Goal: Task Accomplishment & Management: Use online tool/utility

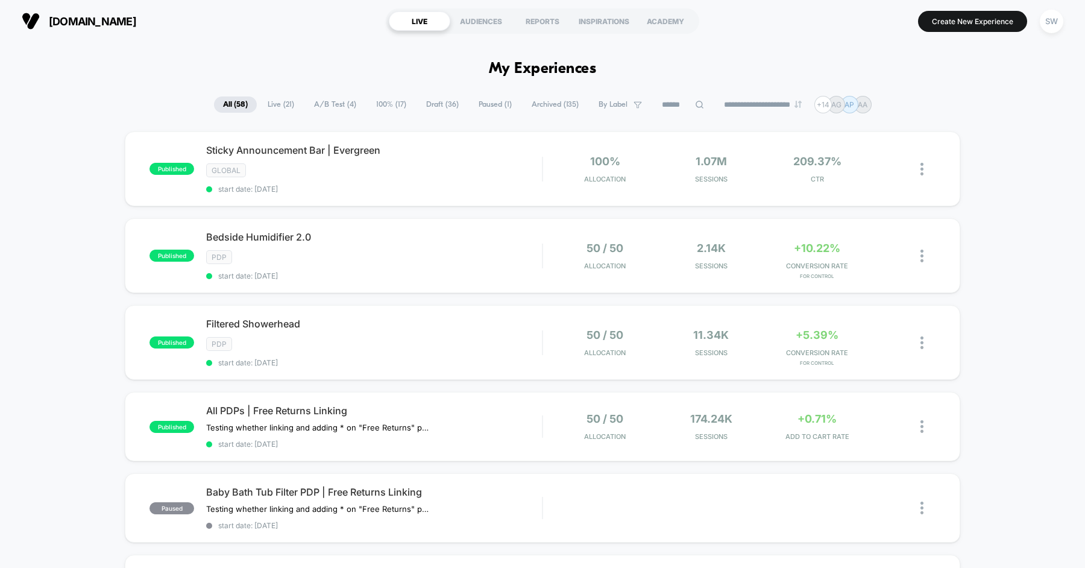
click at [437, 101] on span "Draft ( 36 )" at bounding box center [442, 104] width 51 height 16
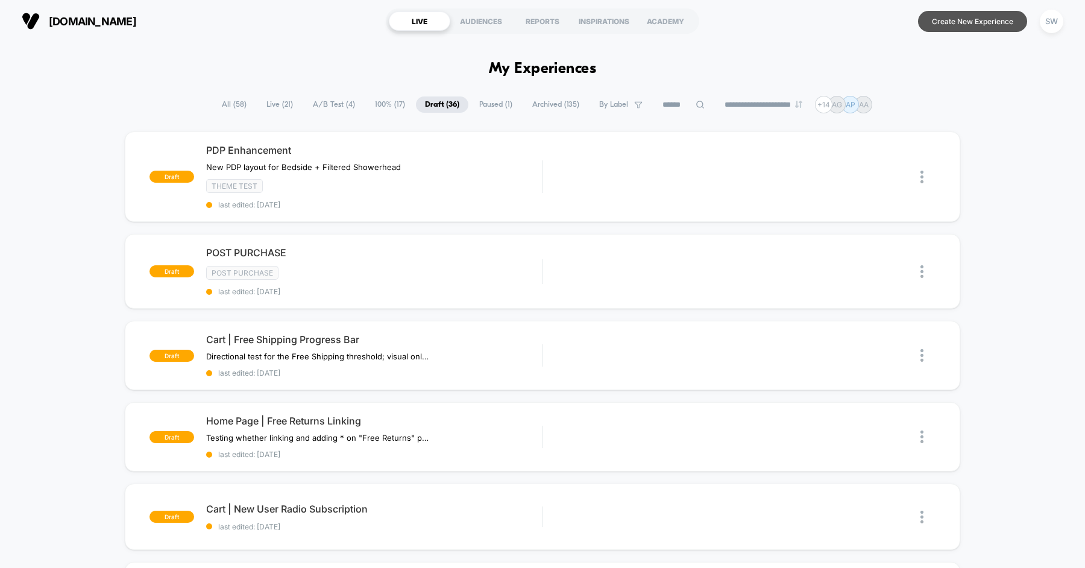
click at [949, 23] on button "Create New Experience" at bounding box center [972, 21] width 109 height 21
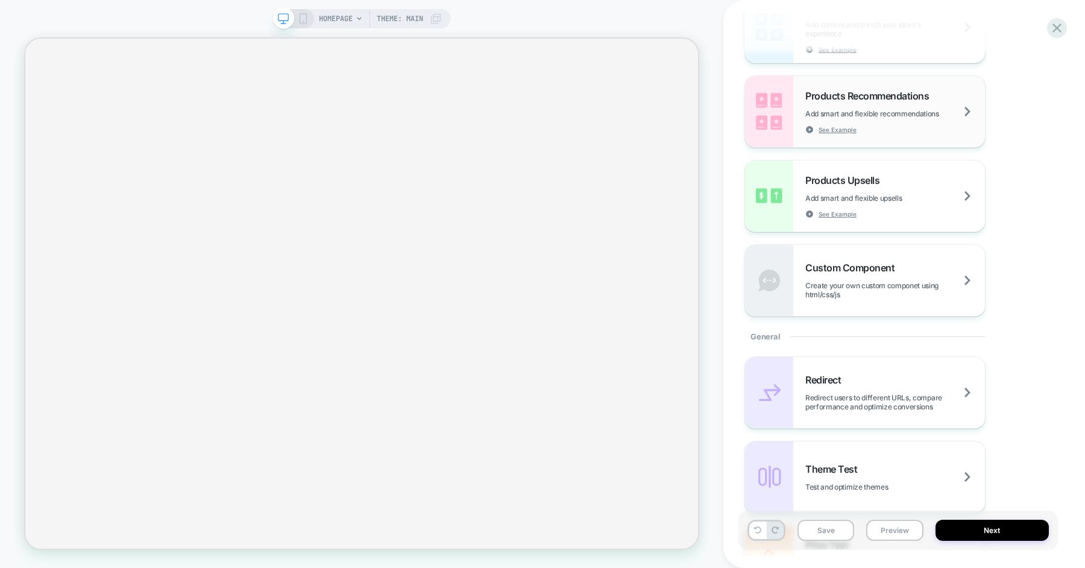
scroll to position [522, 0]
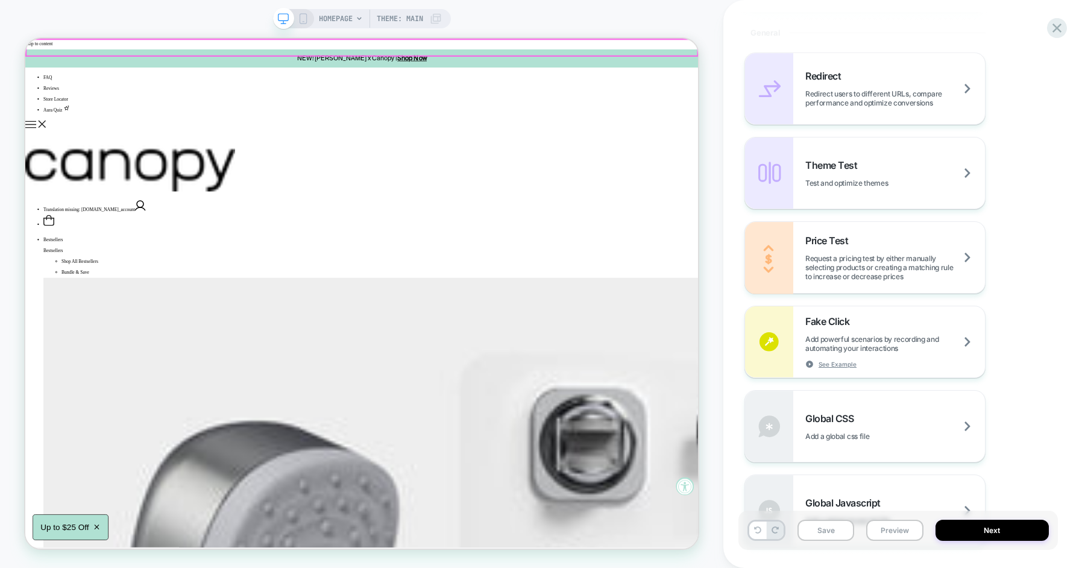
click at [351, 15] on span "HOMEPAGE" at bounding box center [336, 18] width 34 height 19
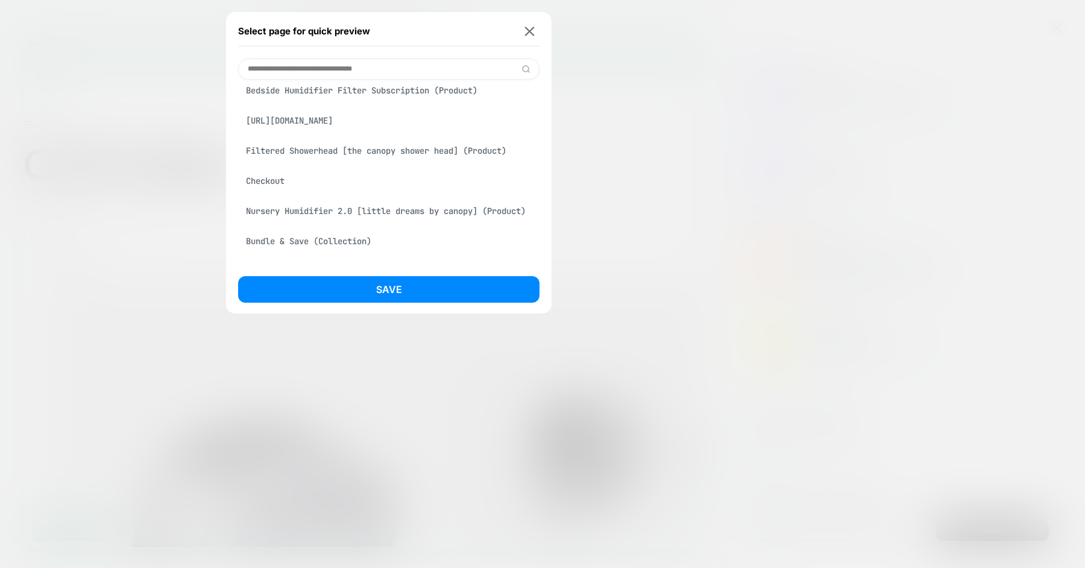
scroll to position [0, 0]
click at [272, 180] on div "Checkout" at bounding box center [388, 180] width 301 height 23
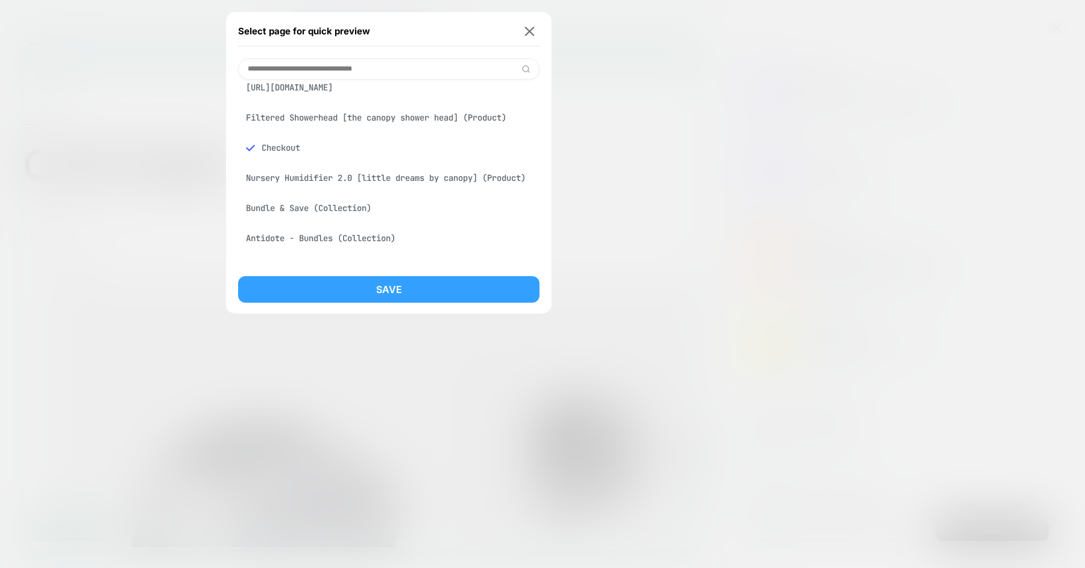
click at [384, 290] on button "Save" at bounding box center [388, 289] width 301 height 27
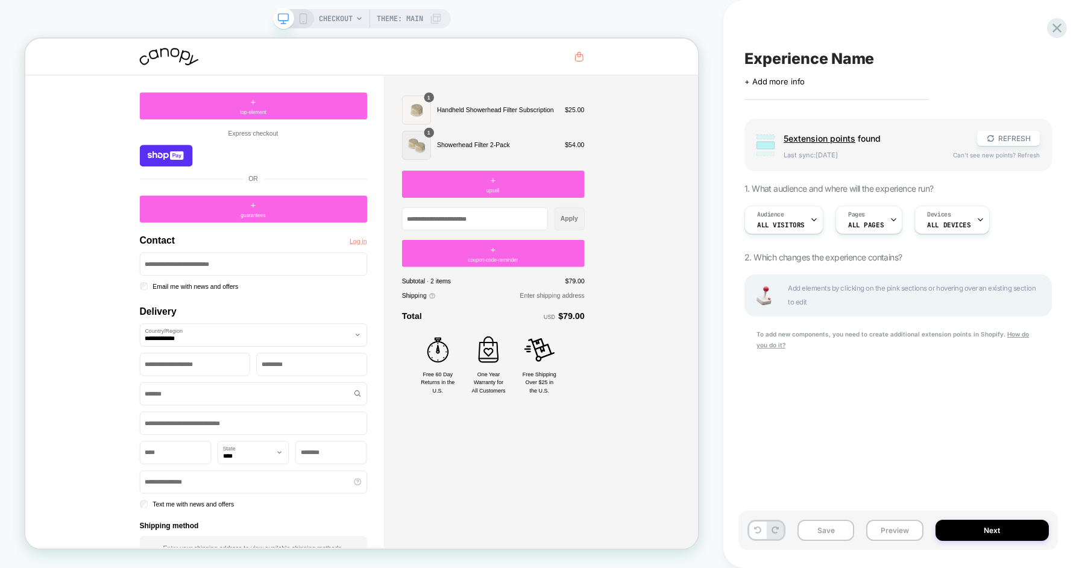
click at [836, 137] on span "5 extension point s" at bounding box center [819, 138] width 72 height 10
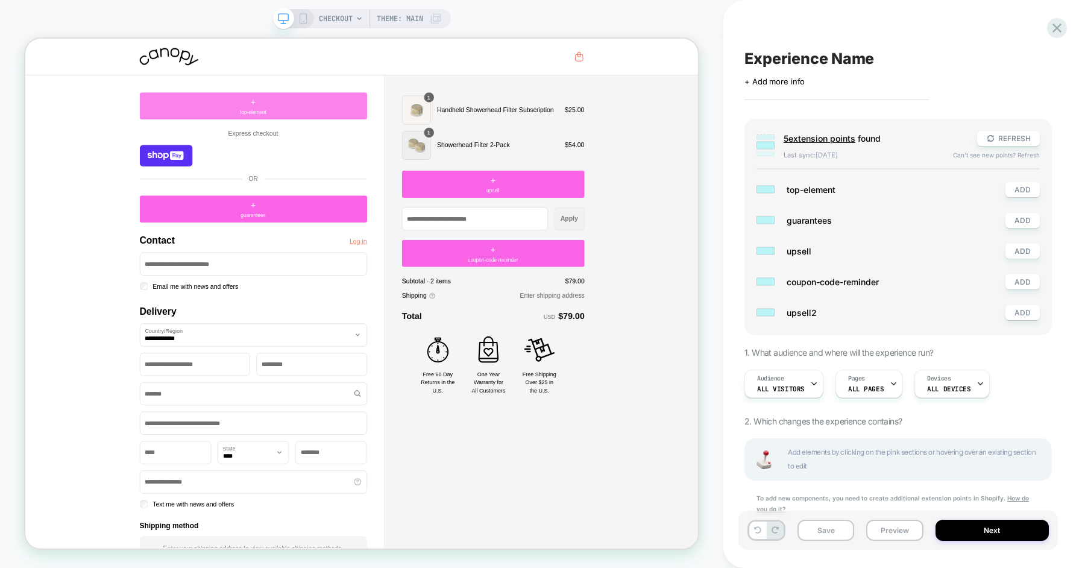
click at [377, 133] on div "+ top-element" at bounding box center [329, 128] width 303 height 36
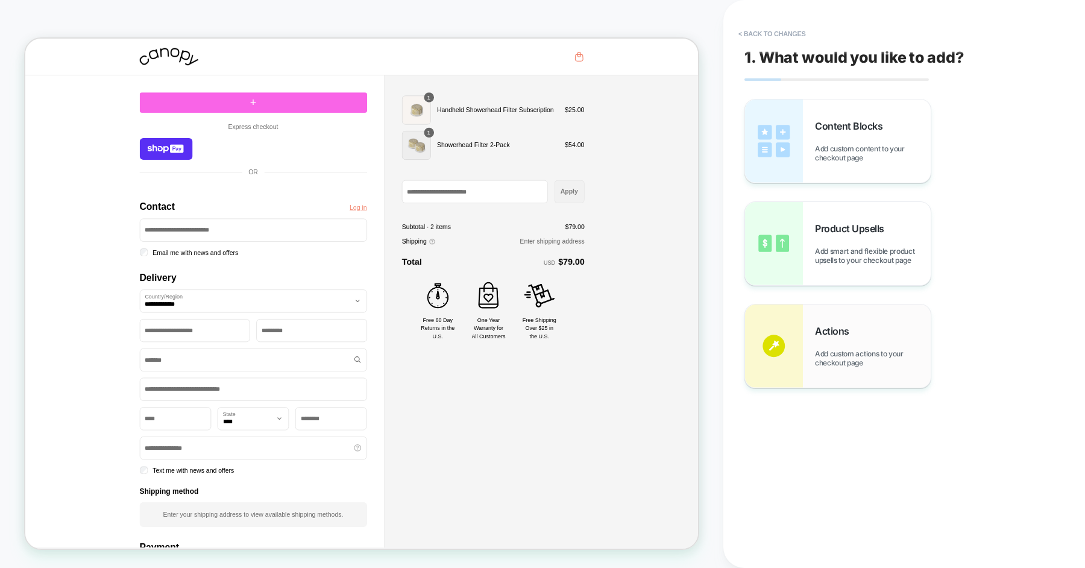
click at [833, 333] on span "Actions" at bounding box center [835, 331] width 40 height 12
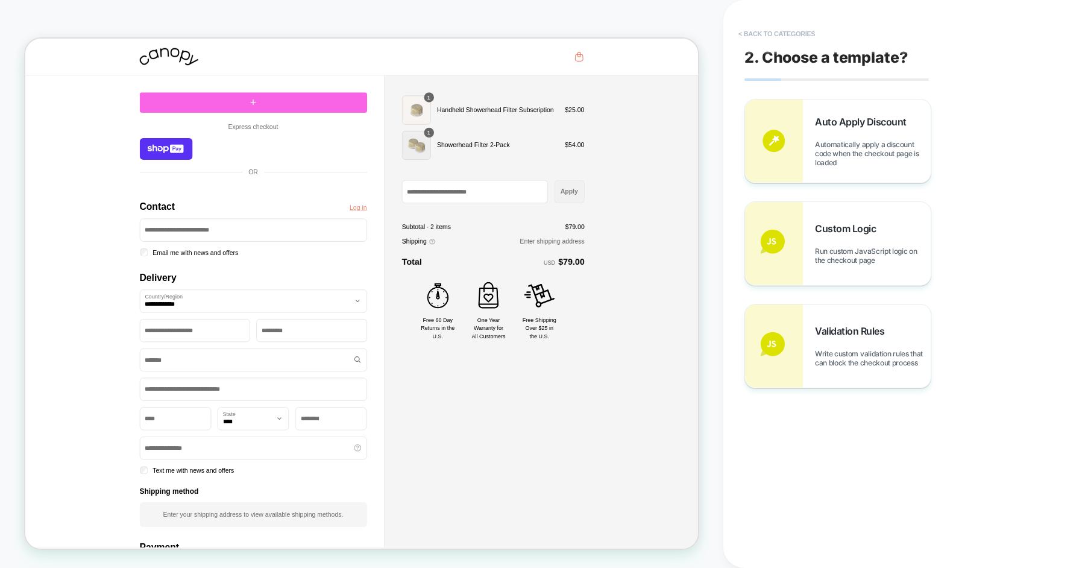
click at [793, 27] on button "< Back to categories" at bounding box center [776, 33] width 89 height 19
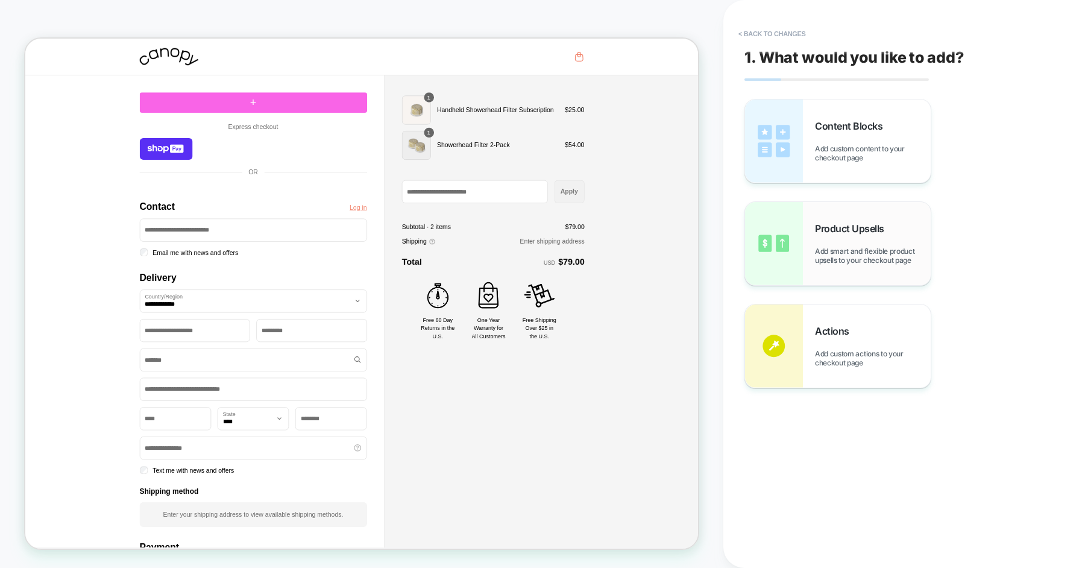
click at [834, 248] on span "Add smart and flexible product upsells to your checkout page" at bounding box center [873, 255] width 116 height 18
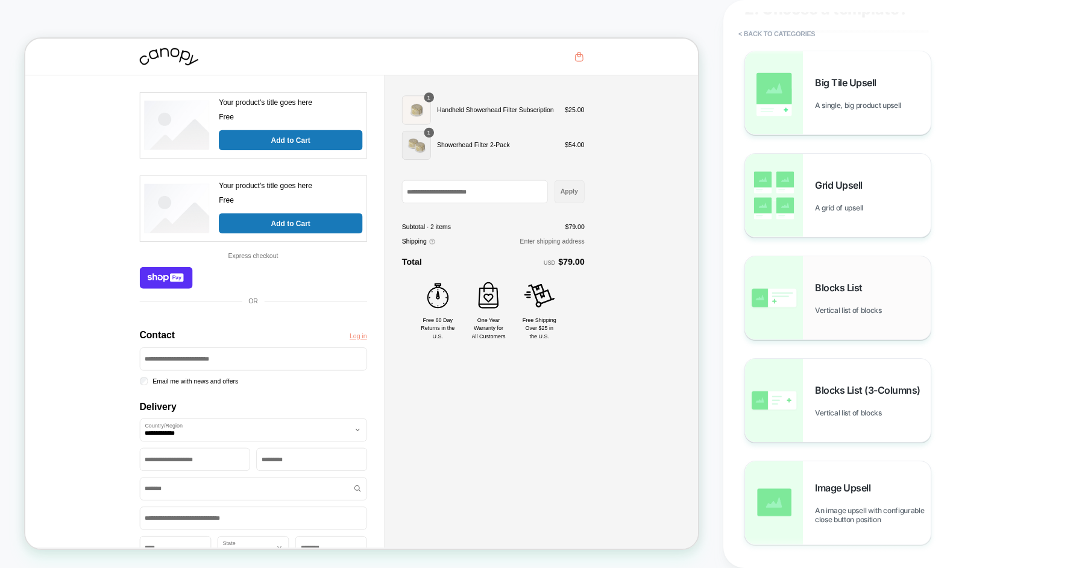
scroll to position [64, 0]
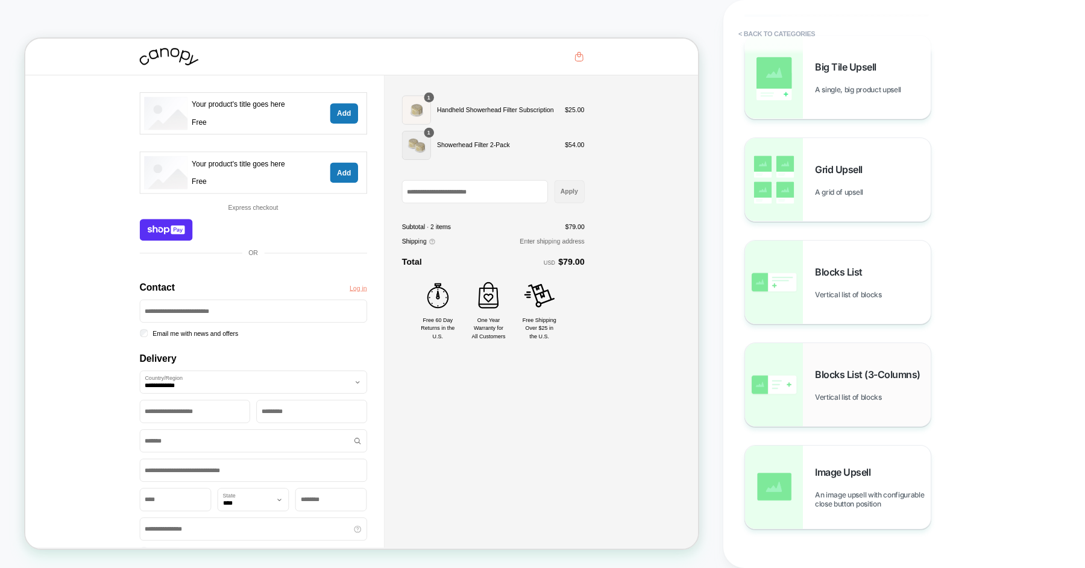
click at [834, 375] on span "Blocks List (3-Columns)" at bounding box center [870, 374] width 111 height 12
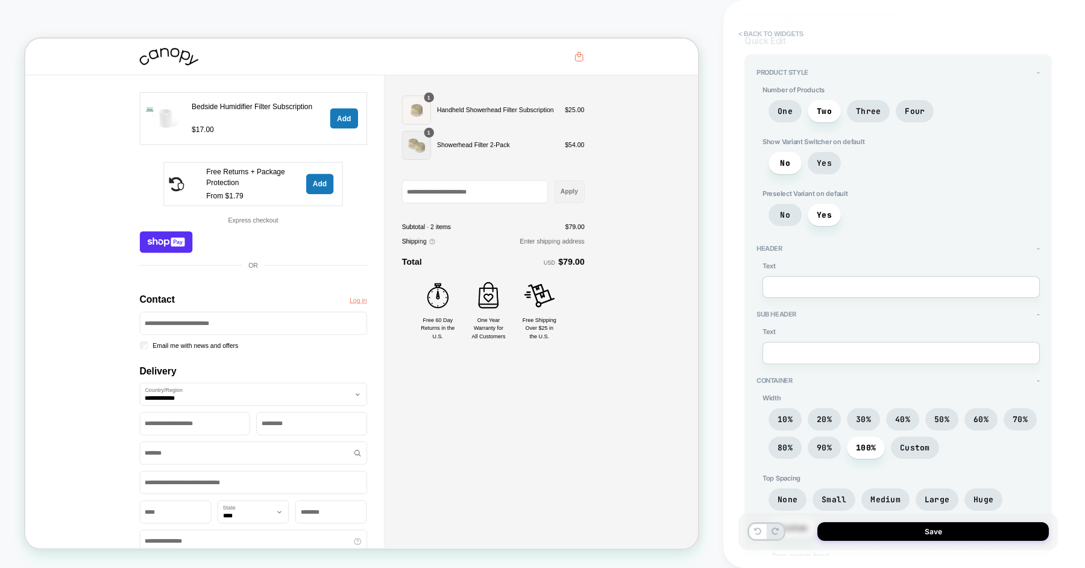
click at [774, 32] on button "< Back to widgets" at bounding box center [770, 33] width 77 height 19
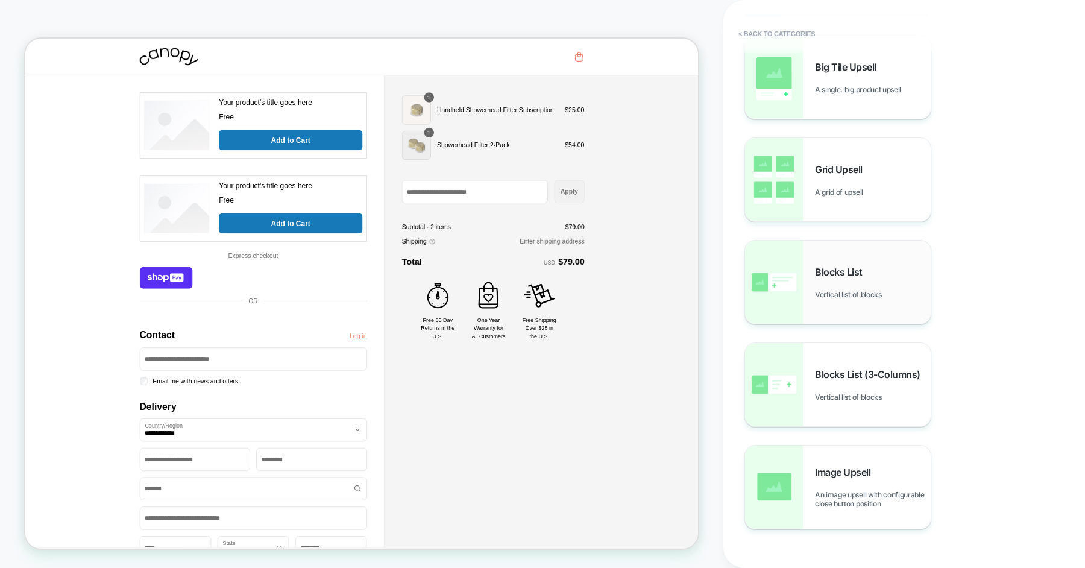
scroll to position [85, 0]
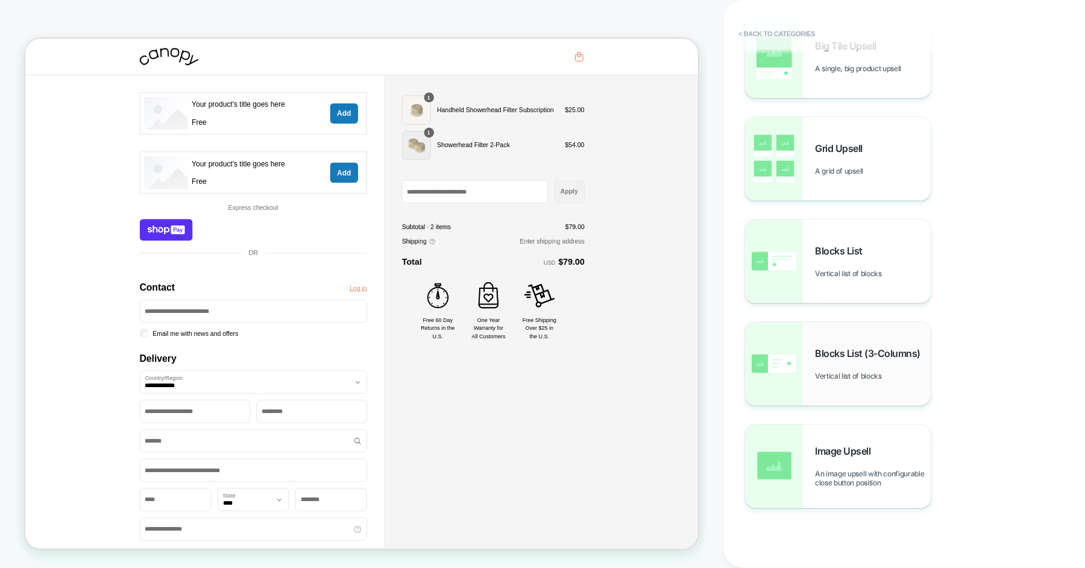
click at [836, 350] on span "Blocks List (3-Columns)" at bounding box center [870, 353] width 111 height 12
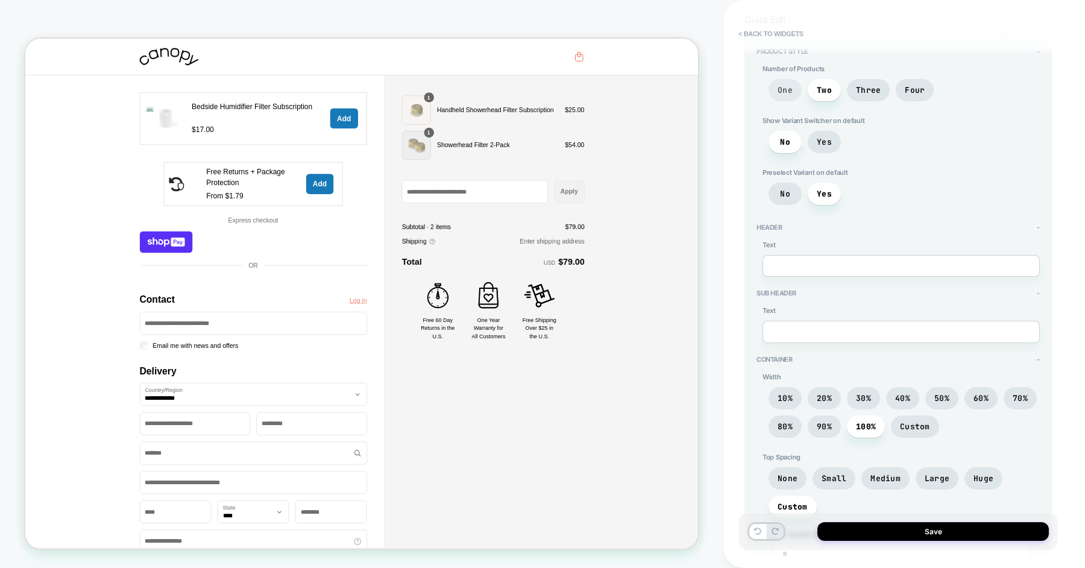
click at [795, 90] on span "One" at bounding box center [784, 90] width 33 height 22
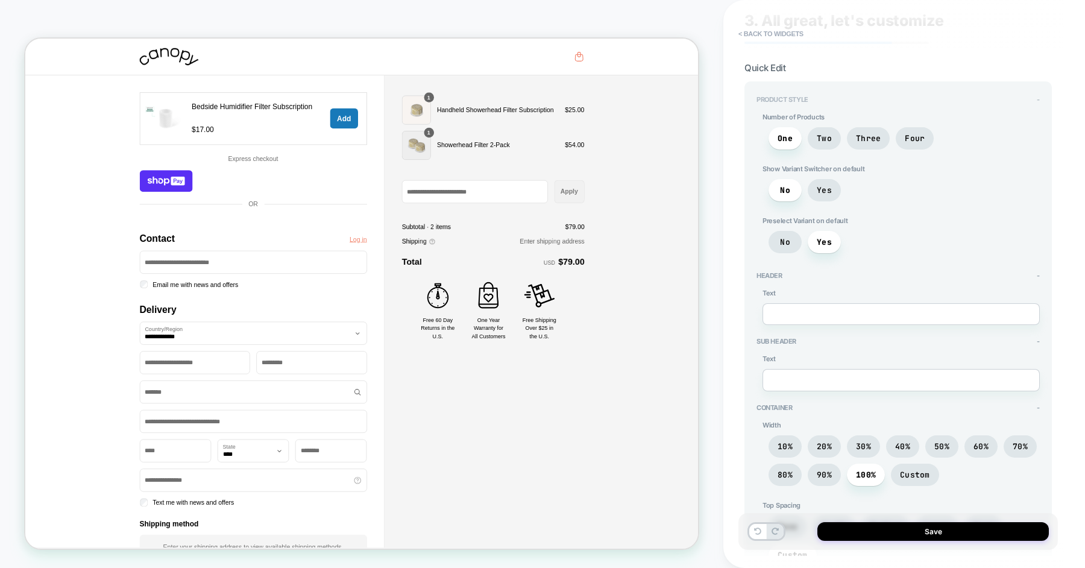
scroll to position [39, 0]
click at [824, 189] on span "Yes" at bounding box center [823, 188] width 15 height 10
click at [787, 183] on span "No" at bounding box center [785, 188] width 10 height 10
click at [812, 186] on span "Yes" at bounding box center [823, 188] width 33 height 22
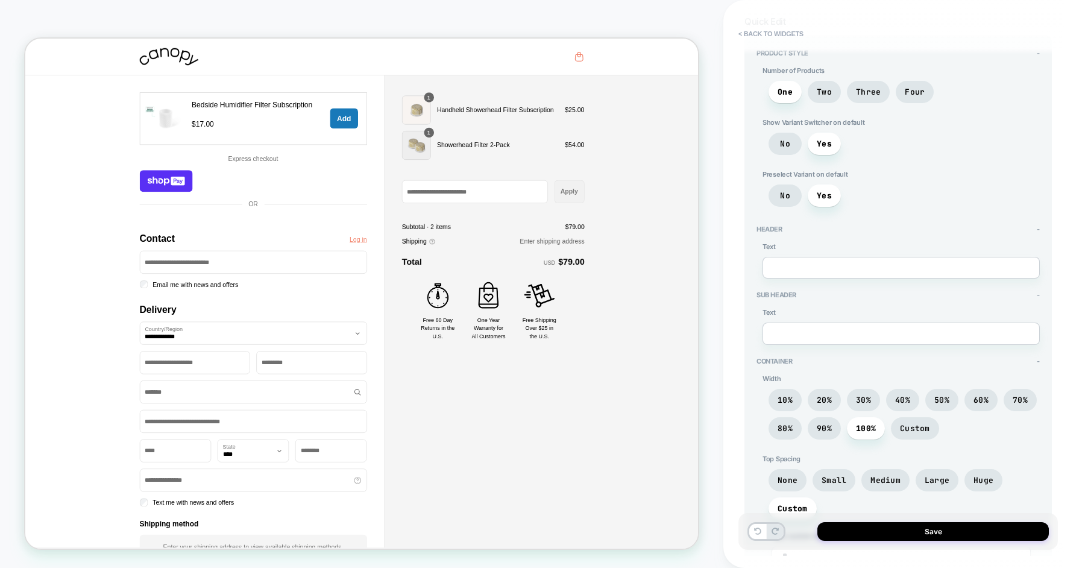
scroll to position [102, 0]
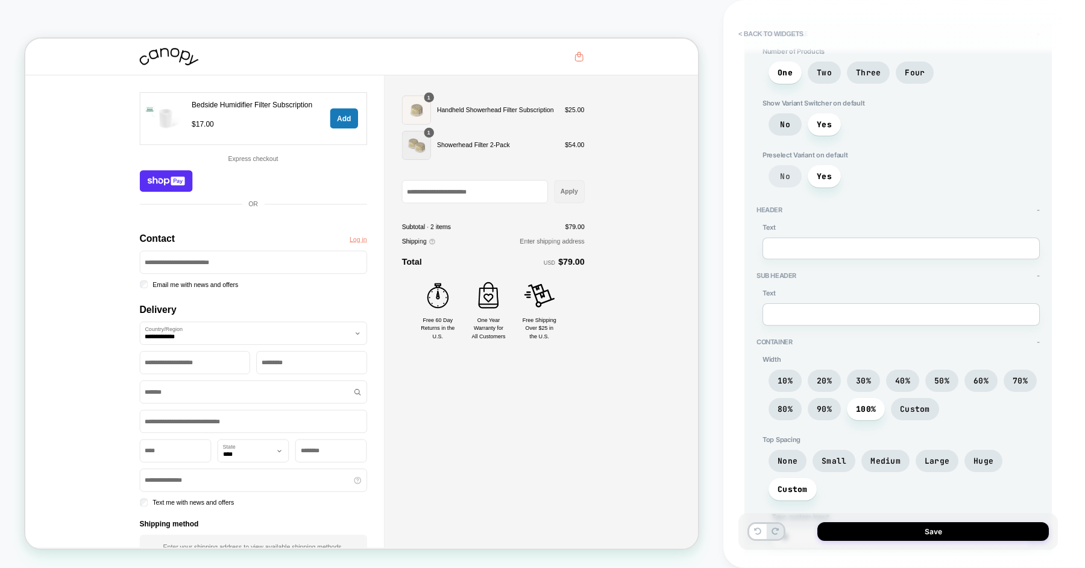
click at [791, 177] on span "No" at bounding box center [784, 176] width 33 height 22
click at [817, 174] on span "Yes" at bounding box center [823, 176] width 15 height 10
click at [821, 175] on span "Yes" at bounding box center [823, 176] width 15 height 10
click at [796, 174] on span "No" at bounding box center [784, 176] width 33 height 22
type textarea "*"
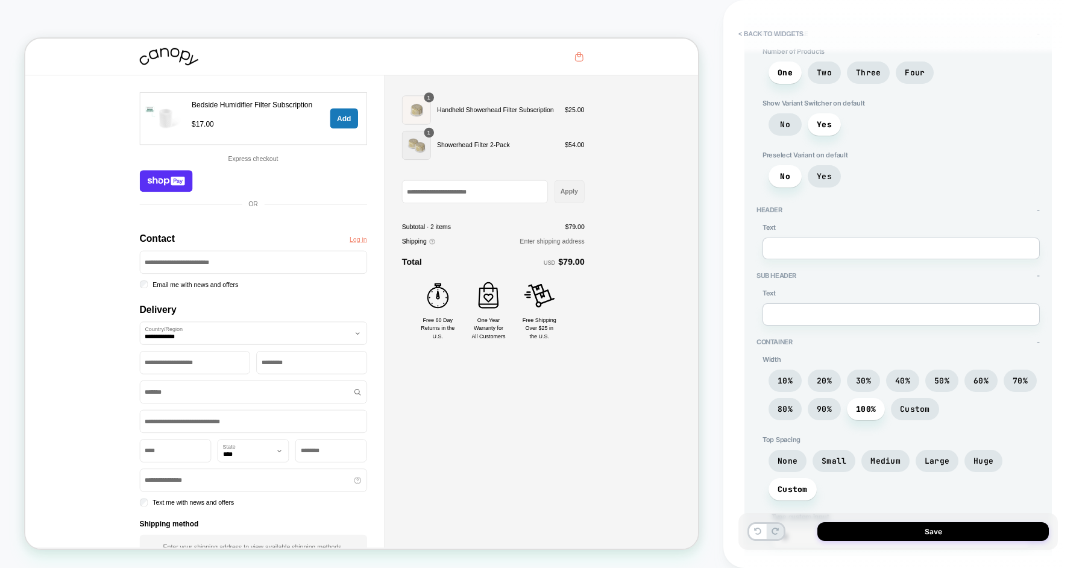
click at [802, 250] on textarea at bounding box center [900, 248] width 277 height 22
type textarea "**********"
click at [794, 318] on textarea at bounding box center [900, 314] width 277 height 22
type textarea "*"
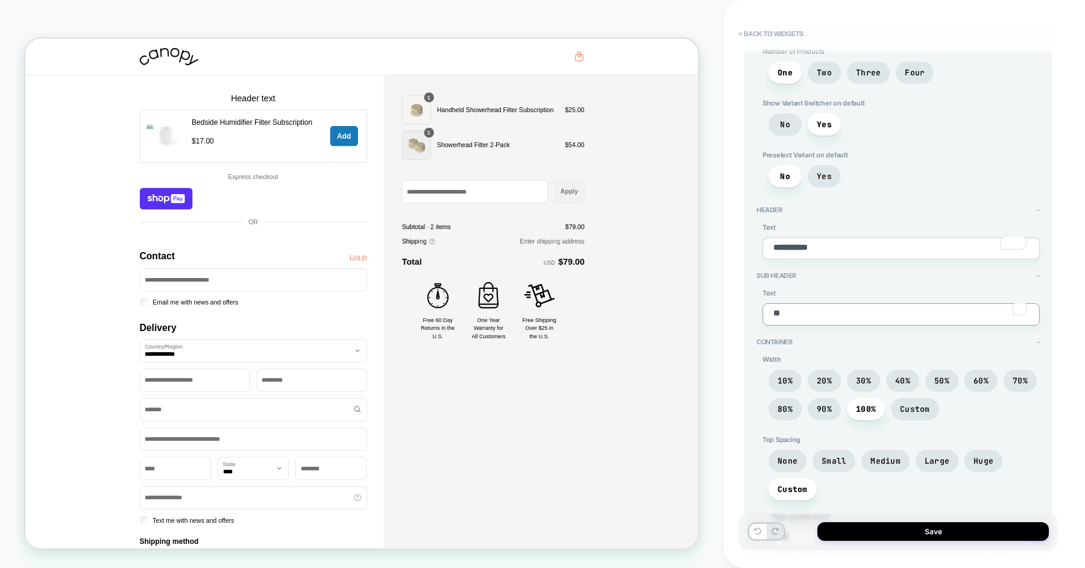
type textarea "***"
type textarea "*"
type textarea "**********"
type textarea "*"
click at [787, 377] on span "10%" at bounding box center [784, 380] width 15 height 10
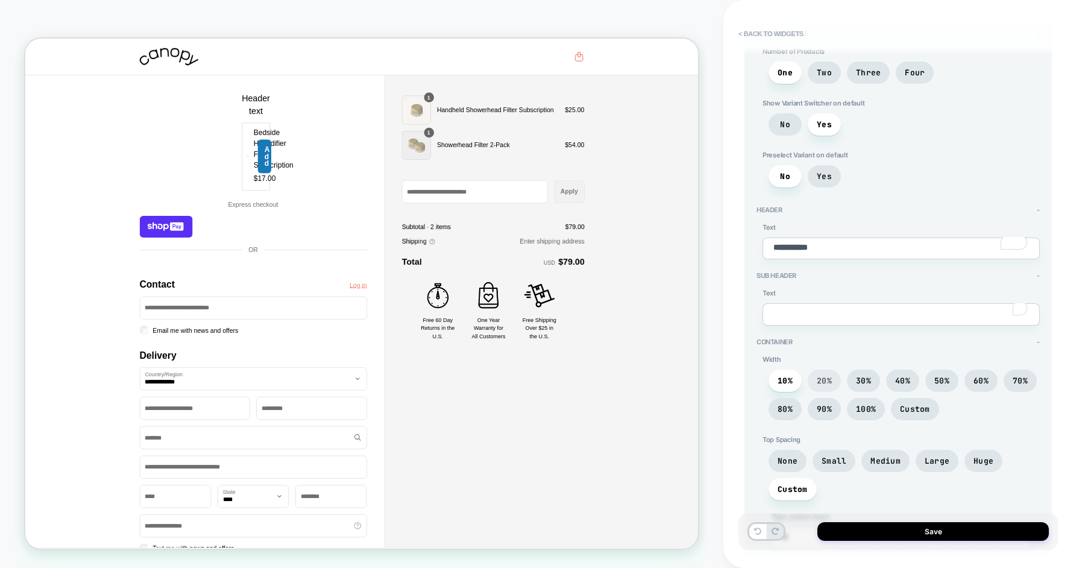
click at [820, 375] on span "20%" at bounding box center [823, 380] width 15 height 10
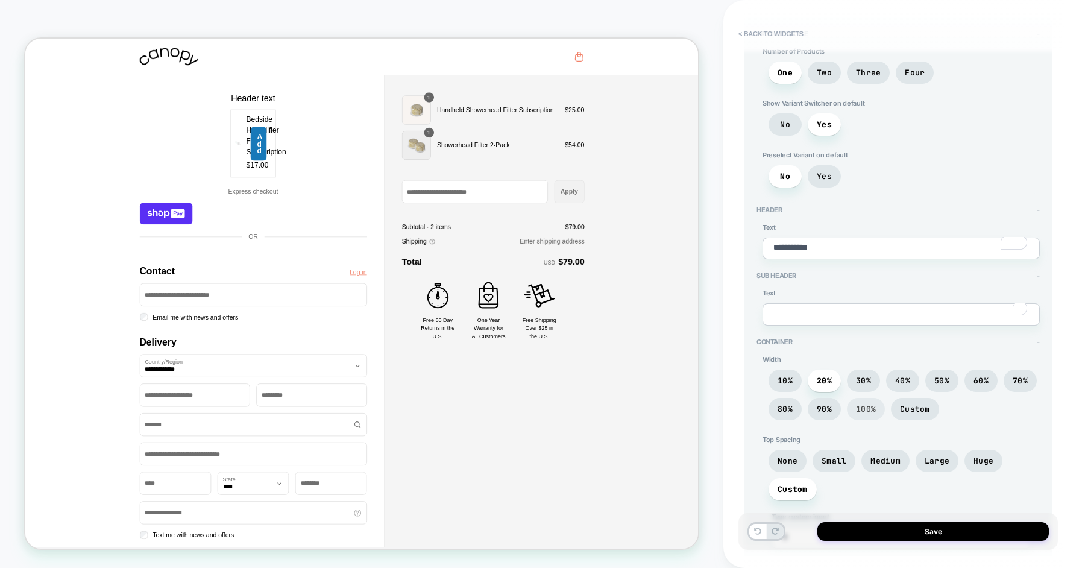
click at [859, 407] on span "100%" at bounding box center [866, 409] width 20 height 10
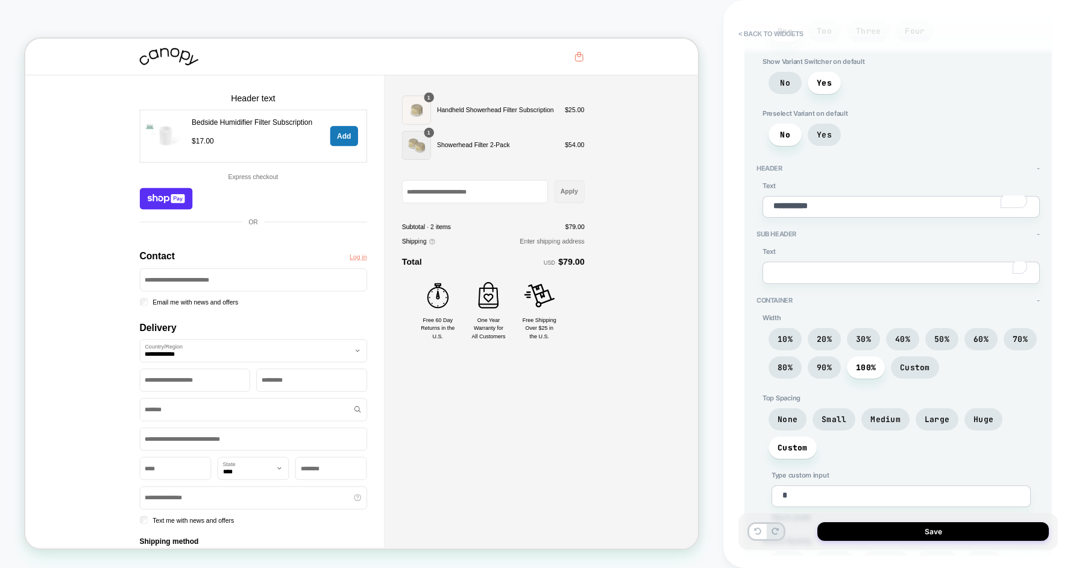
scroll to position [145, 0]
click at [833, 415] on span "Small" at bounding box center [833, 418] width 25 height 10
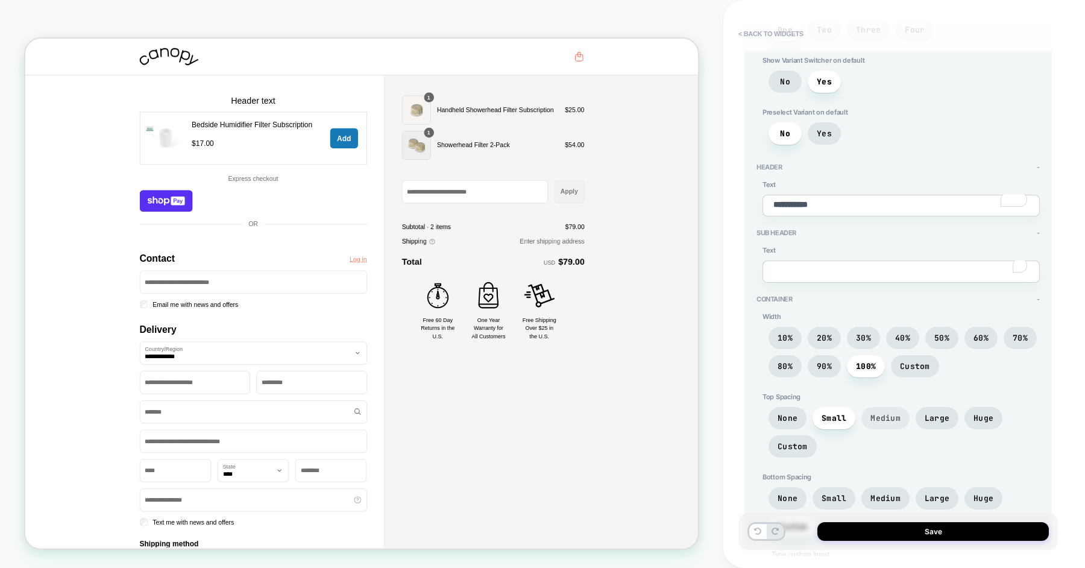
click at [878, 413] on span "Medium" at bounding box center [885, 418] width 30 height 10
click at [833, 202] on textarea "**********" at bounding box center [900, 206] width 277 height 22
type textarea "*"
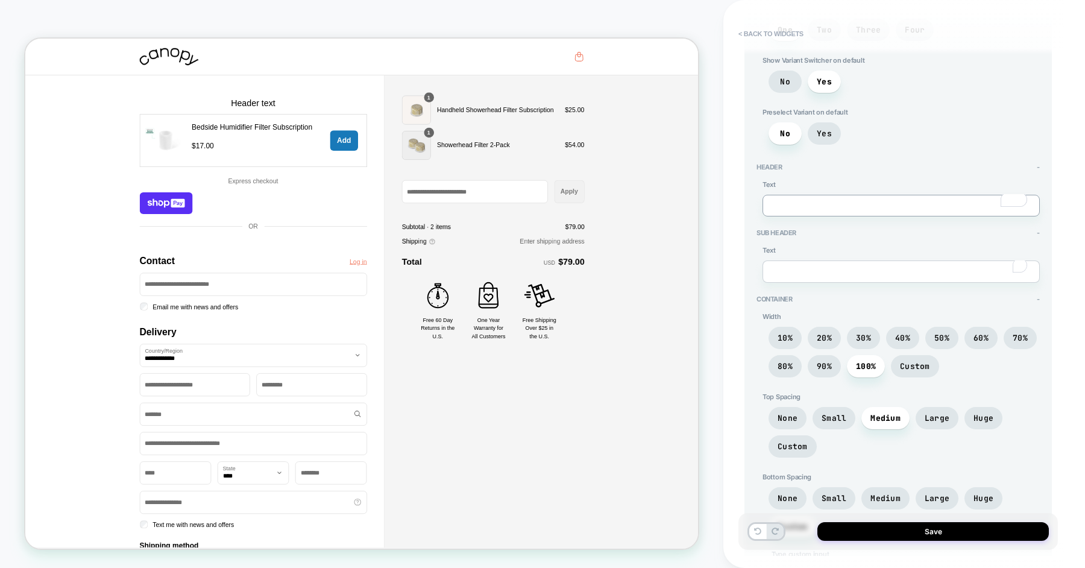
type textarea "*"
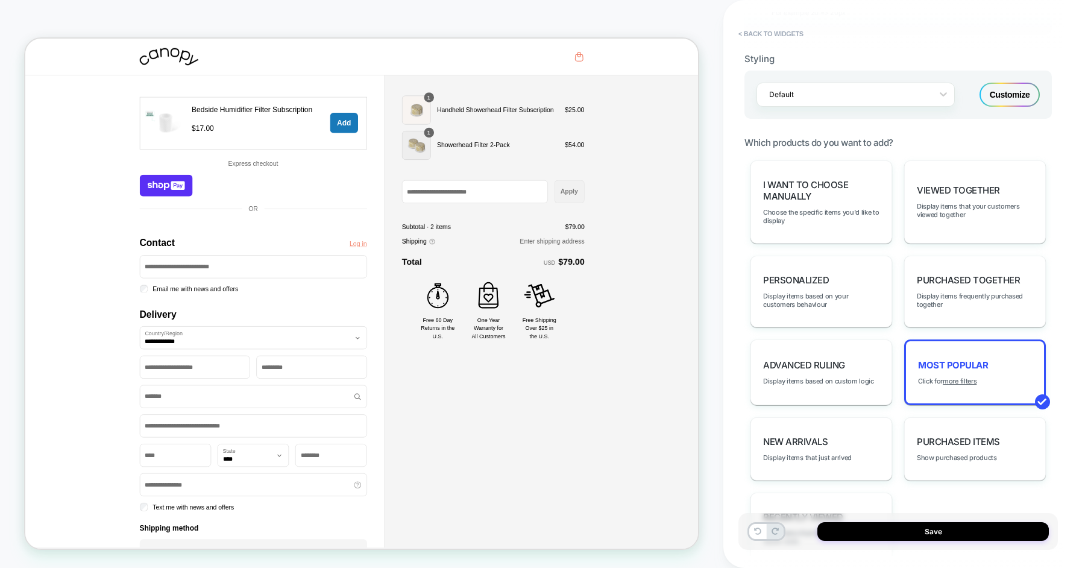
scroll to position [727, 0]
click at [938, 276] on span "Purchased Together" at bounding box center [967, 281] width 103 height 11
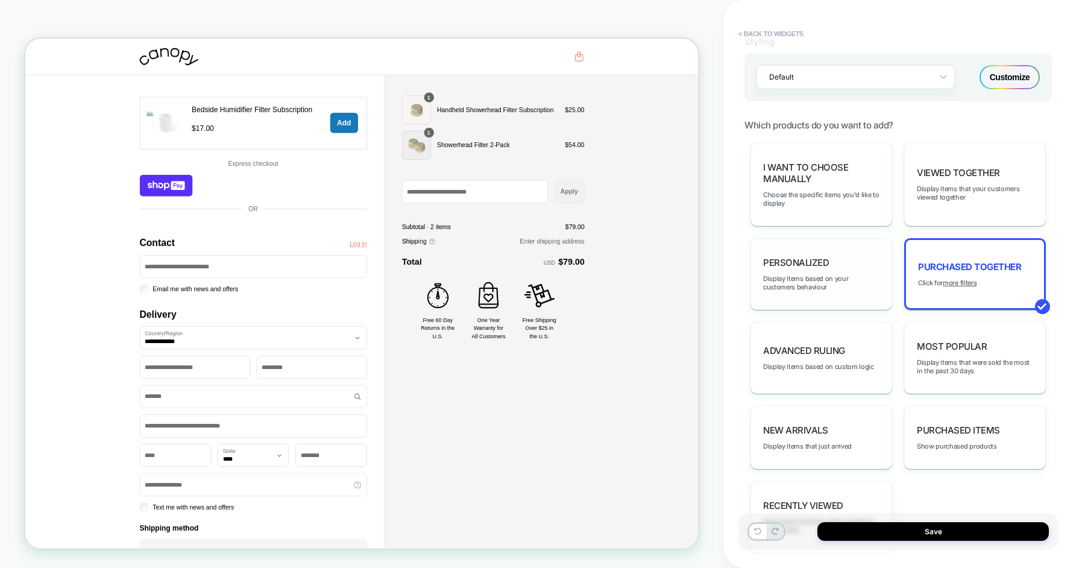
scroll to position [748, 0]
click at [868, 272] on span "Display items based on your customers behaviour" at bounding box center [821, 280] width 116 height 17
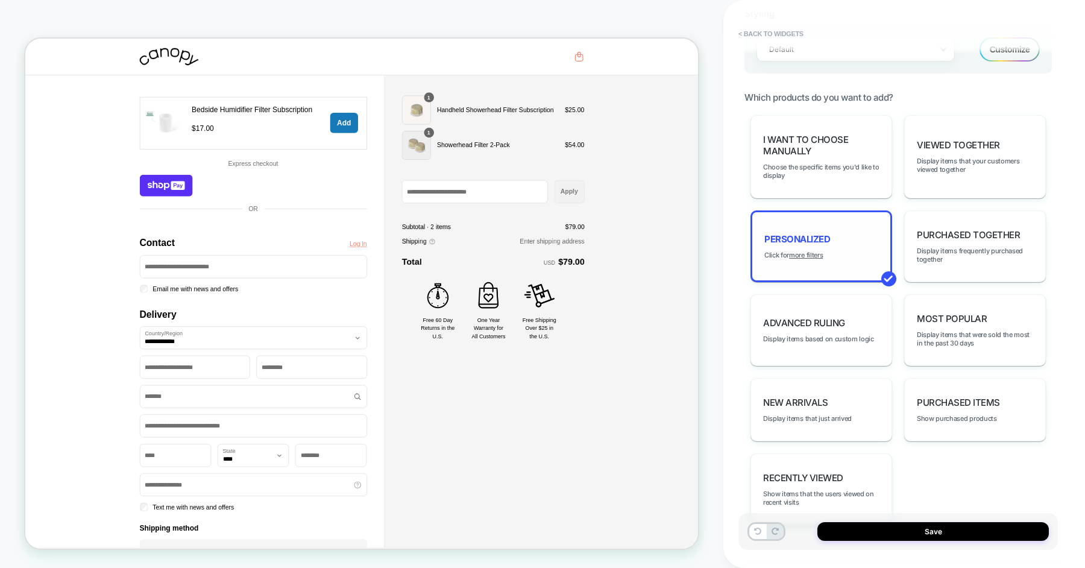
scroll to position [795, 0]
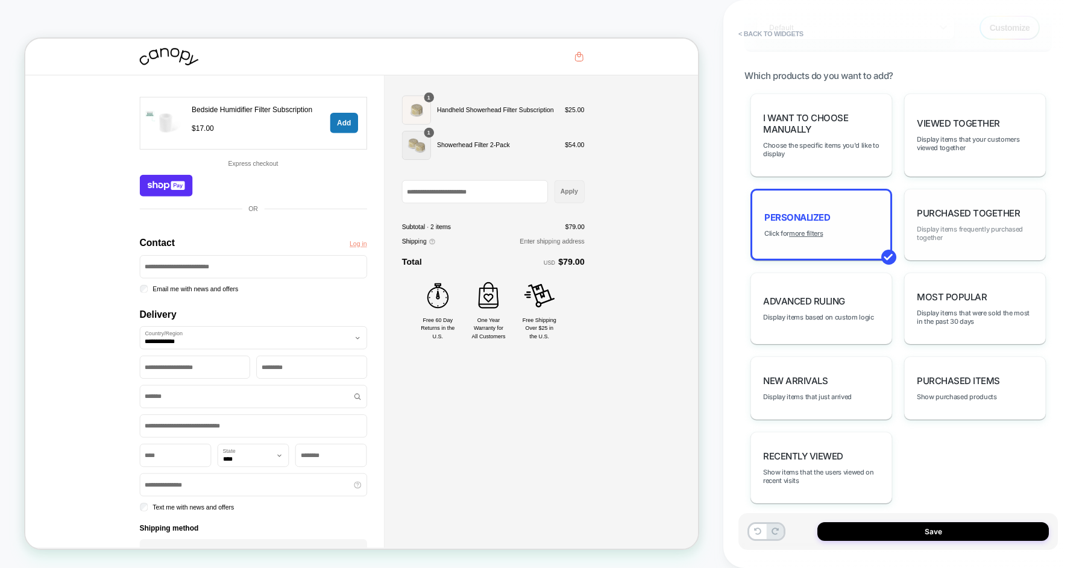
click at [953, 225] on span "Display items frequently purchased together" at bounding box center [974, 233] width 116 height 17
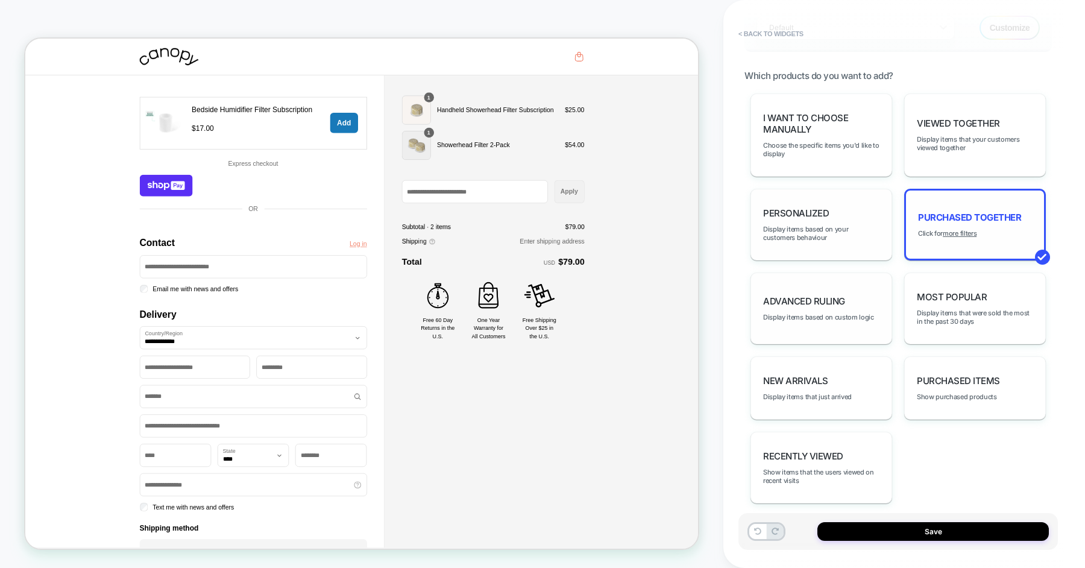
click at [847, 289] on div "Advanced Ruling Display items based on custom logic" at bounding box center [821, 308] width 142 height 72
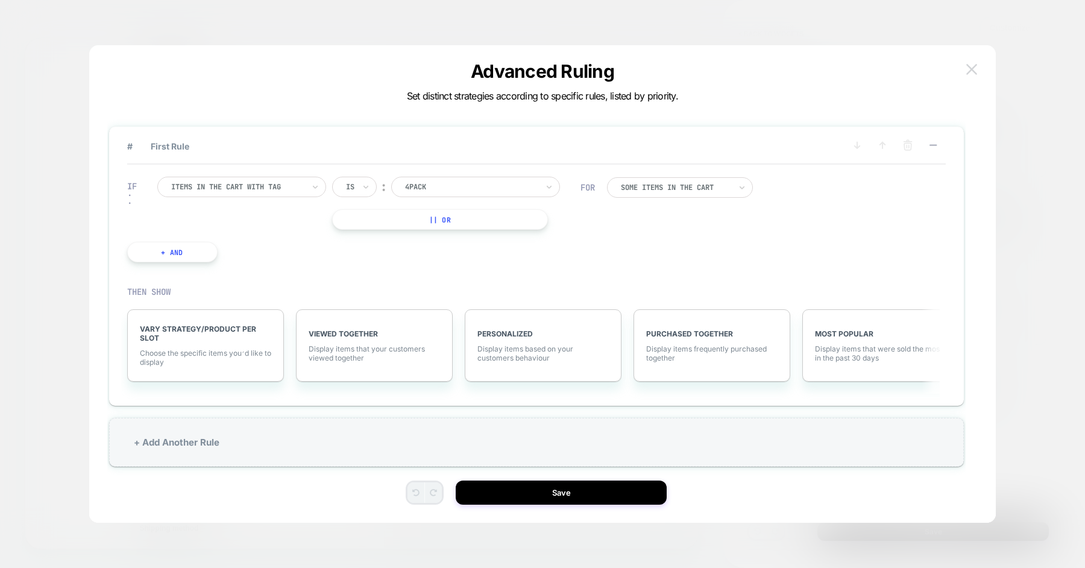
click at [966, 70] on img at bounding box center [971, 69] width 11 height 10
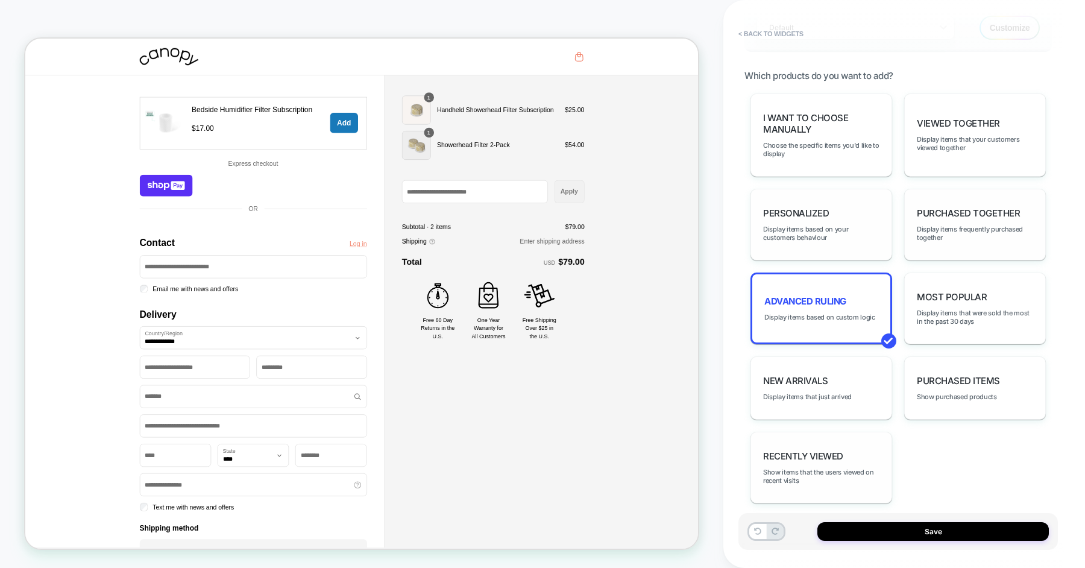
click at [855, 437] on div "Recently Viewed Show items that the users viewed on recent visits" at bounding box center [821, 467] width 142 height 72
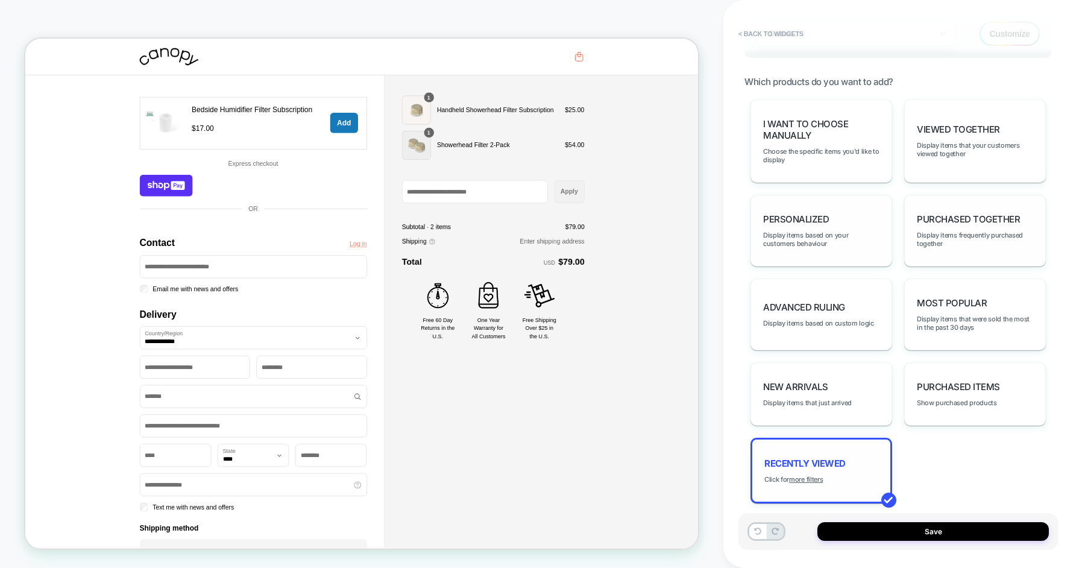
click at [855, 437] on div "Recently Viewed Click for more filters" at bounding box center [821, 470] width 142 height 66
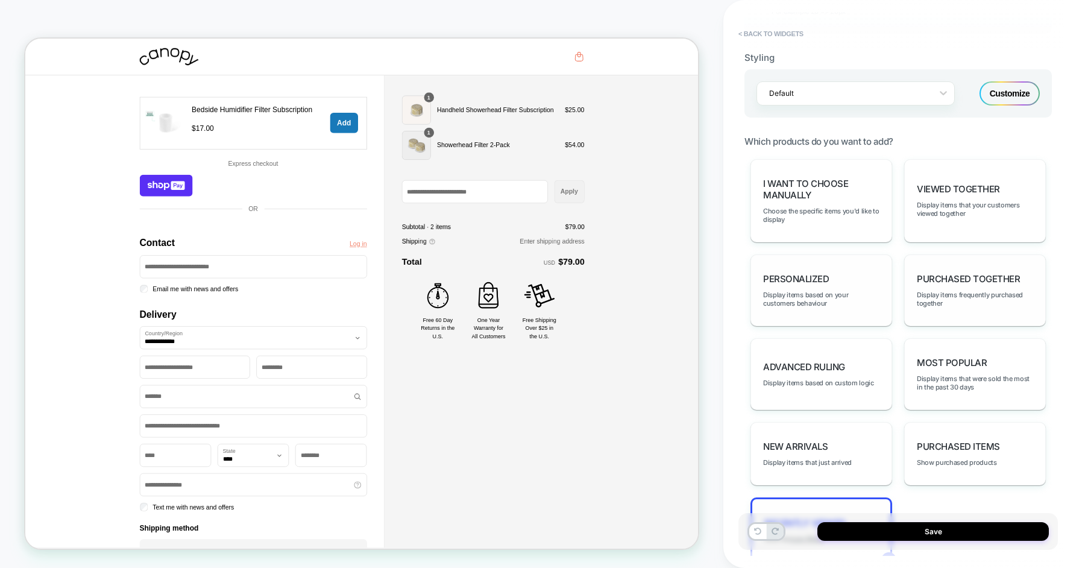
scroll to position [763, 0]
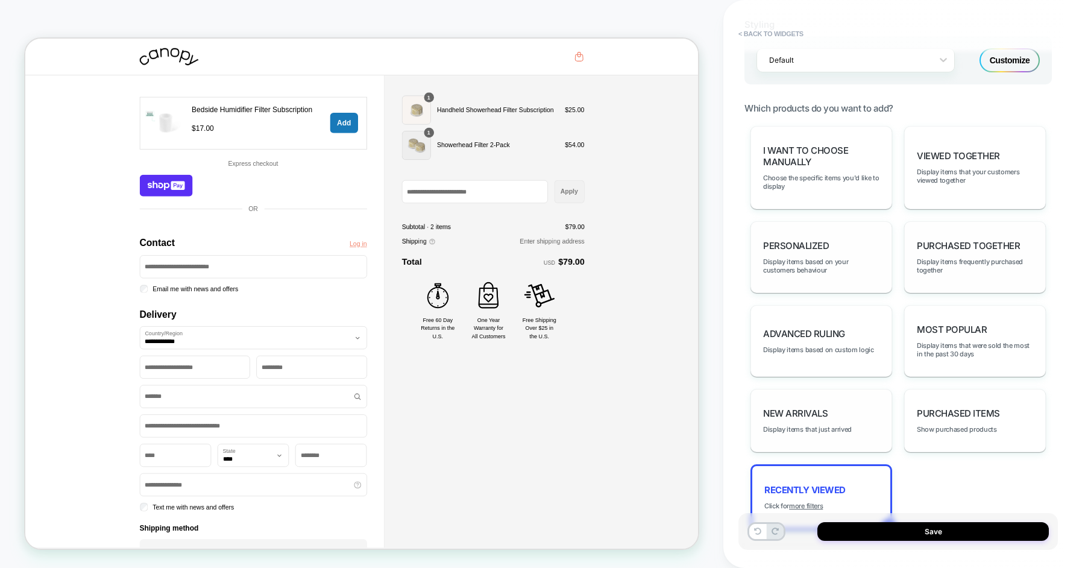
click at [858, 396] on div "New Arrivals Display items that just arrived" at bounding box center [821, 420] width 142 height 63
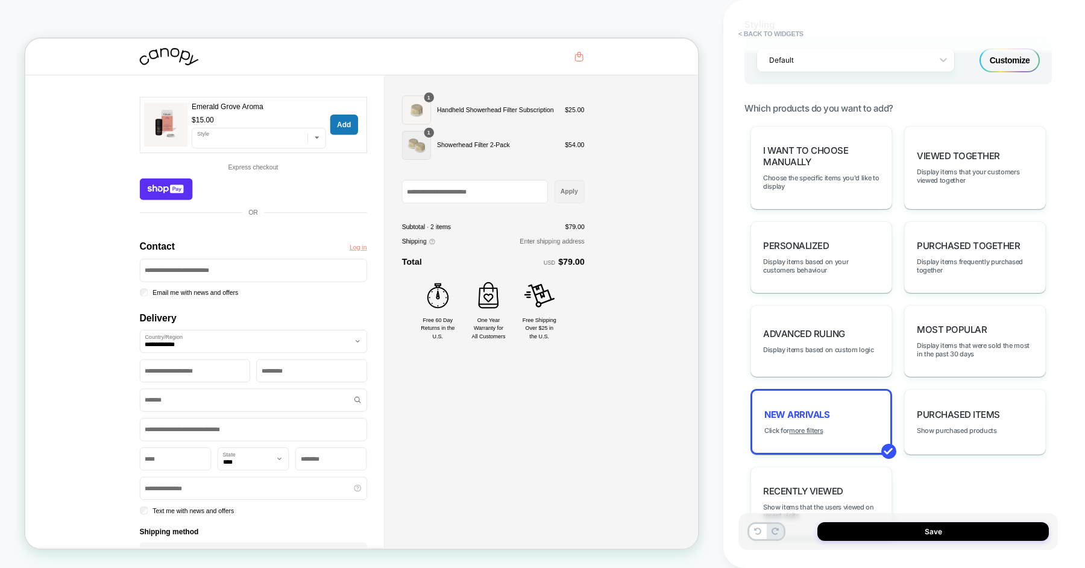
click at [841, 466] on div "Recently Viewed Show items that the users viewed on recent visits" at bounding box center [821, 502] width 142 height 72
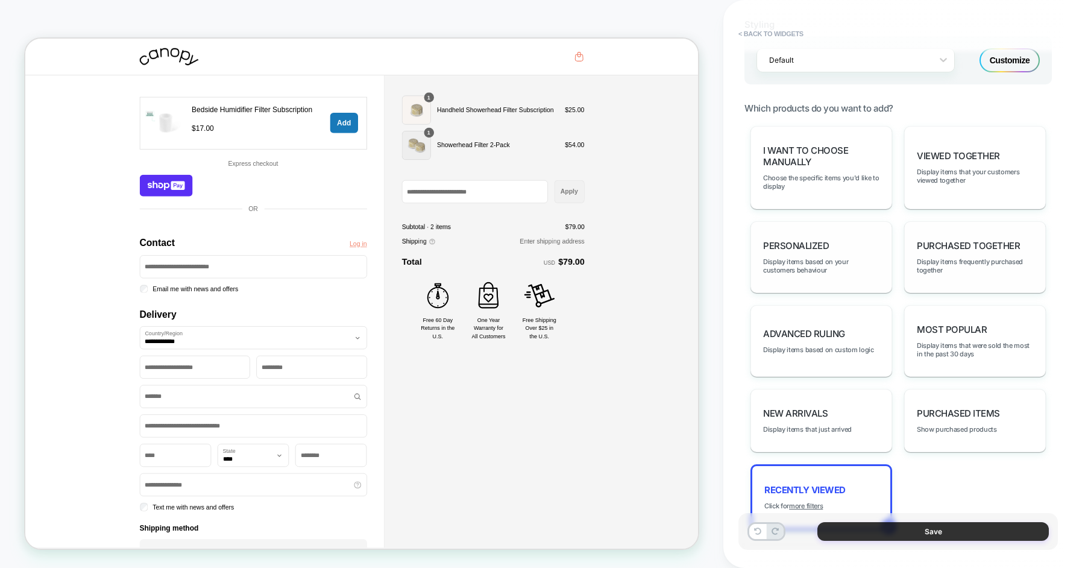
scroll to position [0, 0]
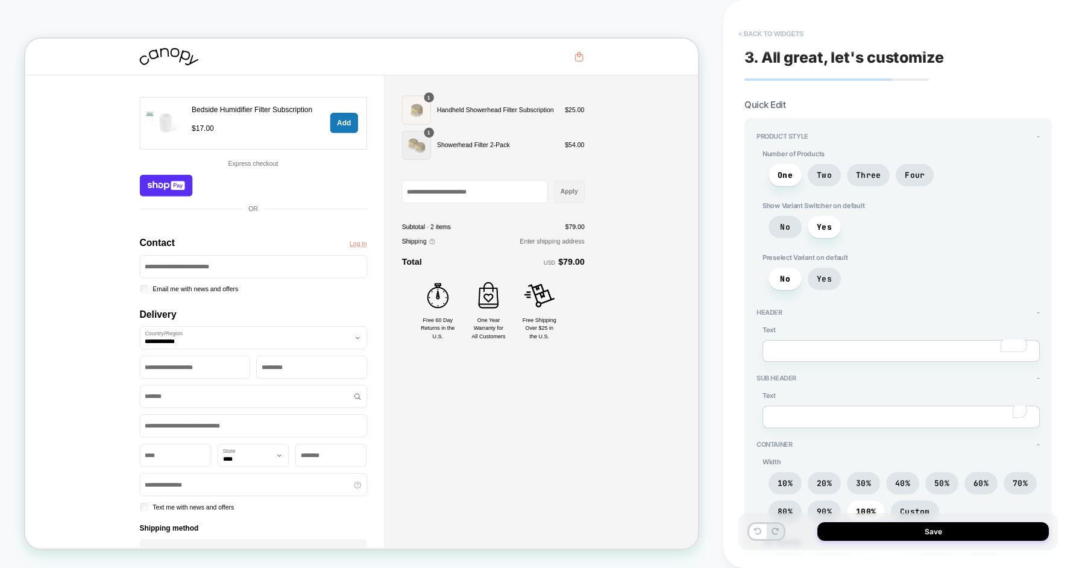
click at [774, 30] on button "< Back to widgets" at bounding box center [770, 33] width 77 height 19
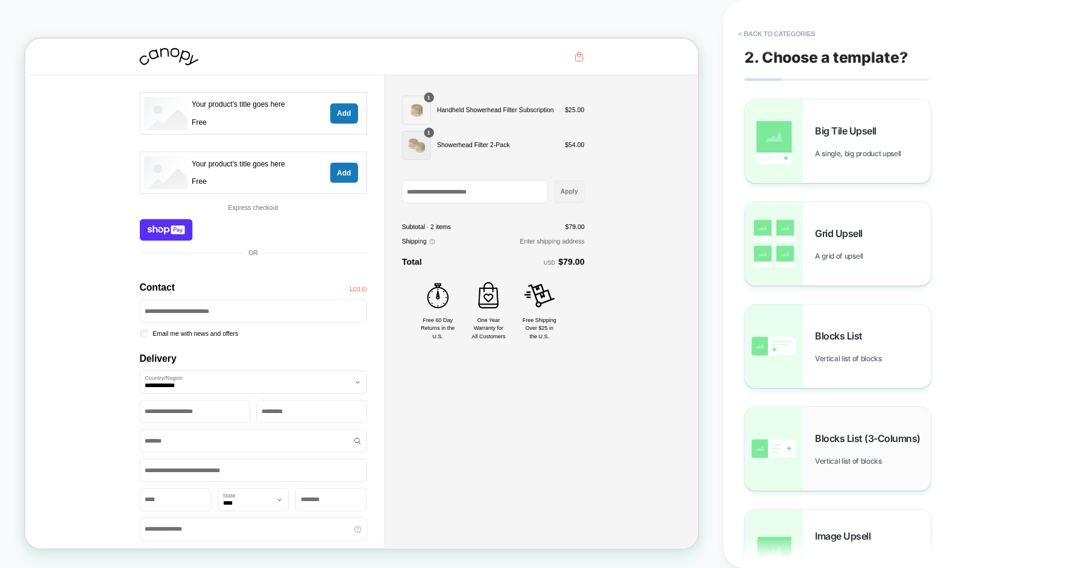
scroll to position [85, 0]
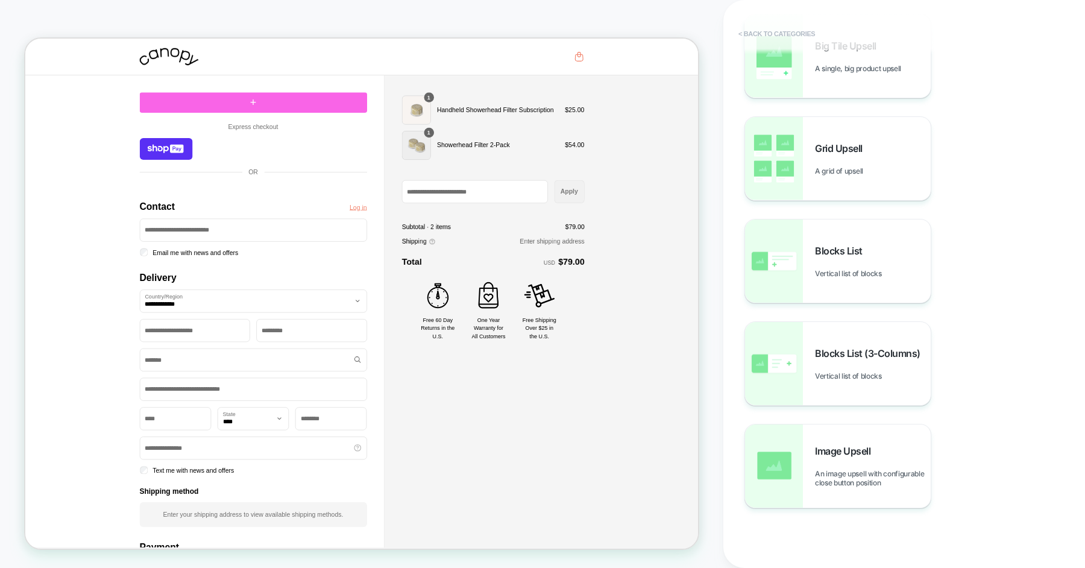
click at [784, 33] on button "< Back to categories" at bounding box center [776, 33] width 89 height 19
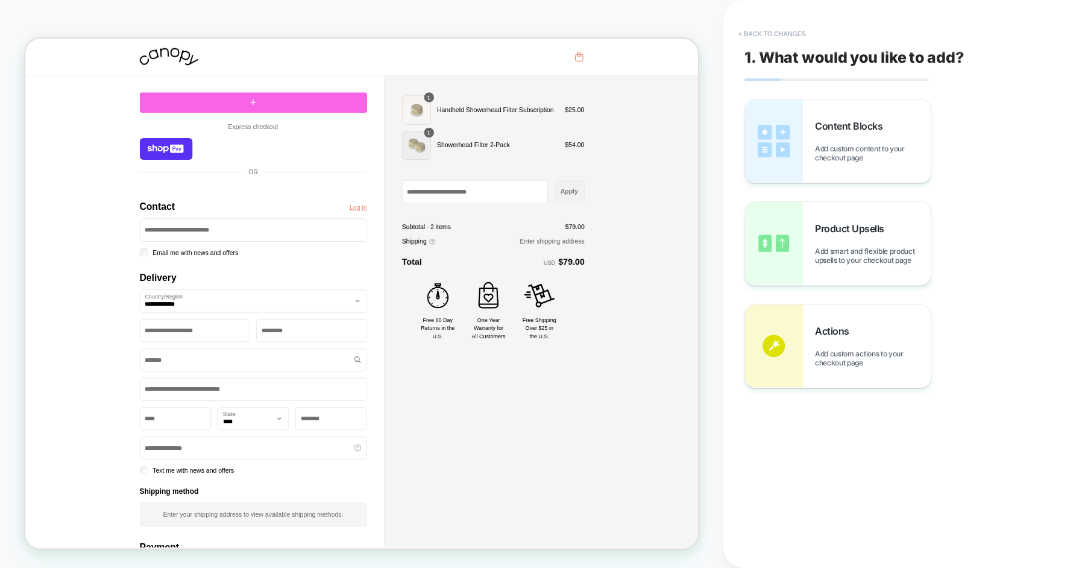
scroll to position [0, 0]
click at [775, 36] on button "< Back to changes" at bounding box center [772, 33] width 80 height 19
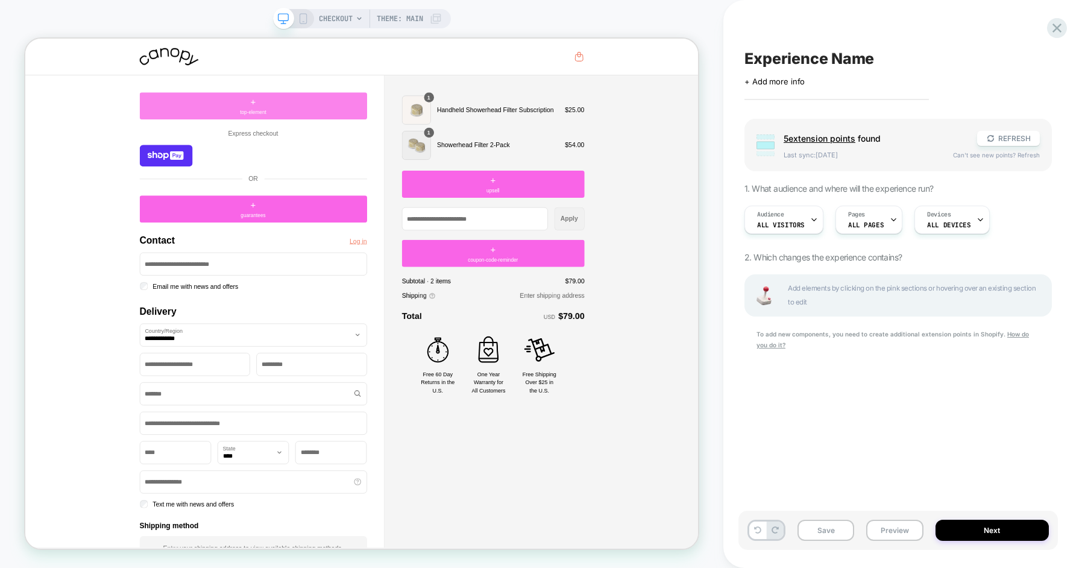
click at [354, 133] on div "+ top-element" at bounding box center [329, 128] width 303 height 36
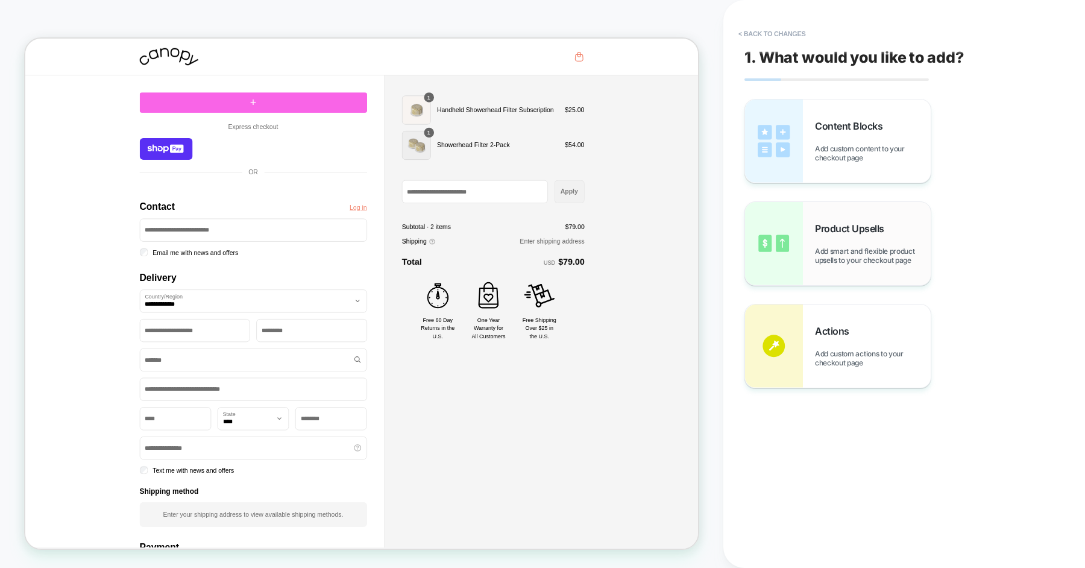
click at [829, 231] on span "Product Upsells" at bounding box center [852, 228] width 75 height 12
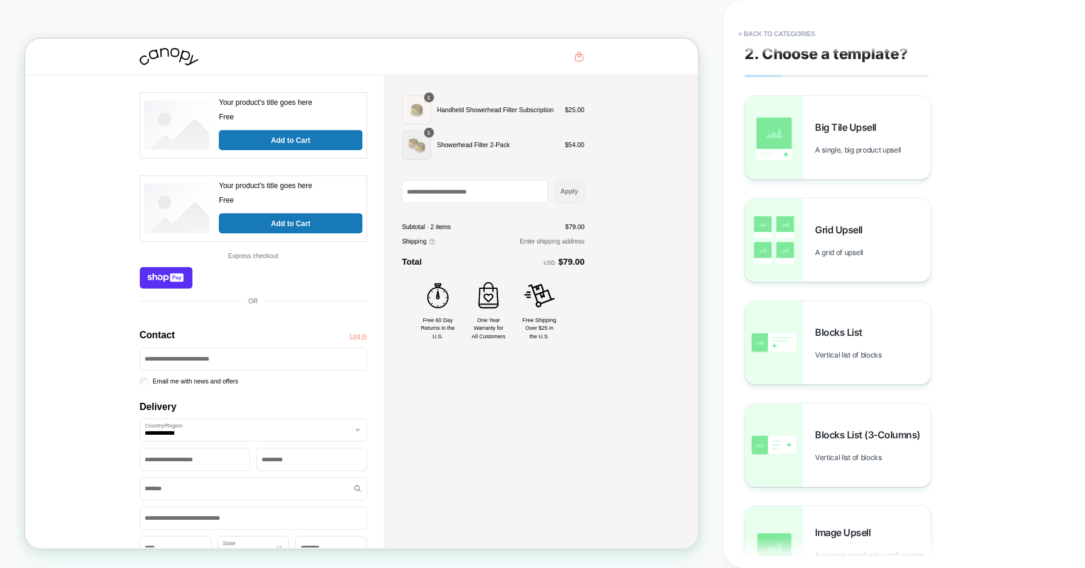
scroll to position [2, 0]
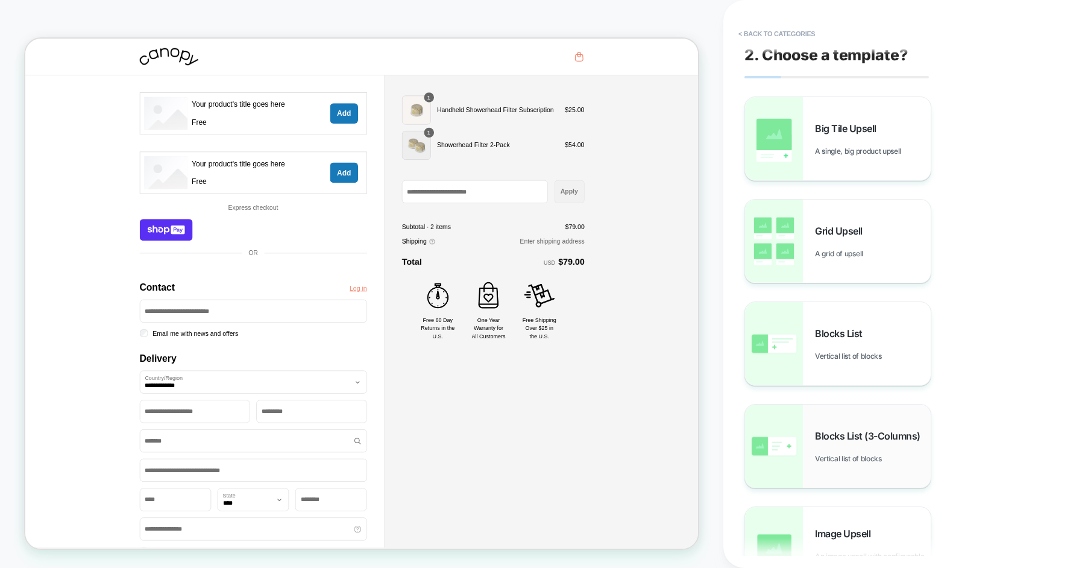
click at [842, 443] on div "Blocks List (3-Columns) Vertical list of blocks" at bounding box center [873, 446] width 116 height 33
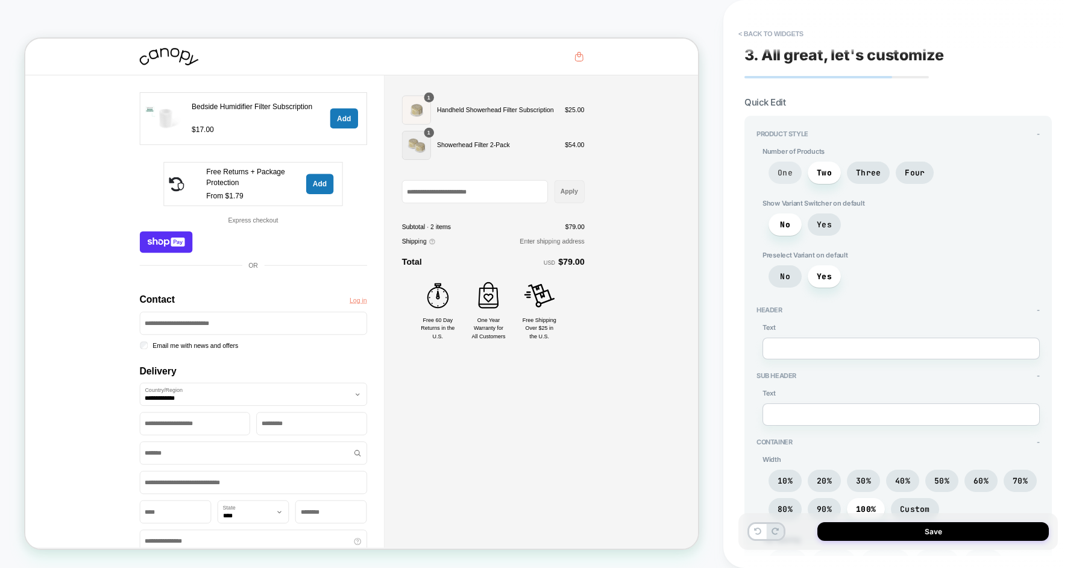
click at [783, 175] on span "One" at bounding box center [784, 173] width 15 height 10
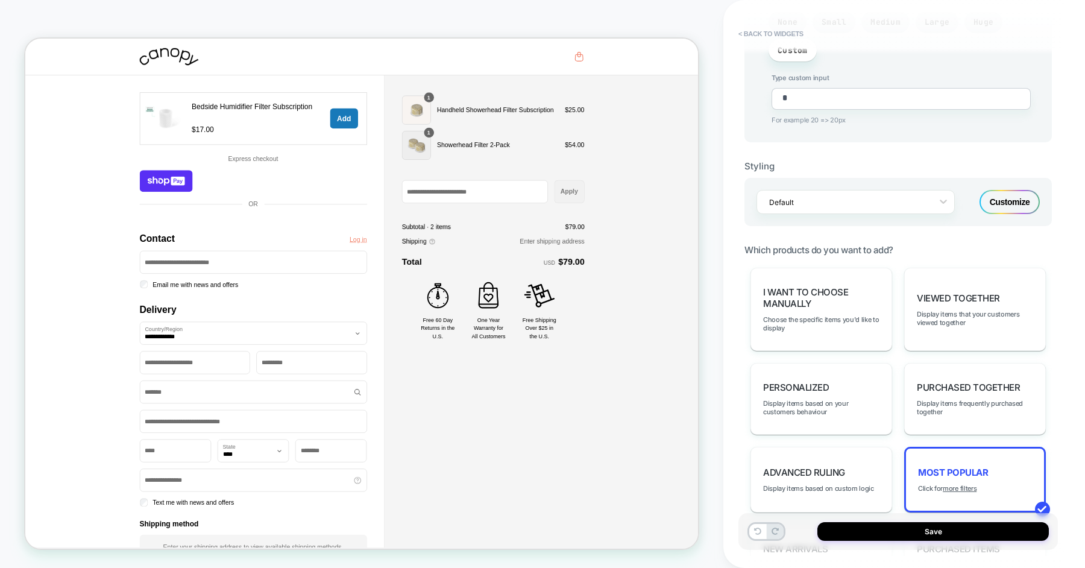
scroll to position [832, 0]
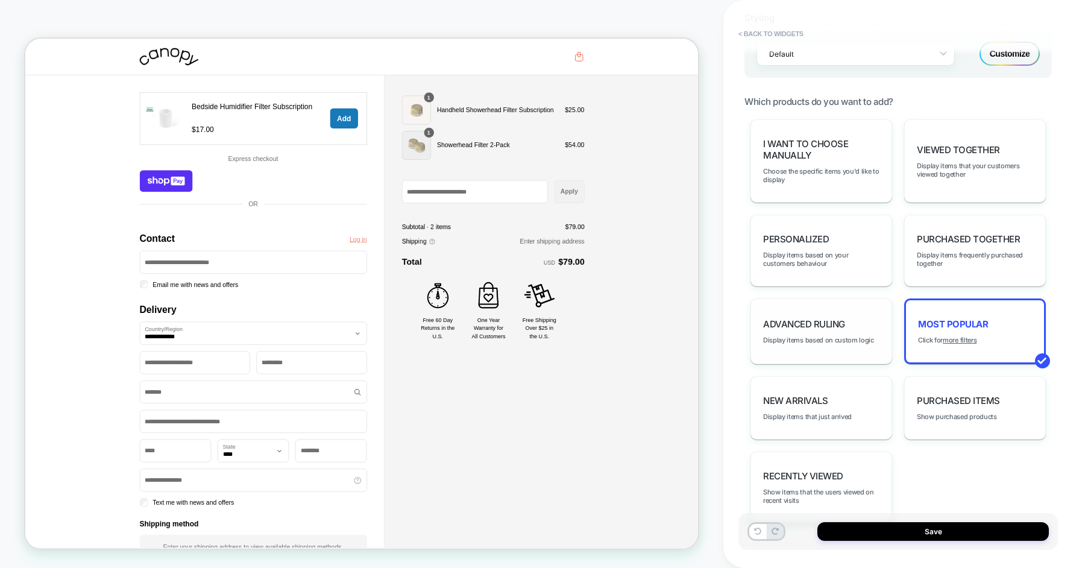
click at [853, 317] on div "Advanced Ruling Display items based on custom logic" at bounding box center [821, 331] width 142 height 66
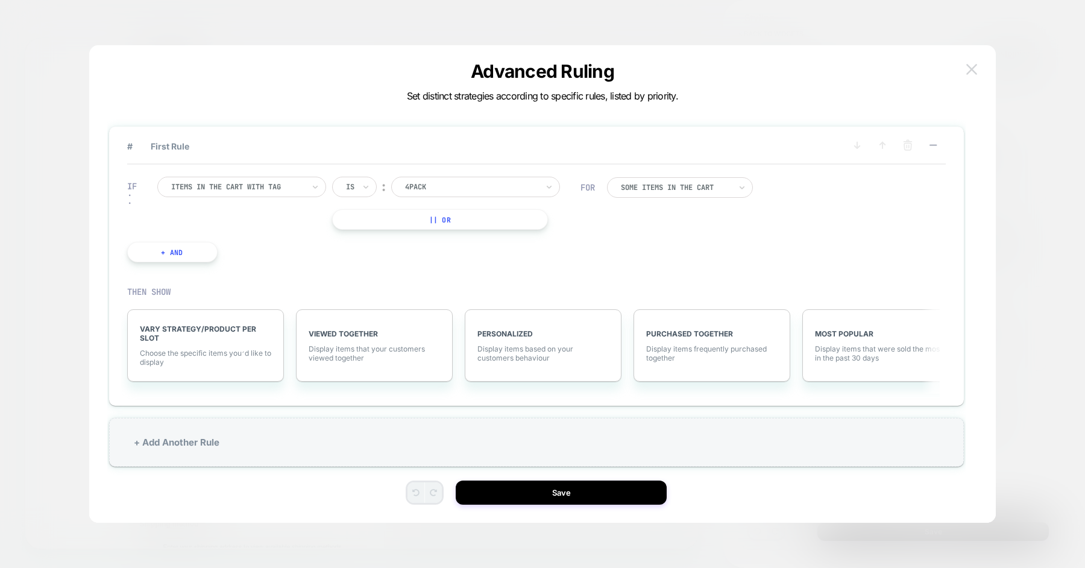
click at [971, 69] on img at bounding box center [971, 69] width 11 height 10
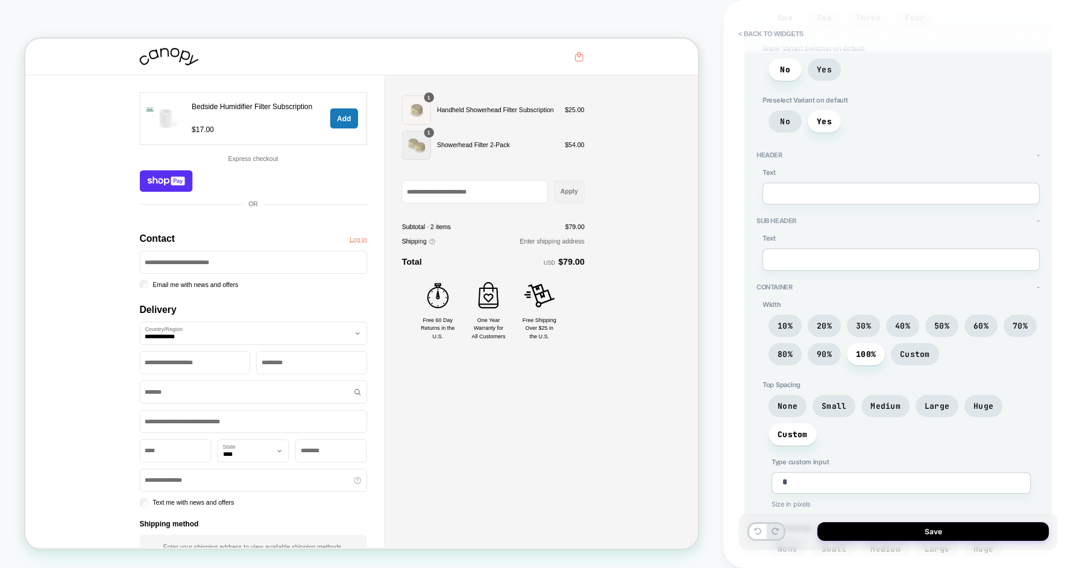
scroll to position [0, 0]
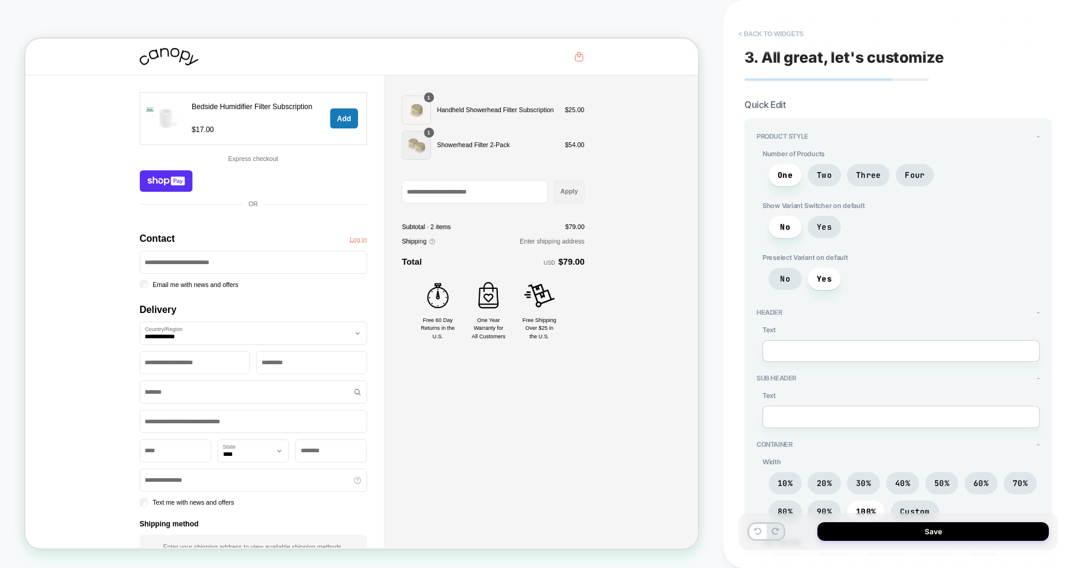
click at [770, 40] on button "< Back to widgets" at bounding box center [770, 33] width 77 height 19
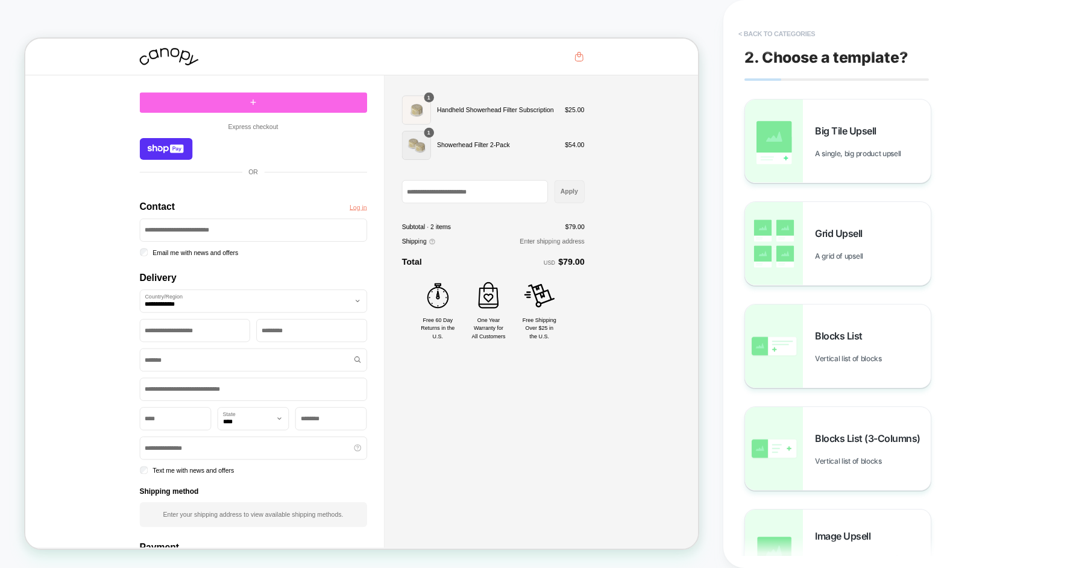
click at [770, 37] on button "< Back to categories" at bounding box center [776, 33] width 89 height 19
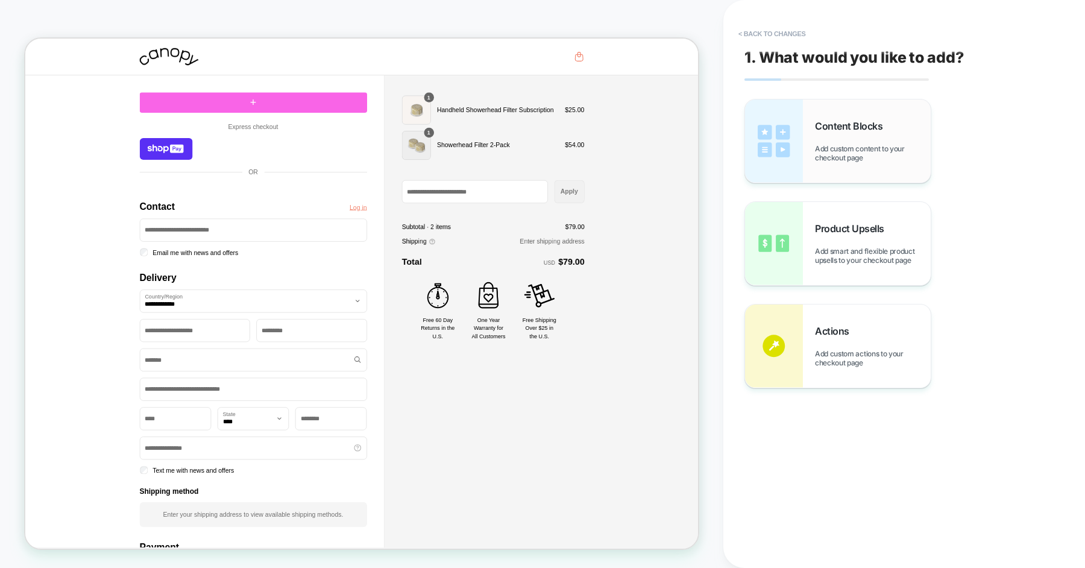
click at [835, 117] on div "Content Blocks Add custom content to your checkout page" at bounding box center [838, 140] width 186 height 83
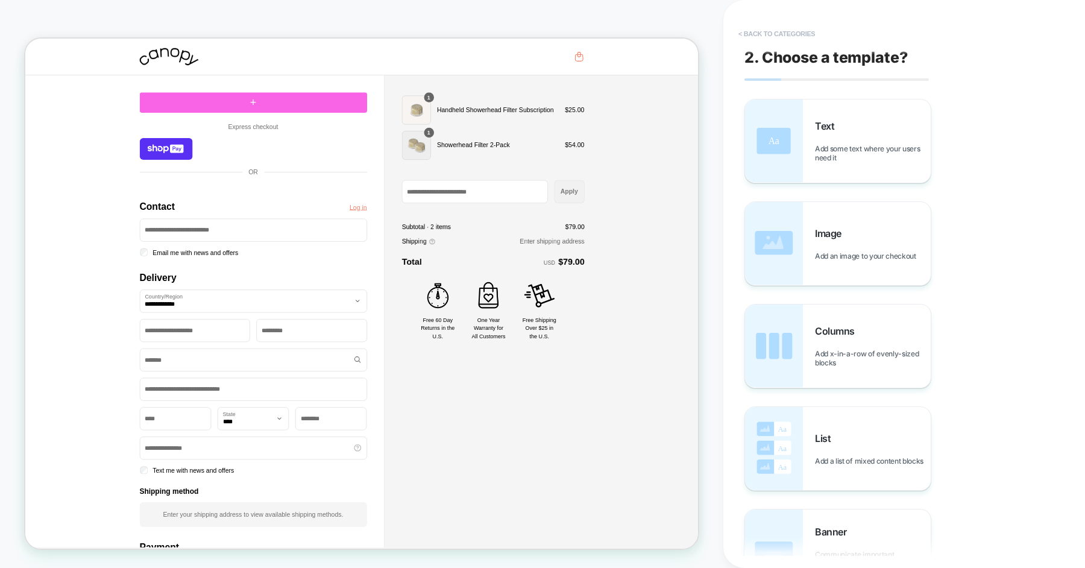
click at [772, 34] on button "< Back to categories" at bounding box center [776, 33] width 89 height 19
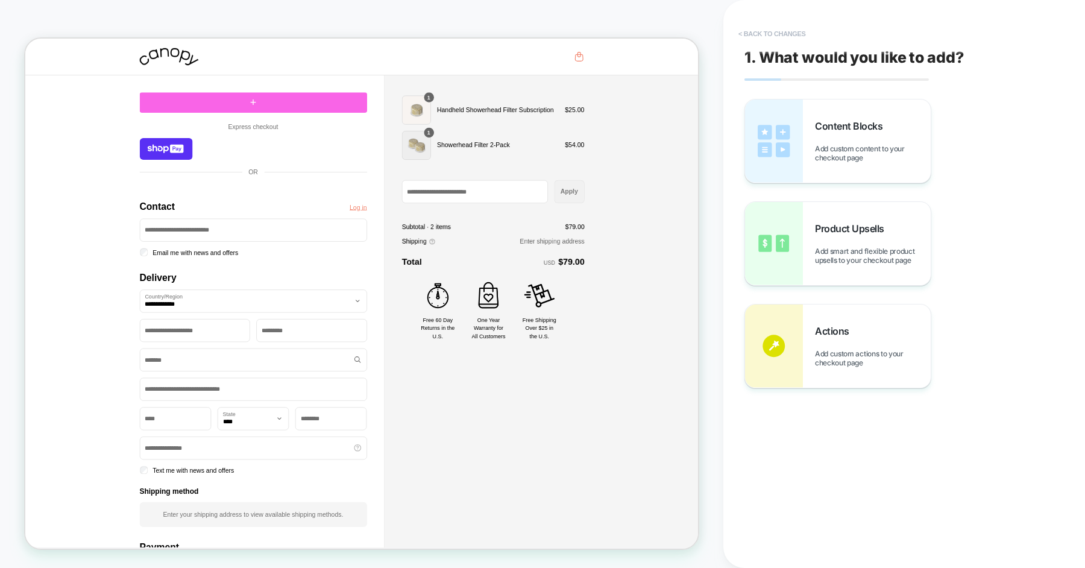
click at [756, 30] on button "< Back to changes" at bounding box center [772, 33] width 80 height 19
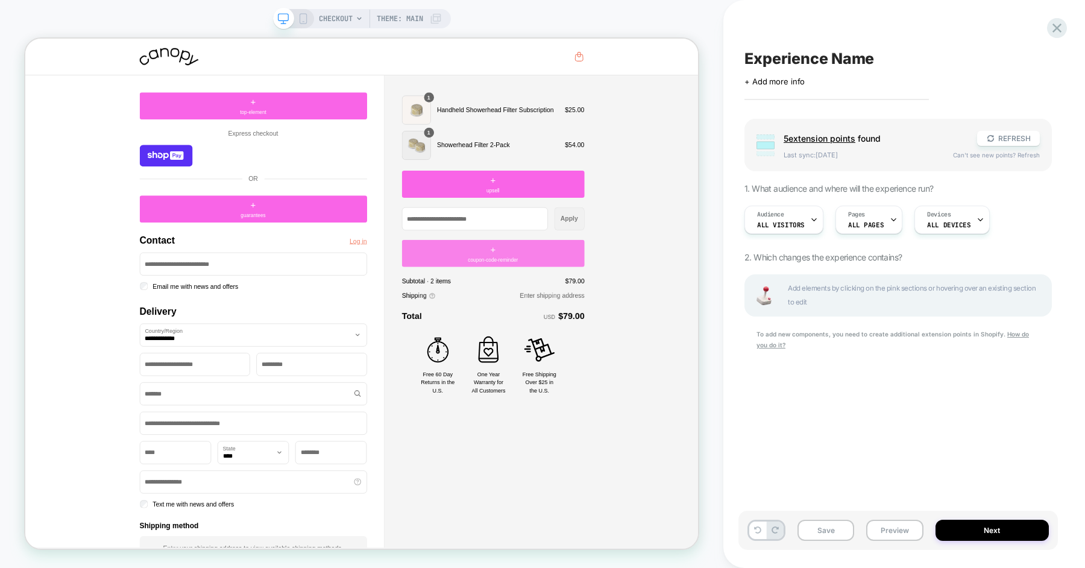
click at [617, 322] on div "+ coupon-code-reminder" at bounding box center [648, 325] width 243 height 36
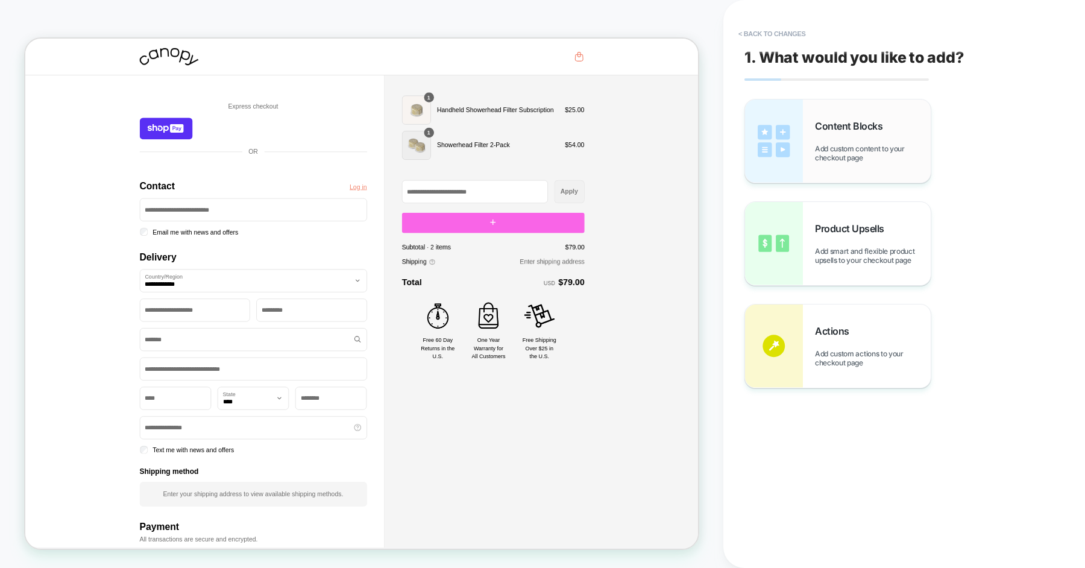
click at [841, 132] on span "Content Blocks" at bounding box center [852, 126] width 74 height 12
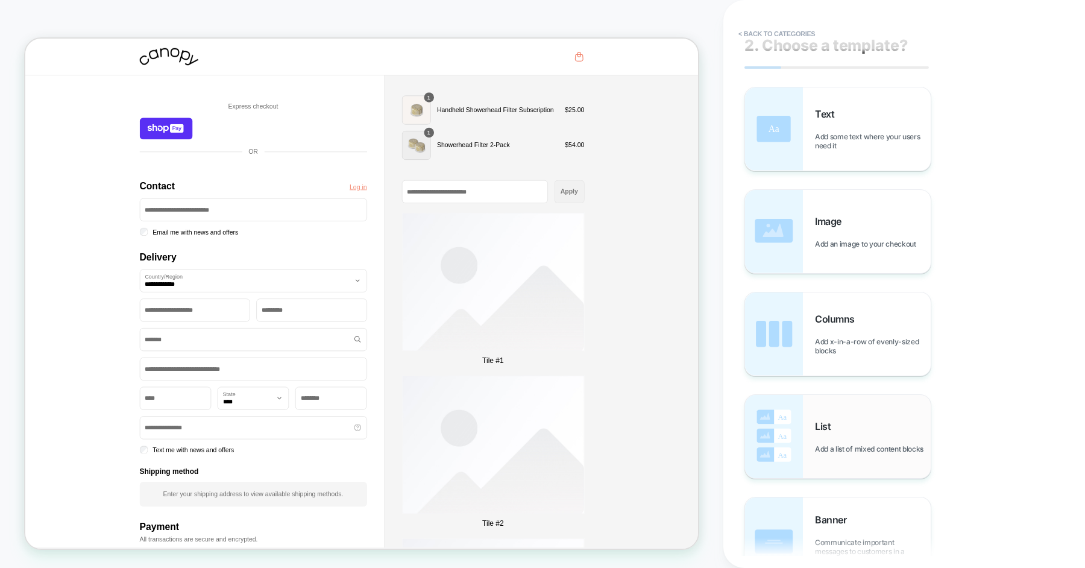
scroll to position [85, 0]
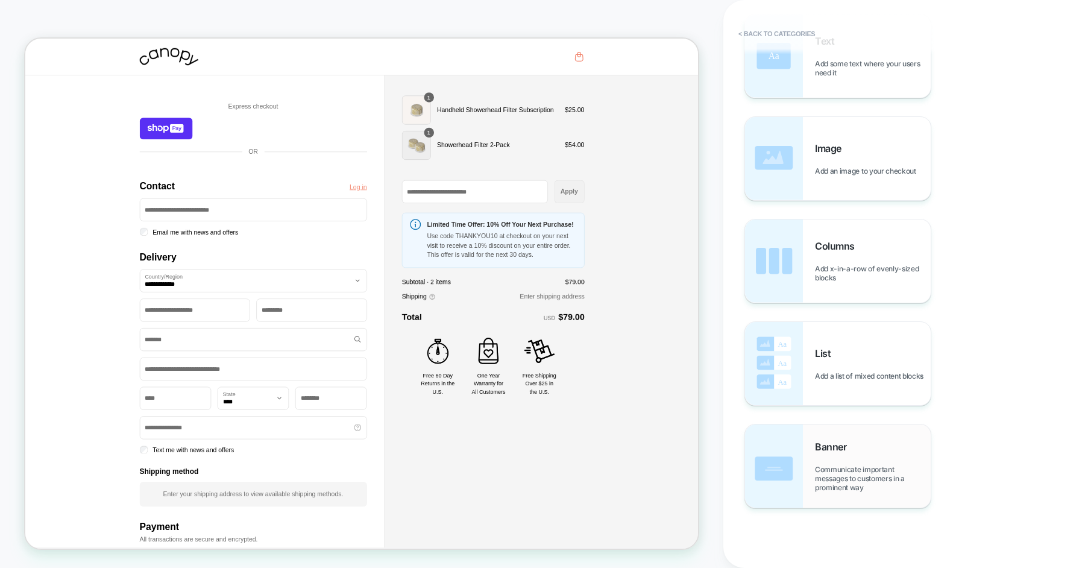
click at [832, 447] on span "Banner" at bounding box center [833, 446] width 37 height 12
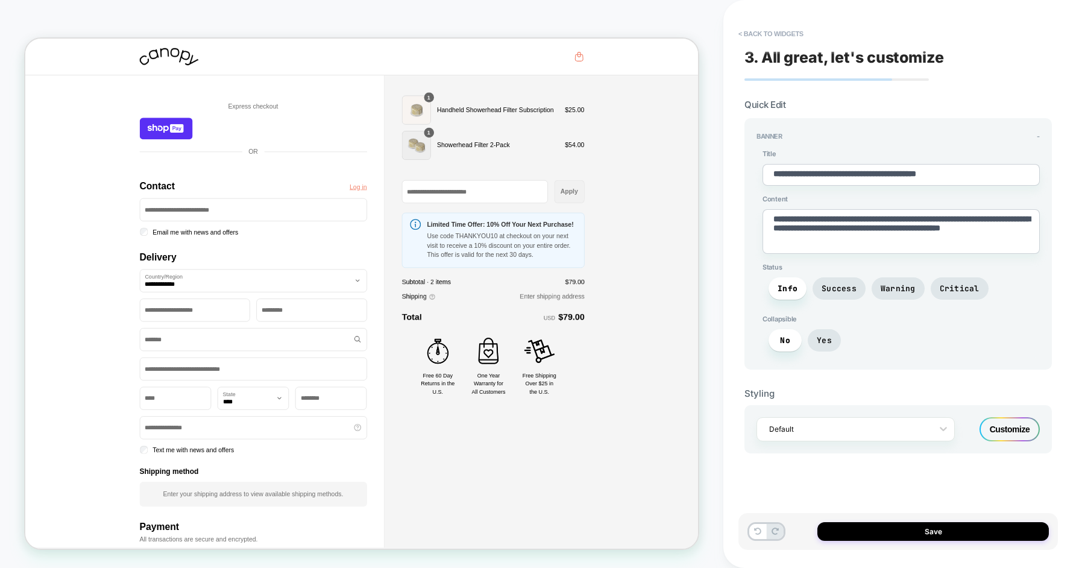
scroll to position [0, 0]
click at [838, 289] on span "Success" at bounding box center [838, 288] width 35 height 10
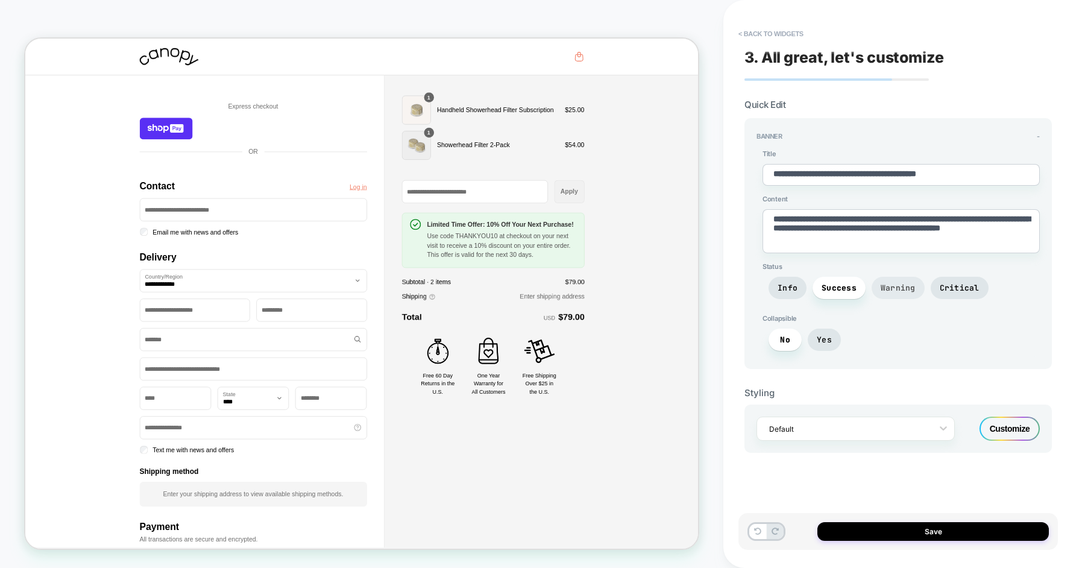
click at [897, 286] on span "Warning" at bounding box center [897, 288] width 35 height 10
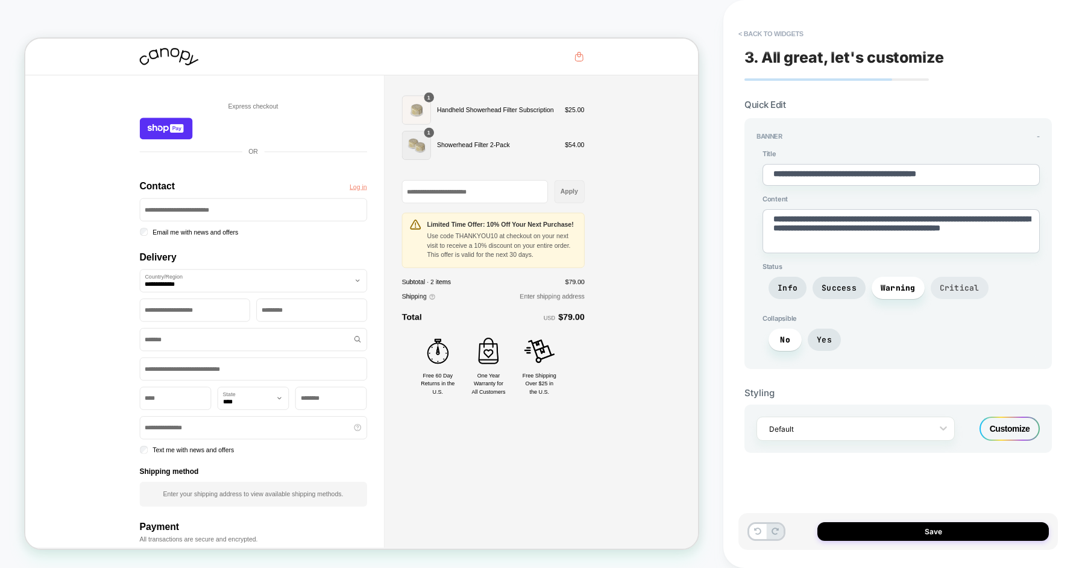
click at [945, 283] on span "Critical" at bounding box center [959, 288] width 40 height 10
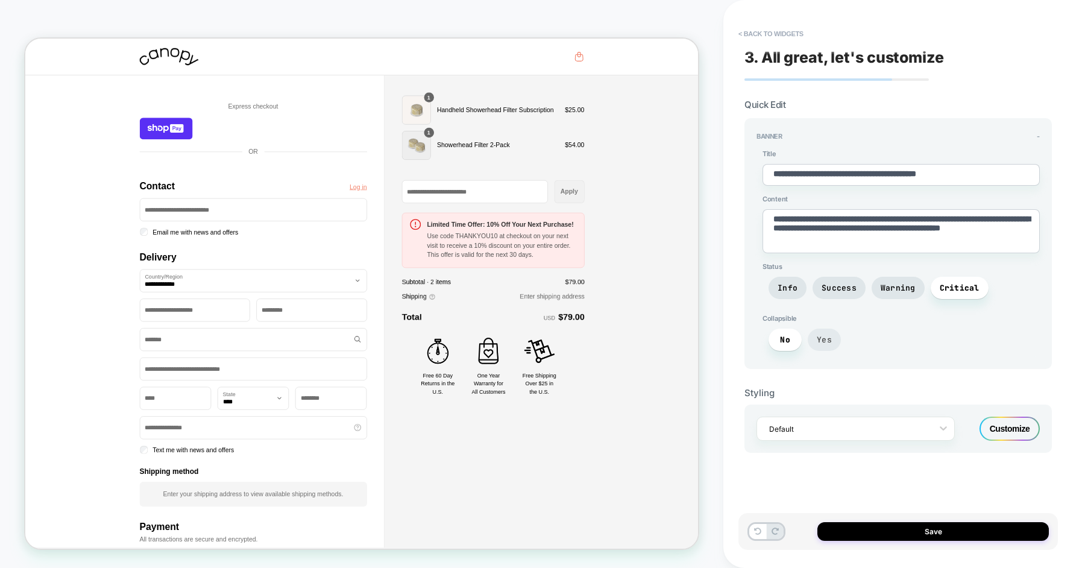
click at [821, 331] on span "Yes" at bounding box center [823, 339] width 33 height 22
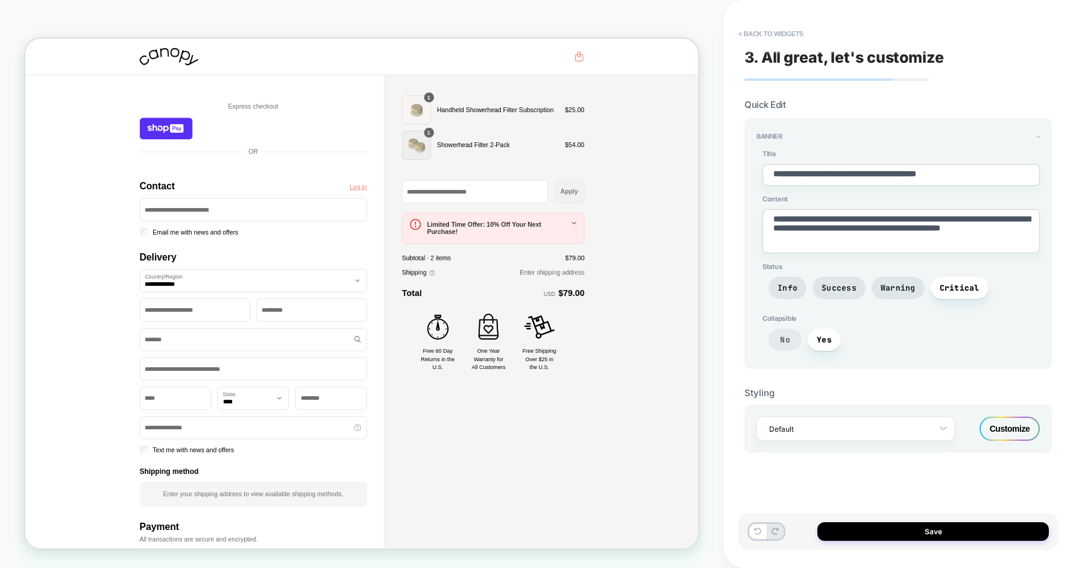
click at [797, 328] on span "No" at bounding box center [784, 339] width 33 height 22
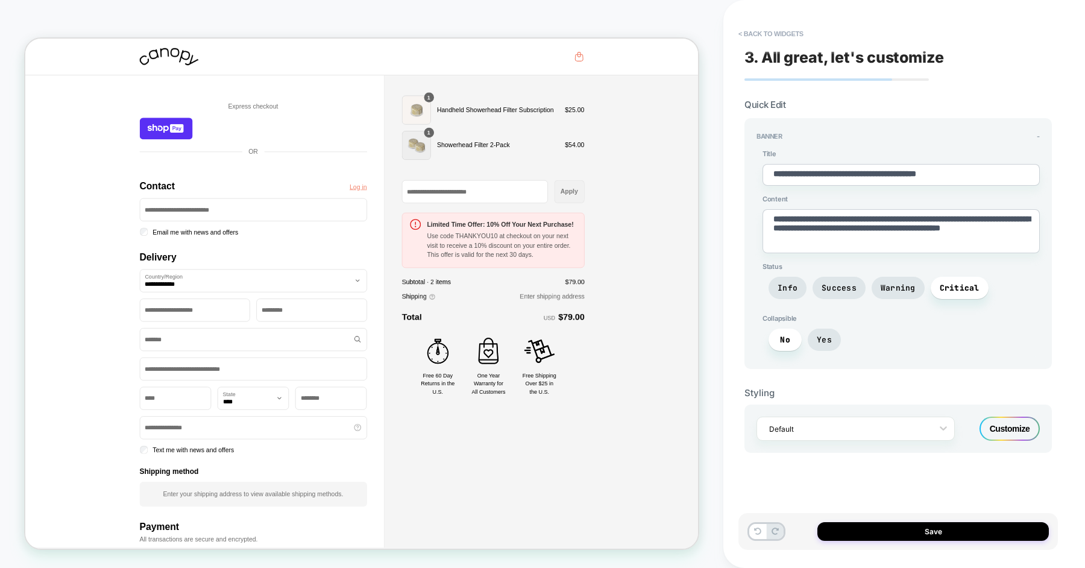
click at [806, 178] on textarea "**********" at bounding box center [900, 175] width 277 height 22
click at [802, 225] on textarea "**********" at bounding box center [900, 231] width 277 height 44
type textarea "*"
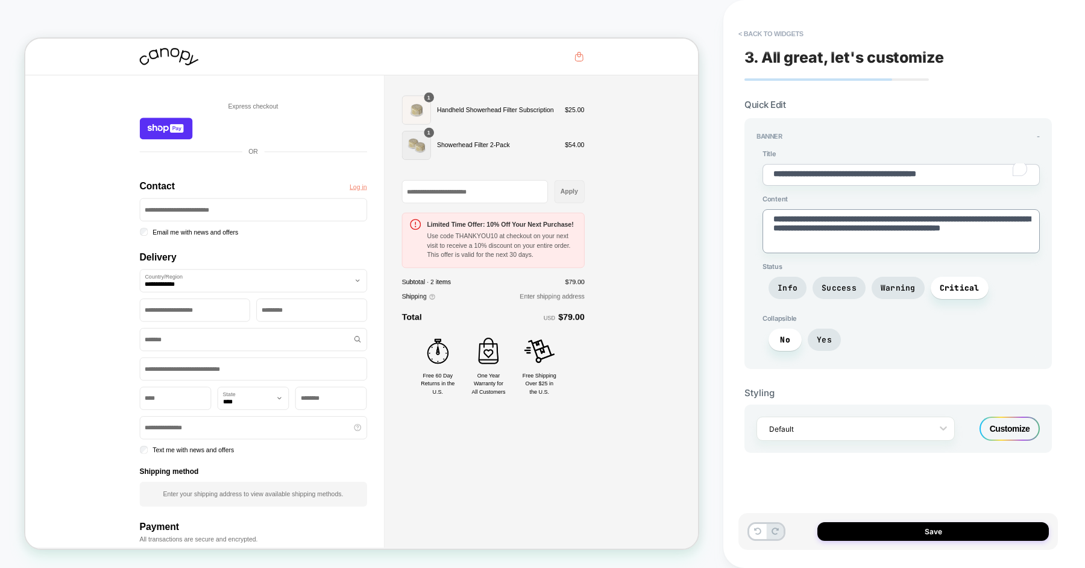
paste textarea "To enrich screen reader interactions, please activate Accessibility in Grammarl…"
type textarea "**********"
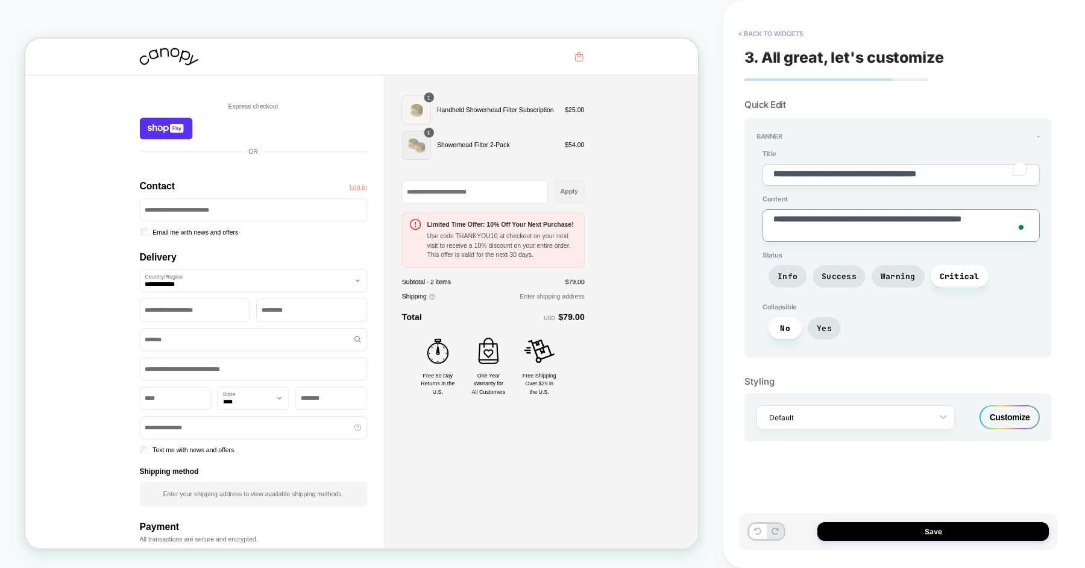
type textarea "*"
type textarea "**********"
type textarea "*"
type textarea "**********"
type textarea "*"
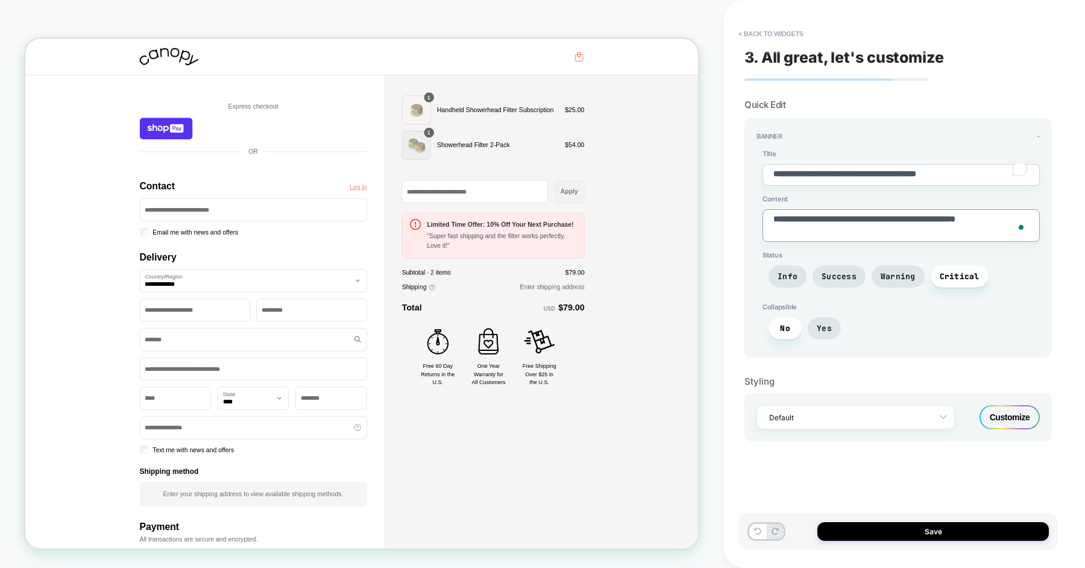
type textarea "**********"
click at [836, 279] on span "Success" at bounding box center [838, 276] width 53 height 22
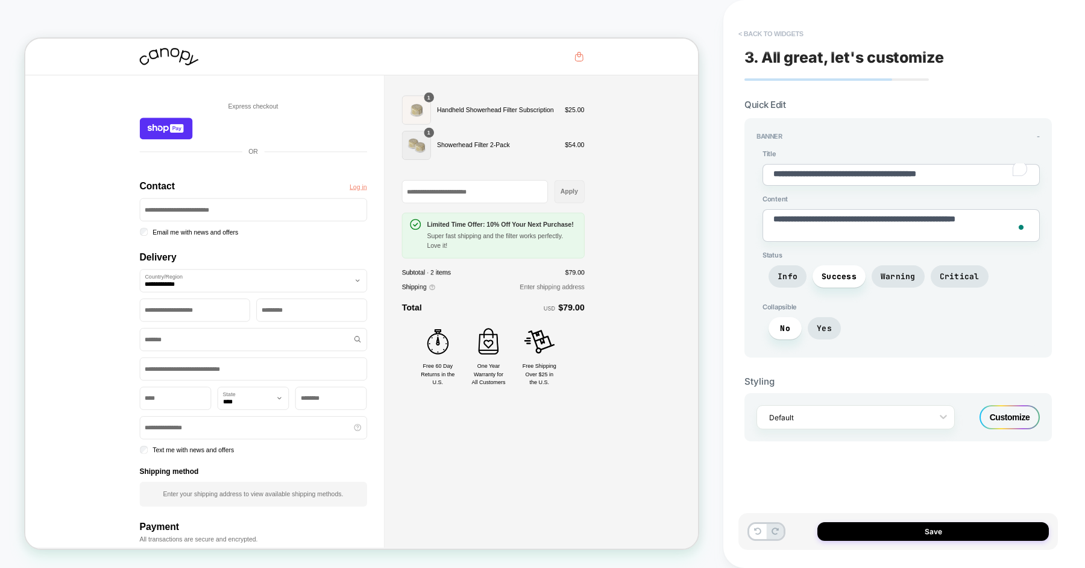
click at [763, 35] on button "< Back to widgets" at bounding box center [770, 33] width 77 height 19
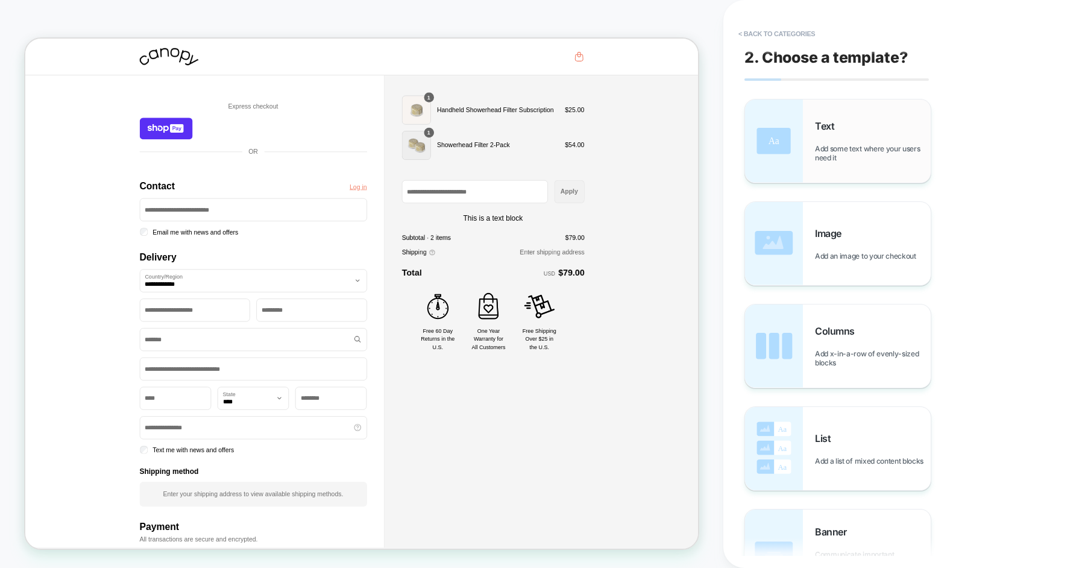
click at [836, 139] on div "Text Add some text where your users need it" at bounding box center [873, 141] width 116 height 42
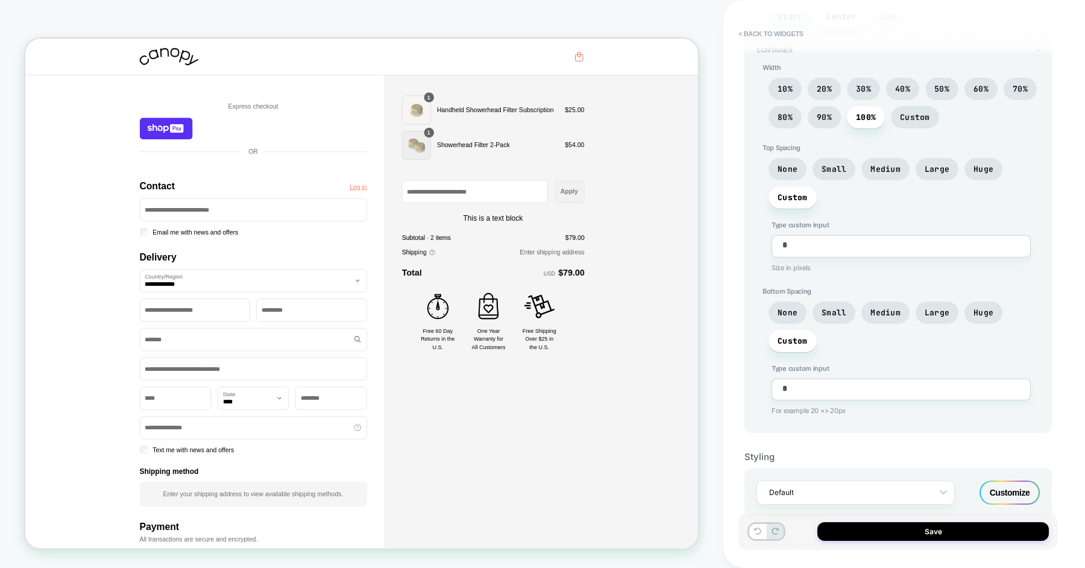
scroll to position [363, 0]
click at [820, 487] on div at bounding box center [847, 492] width 157 height 11
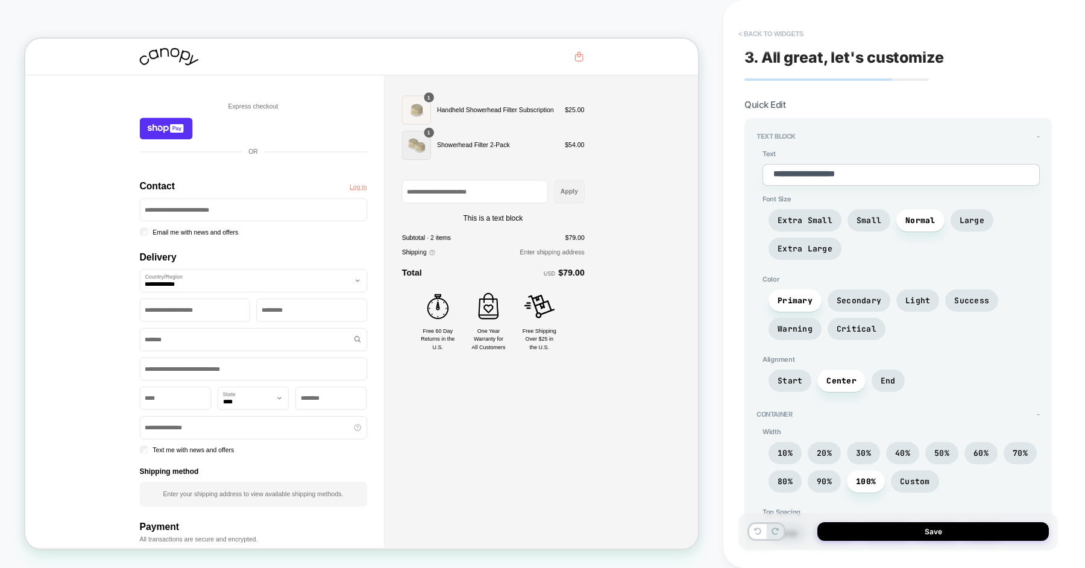
click at [776, 29] on button "< Back to widgets" at bounding box center [770, 33] width 77 height 19
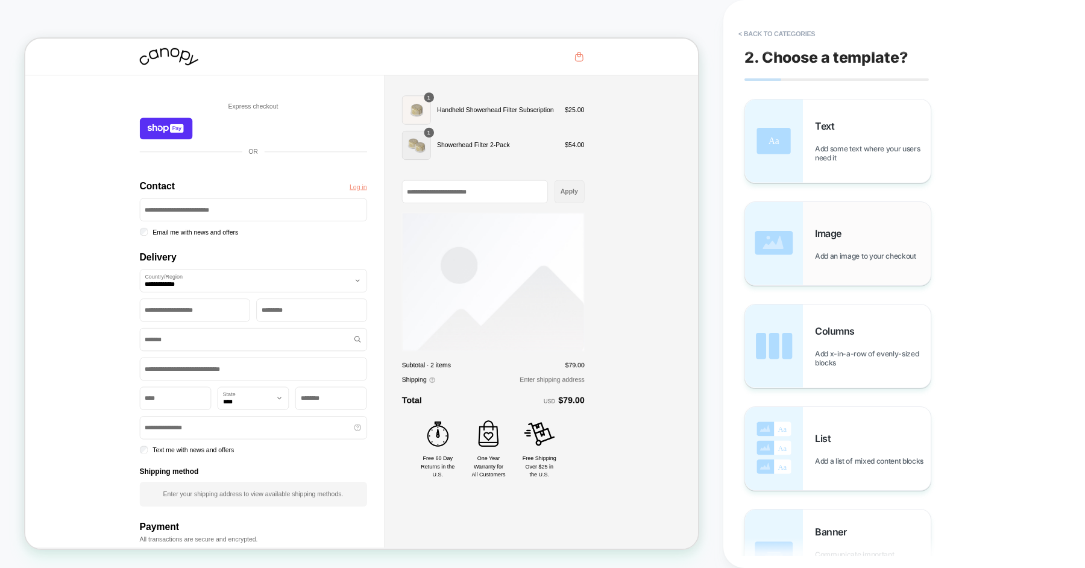
scroll to position [85, 0]
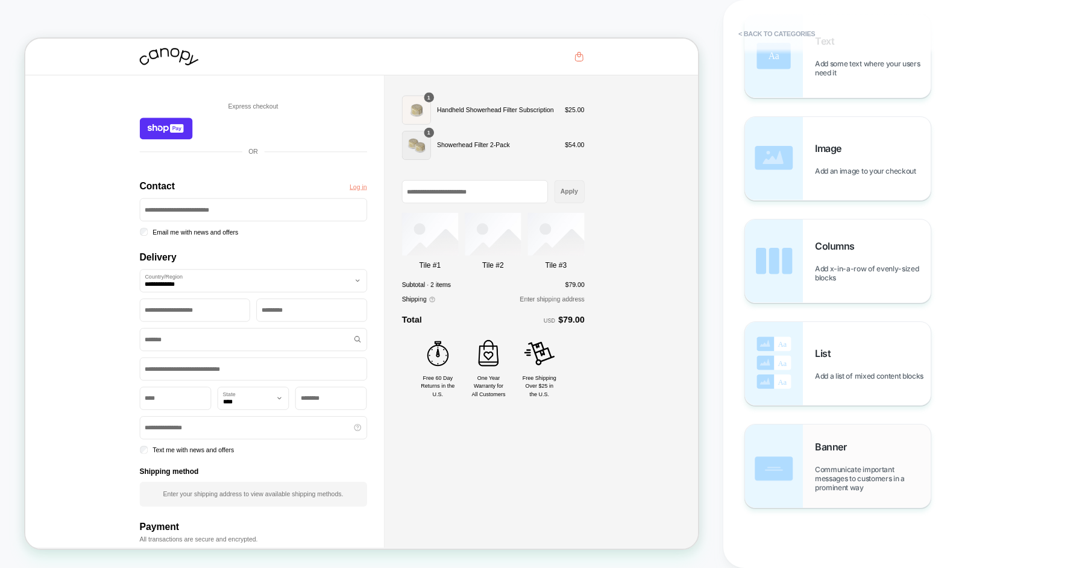
click at [837, 454] on div "Banner Communicate important messages to customers in a prominent way" at bounding box center [873, 465] width 116 height 51
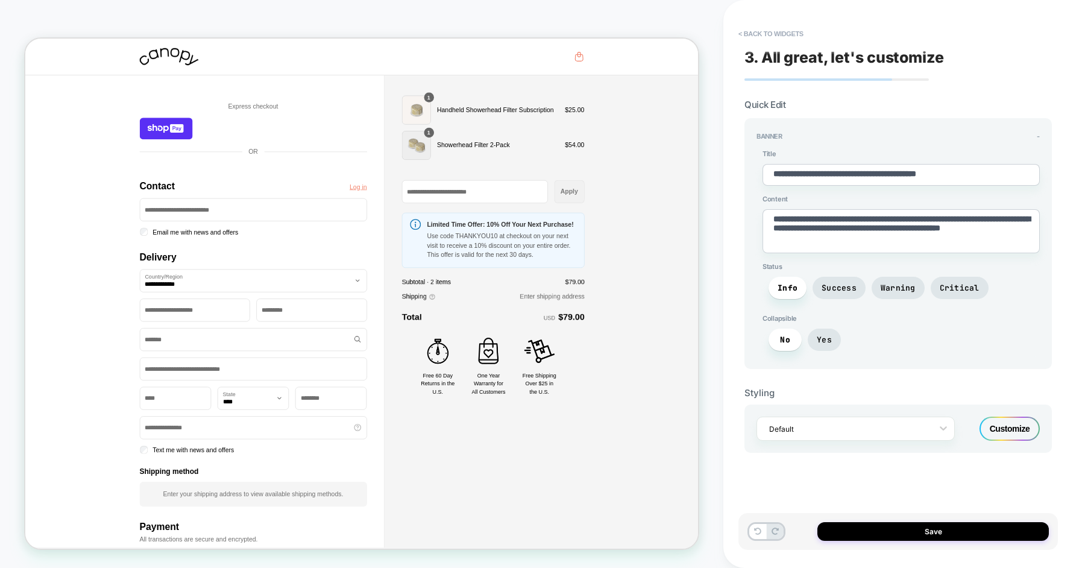
scroll to position [0, 0]
click at [825, 167] on textarea "**********" at bounding box center [900, 175] width 277 height 22
click at [797, 171] on textarea "**********" at bounding box center [900, 175] width 277 height 22
click at [791, 171] on textarea "**********" at bounding box center [900, 175] width 277 height 22
type textarea "*"
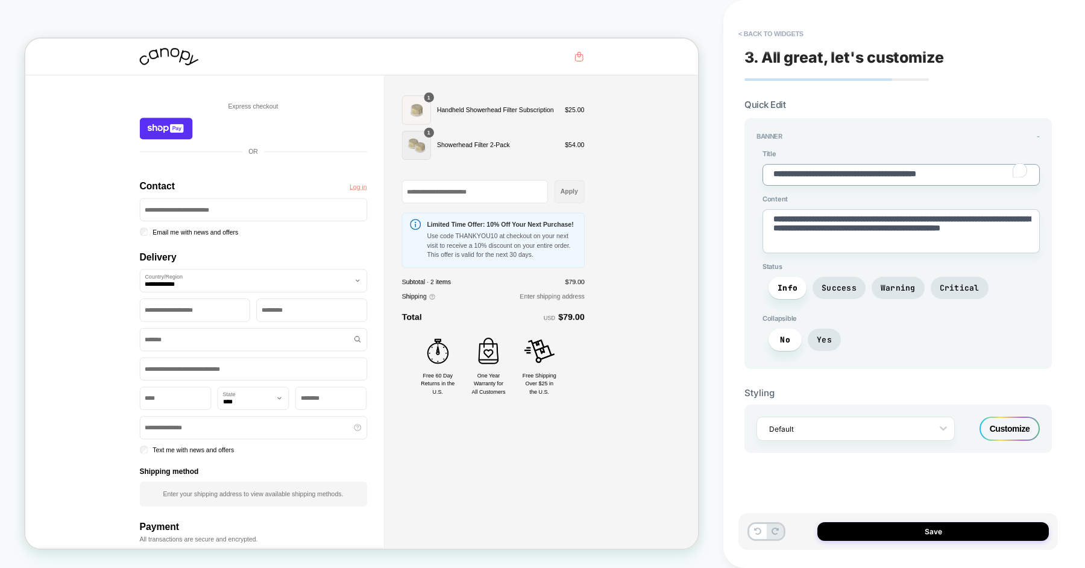
paste textarea "To enrich screen reader interactions, please activate Accessibility in Grammarl…"
type textarea "**********"
type textarea "*"
type textarea "**********"
type textarea "*"
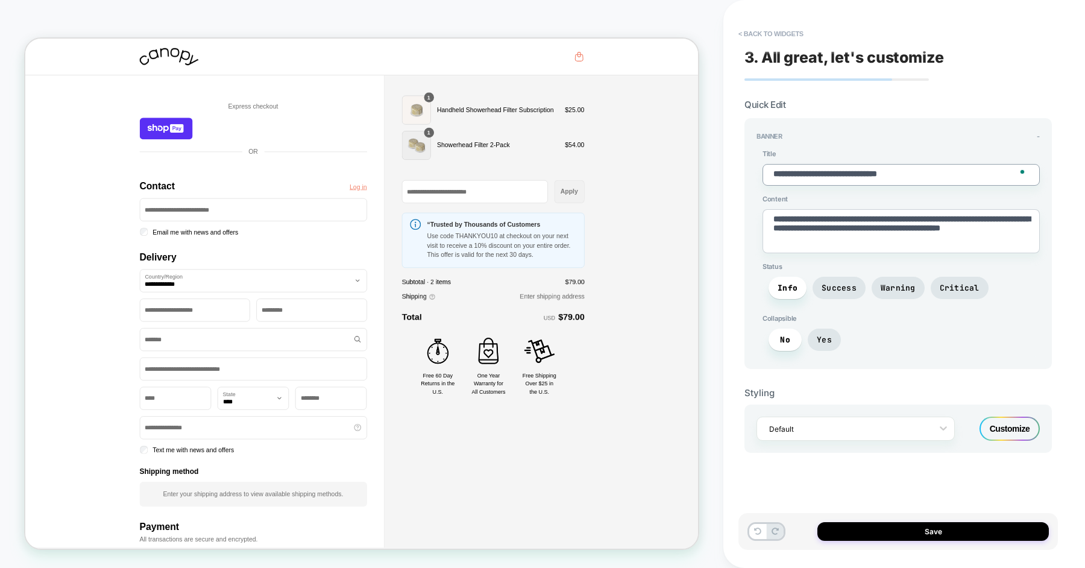
type textarea "**********"
type textarea "*"
type textarea "**********"
click at [817, 239] on textarea "**********" at bounding box center [900, 231] width 277 height 44
type textarea "*"
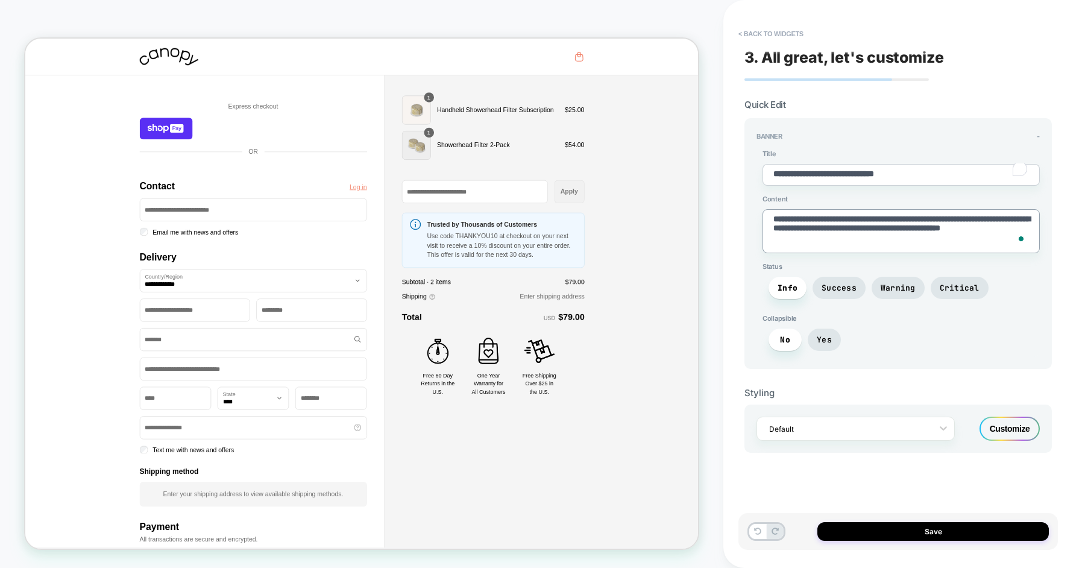
paste textarea "To enrich screen reader interactions, please activate Accessibility in Grammarl…"
type textarea "**********"
type textarea "*"
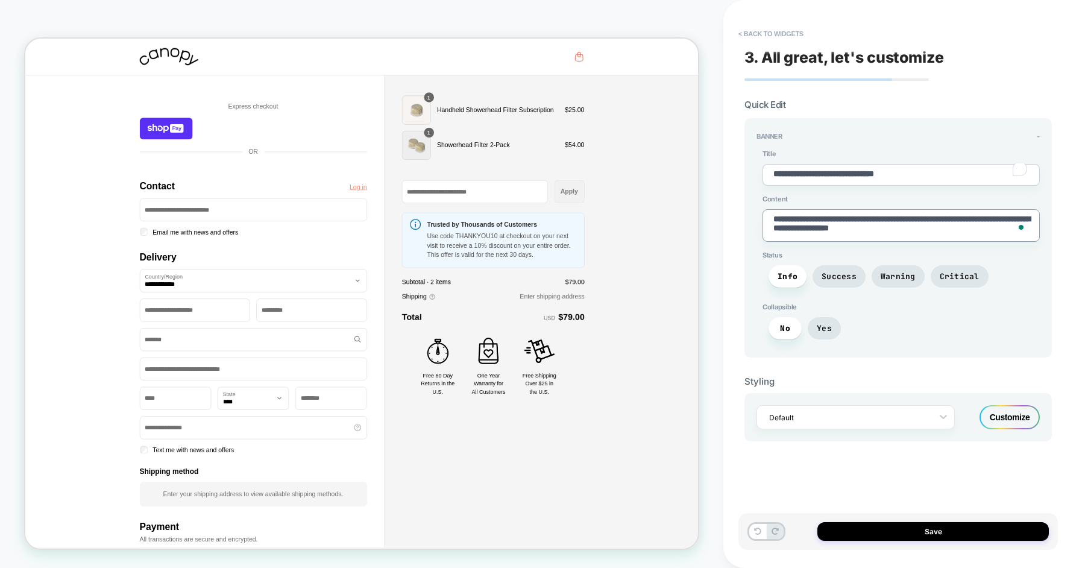
type textarea "**********"
type textarea "*"
type textarea "**********"
click at [828, 274] on span "Success" at bounding box center [838, 276] width 35 height 10
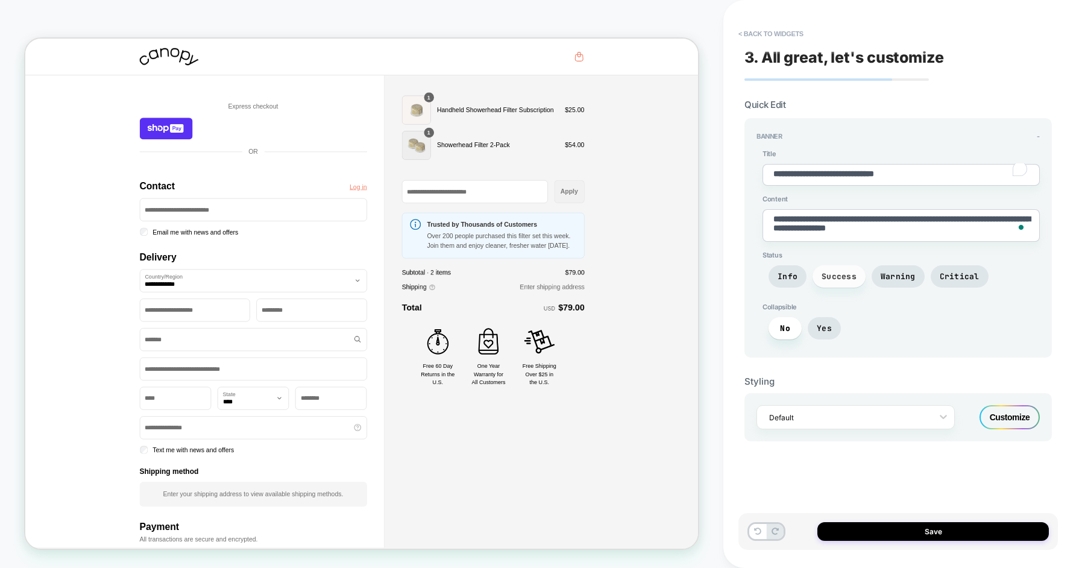
type textarea "*"
click at [744, 34] on button "< Back to widgets" at bounding box center [770, 33] width 77 height 19
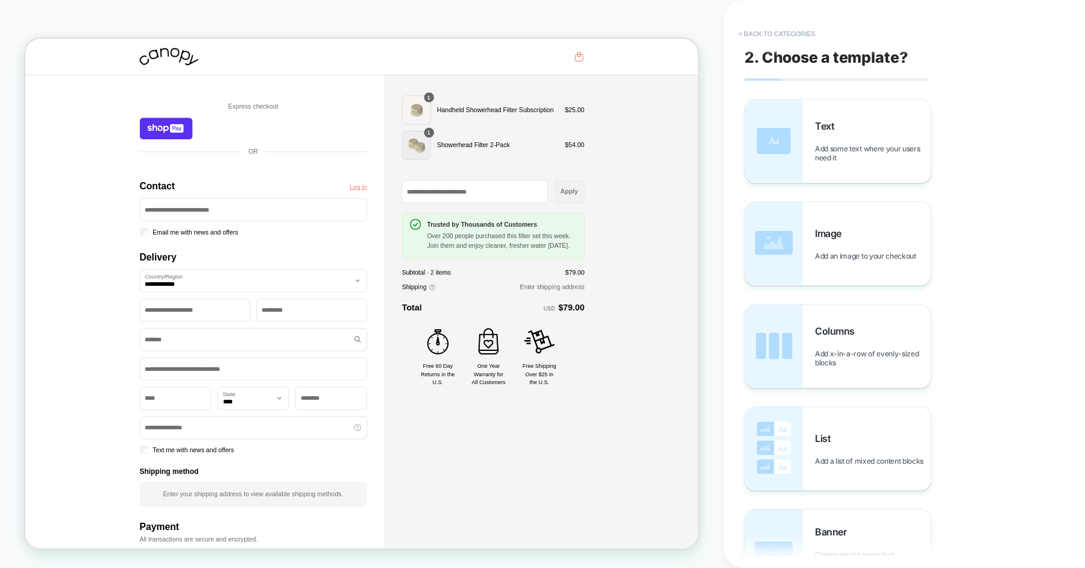
click at [744, 34] on button "< Back to categories" at bounding box center [776, 33] width 89 height 19
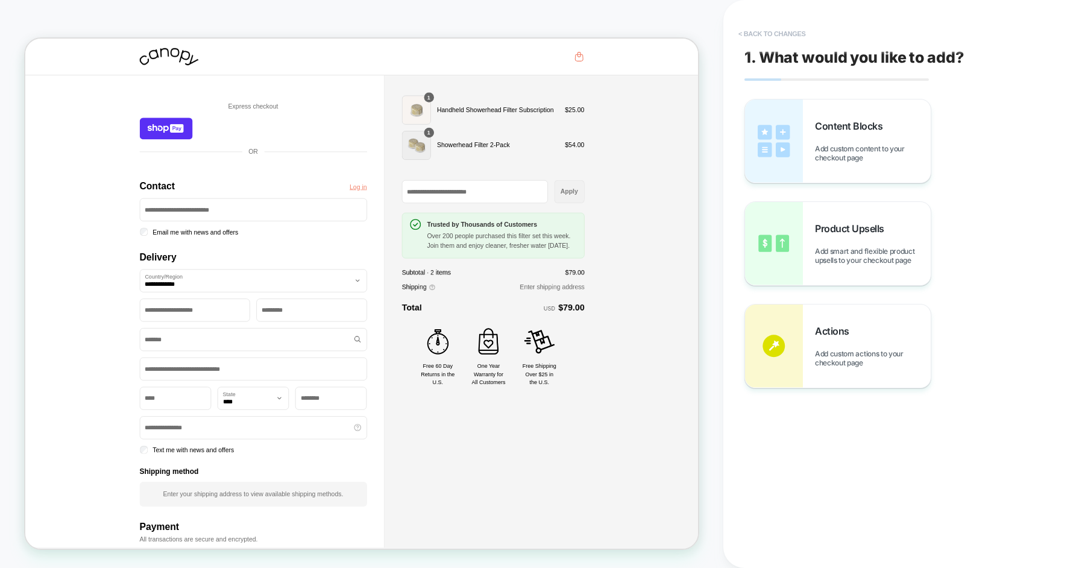
click at [763, 33] on button "< Back to changes" at bounding box center [772, 33] width 80 height 19
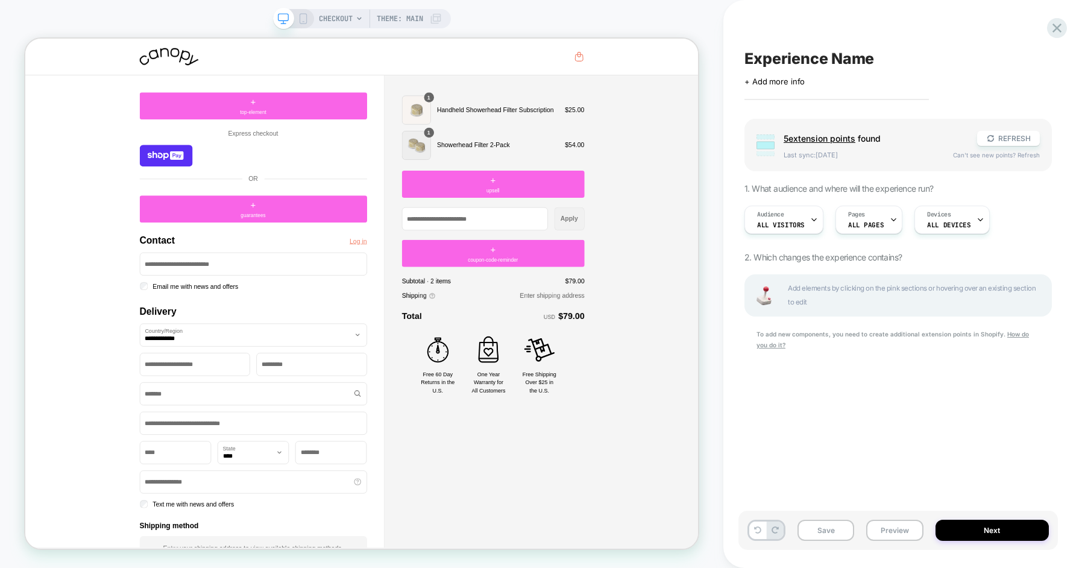
click at [340, 17] on span "CHECKOUT" at bounding box center [336, 18] width 34 height 19
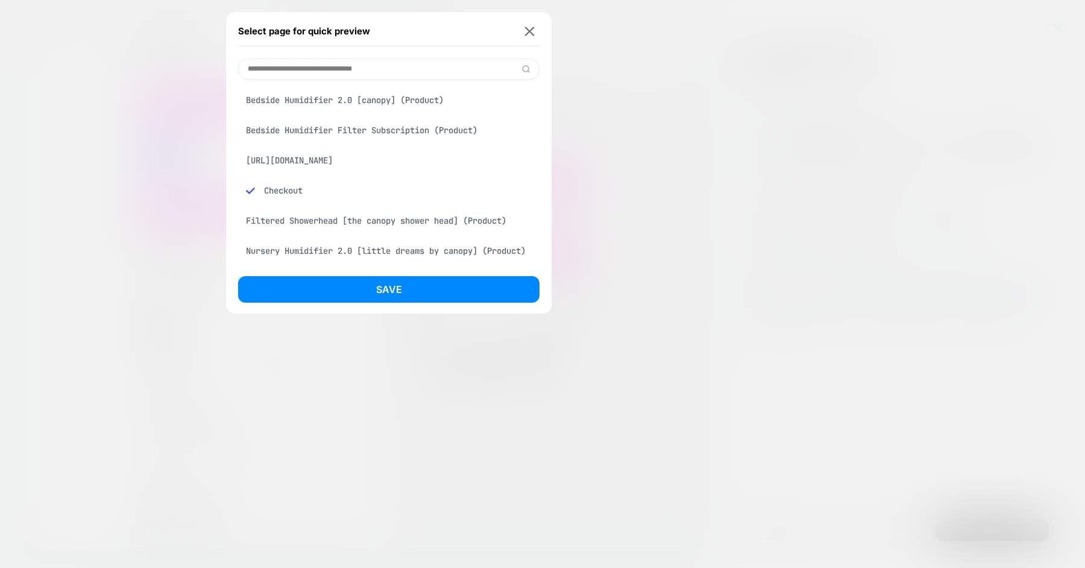
click at [334, 102] on div "Bedside Humidifier 2.0 [canopy] (Product)" at bounding box center [388, 100] width 301 height 23
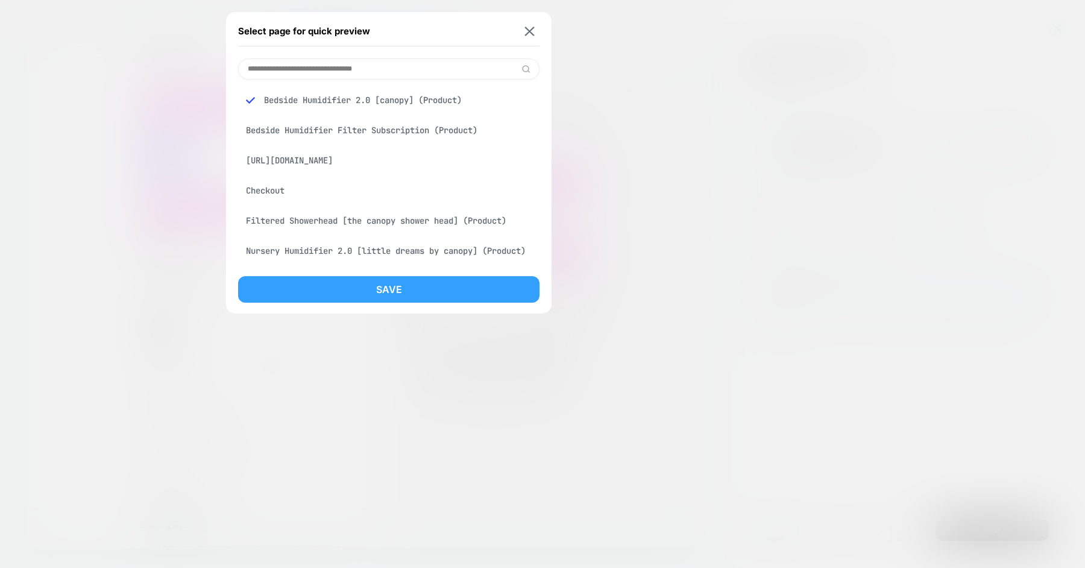
click at [381, 288] on button "Save" at bounding box center [388, 289] width 301 height 27
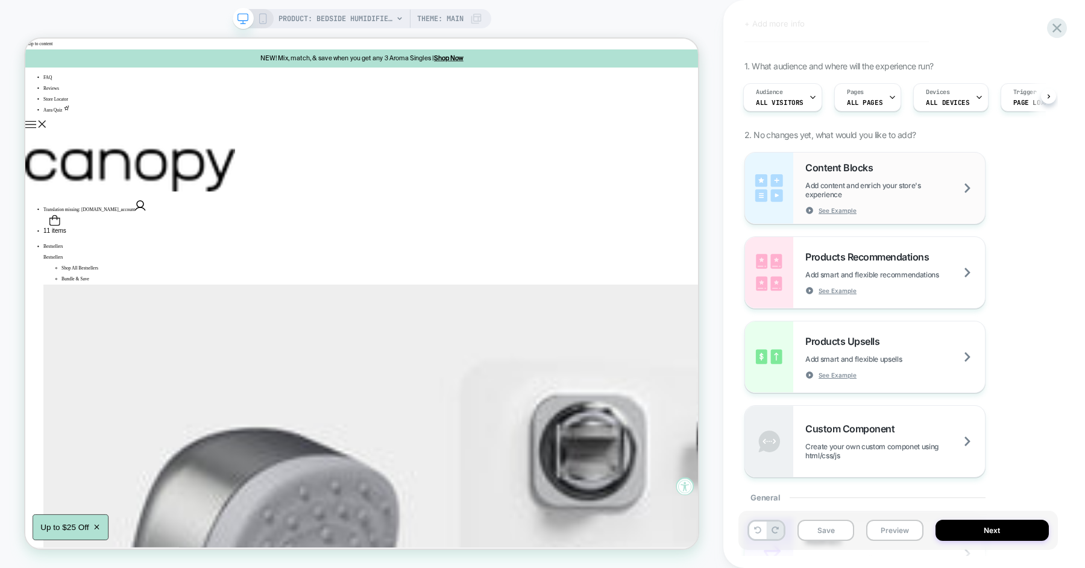
scroll to position [57, 0]
click at [898, 196] on span "Add content and enrich your store's experience" at bounding box center [895, 190] width 180 height 18
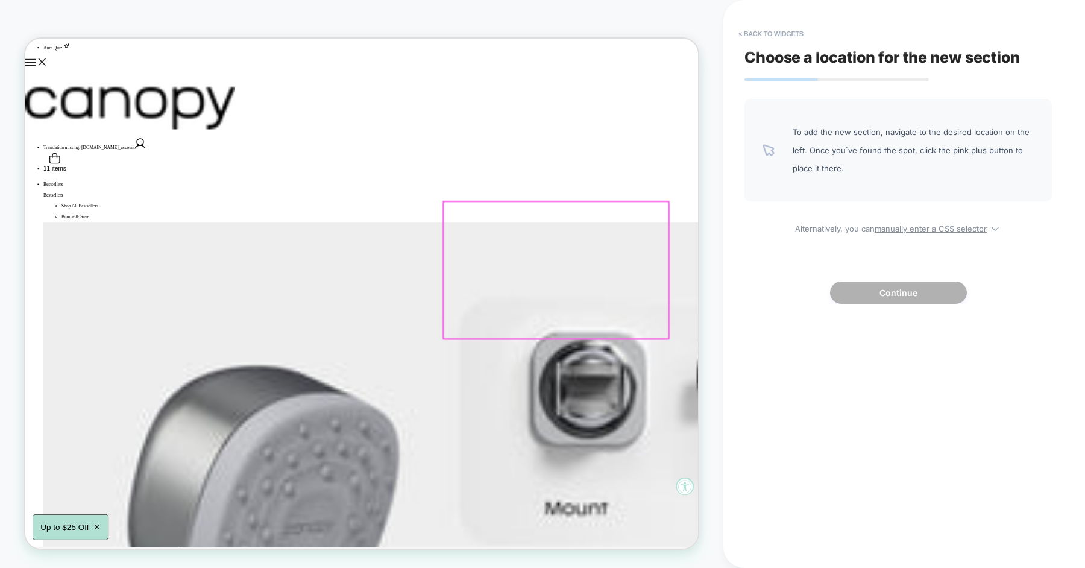
scroll to position [92, 0]
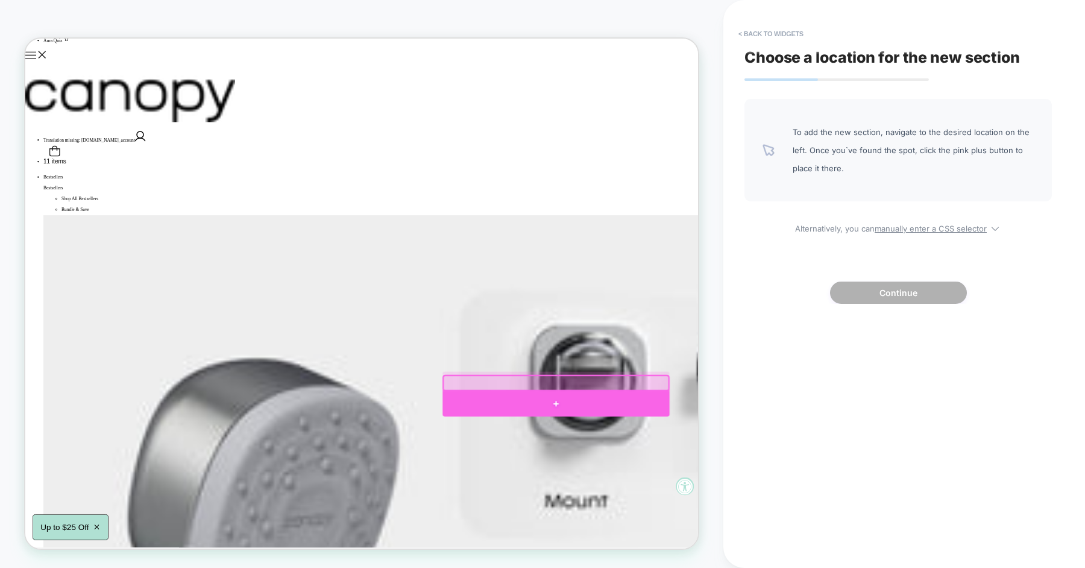
click at [739, 512] on div at bounding box center [732, 526] width 302 height 34
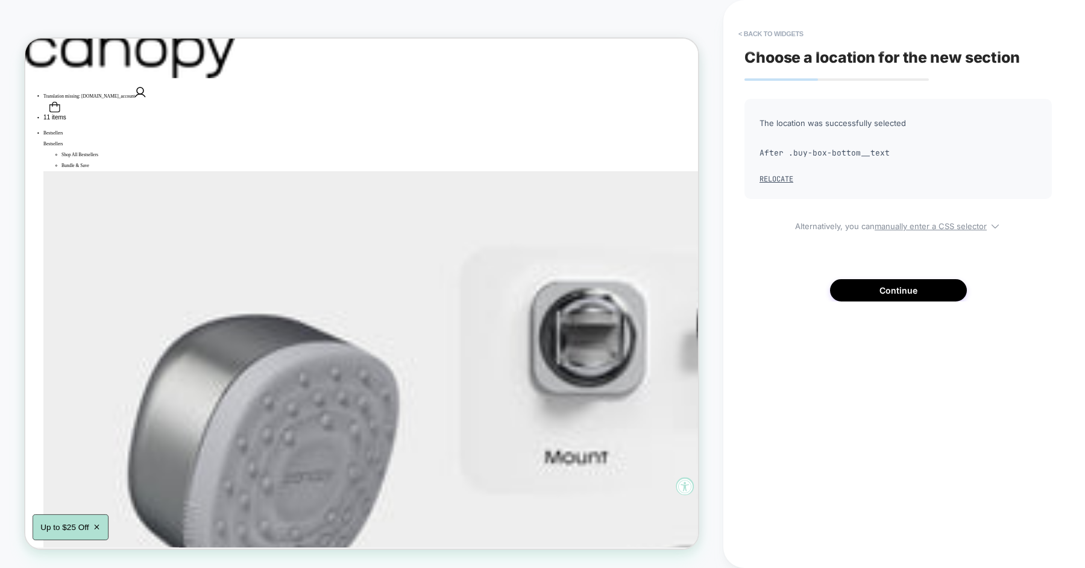
scroll to position [121, 0]
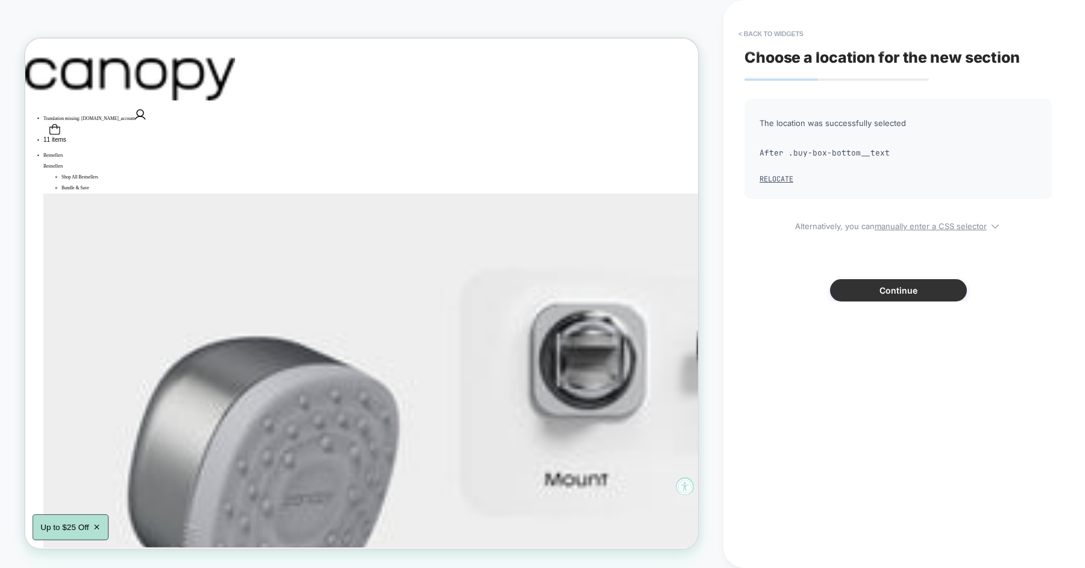
click at [888, 283] on button "Continue" at bounding box center [898, 290] width 137 height 22
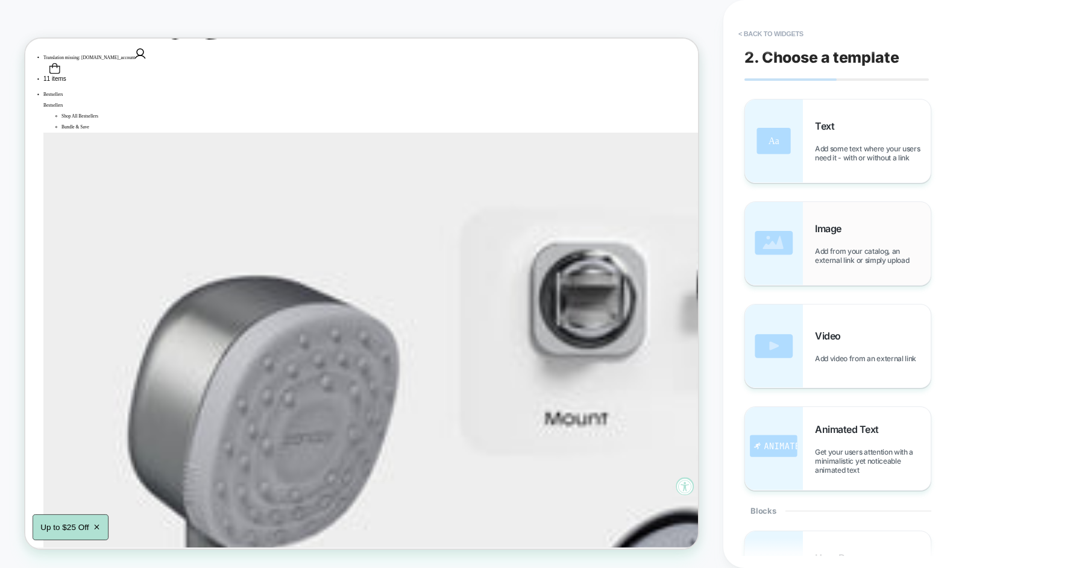
scroll to position [211, 0]
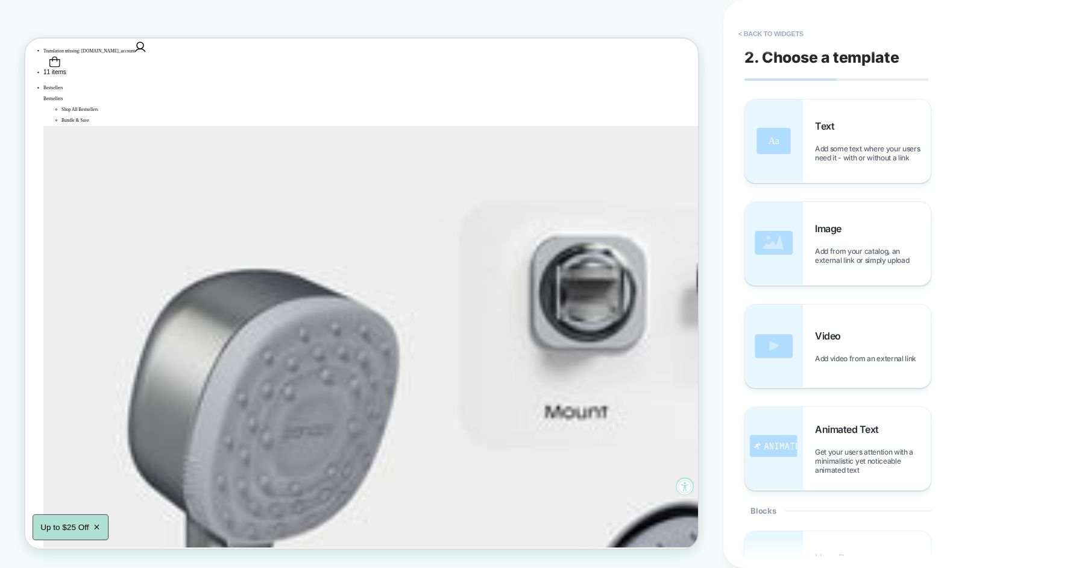
click at [722, 225] on div "PRODUCT: Bedside Humidifier 2.0 [canopy] PRODUCT: Bedside Humidifier 2.0 [canop…" at bounding box center [361, 283] width 723 height 543
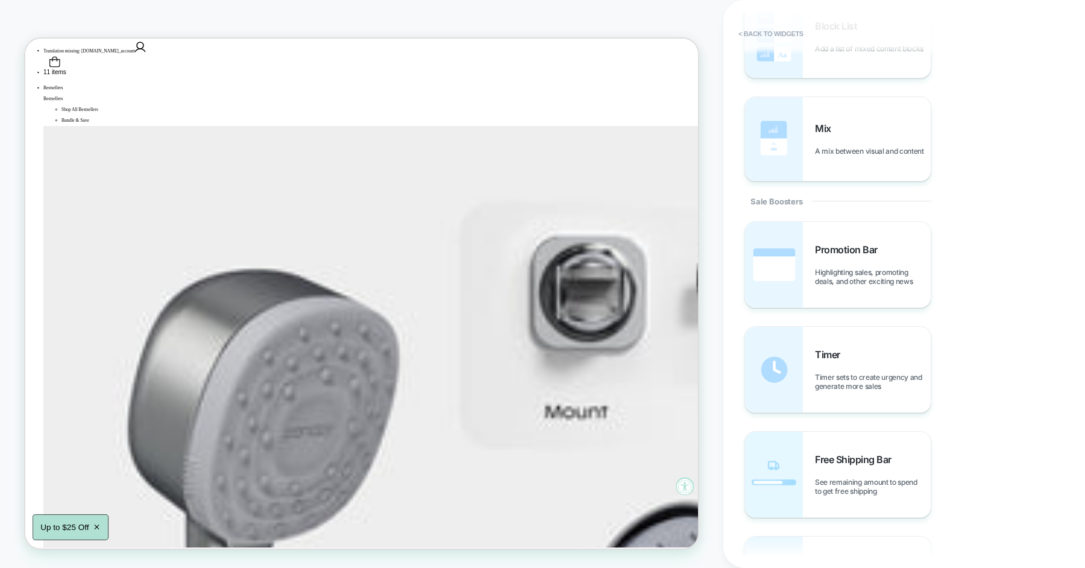
scroll to position [957, 0]
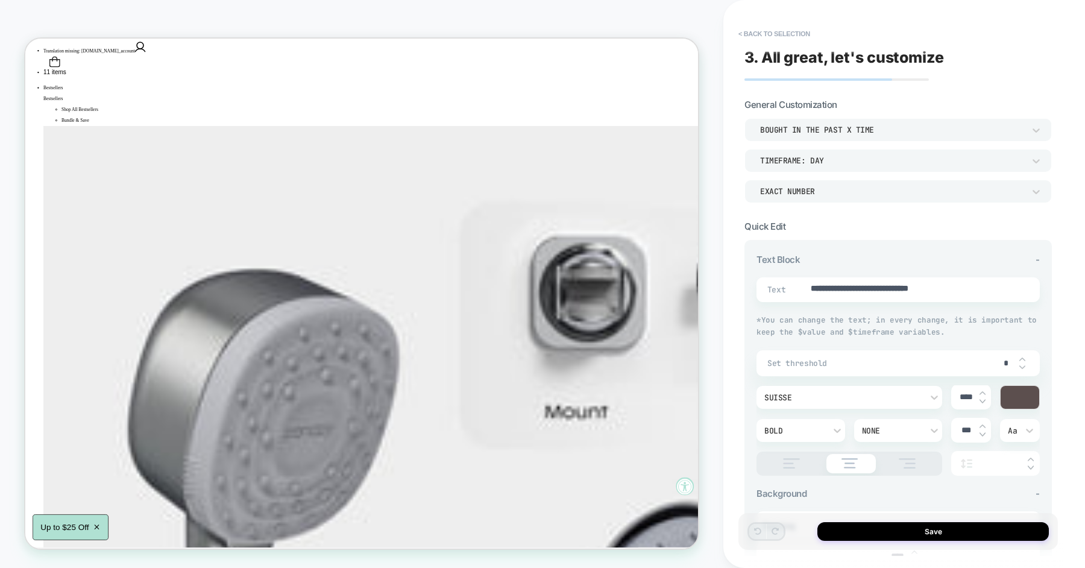
click at [806, 128] on div "bought in the past x time" at bounding box center [892, 130] width 264 height 10
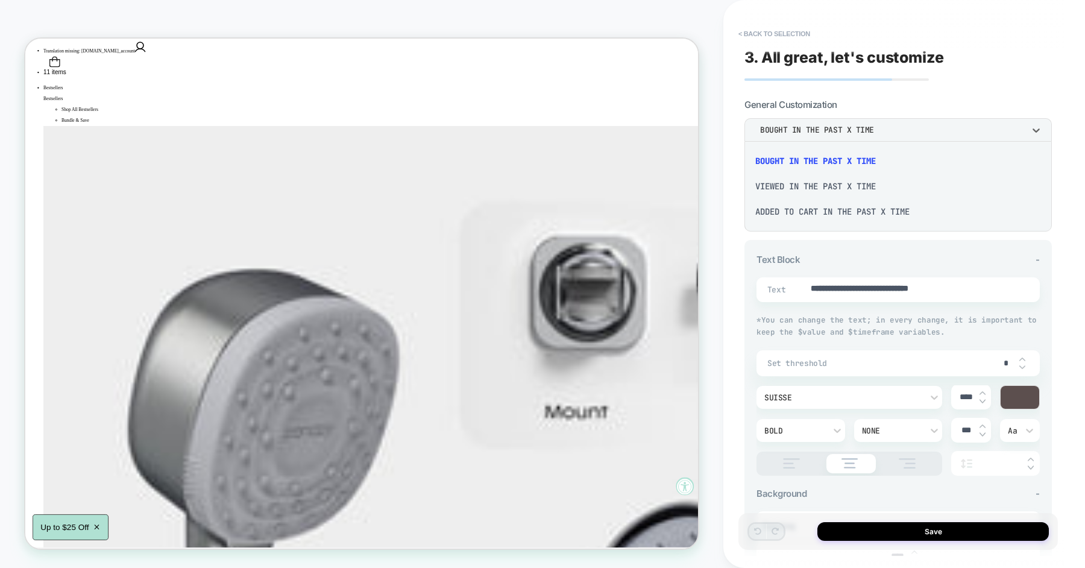
click at [806, 128] on div at bounding box center [542, 284] width 1085 height 568
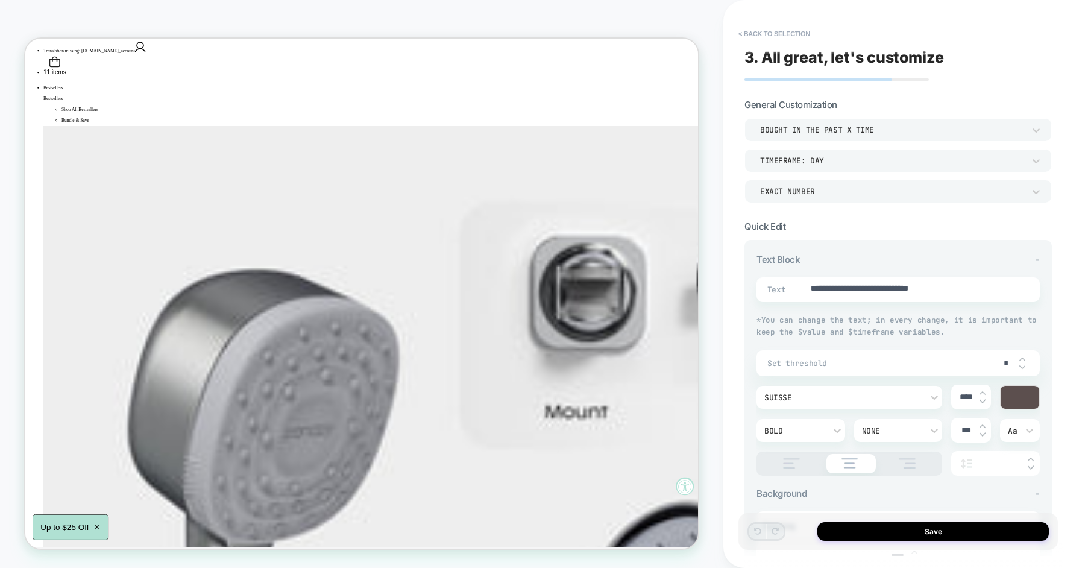
click at [819, 187] on div "EXACT NUMBER" at bounding box center [892, 191] width 264 height 10
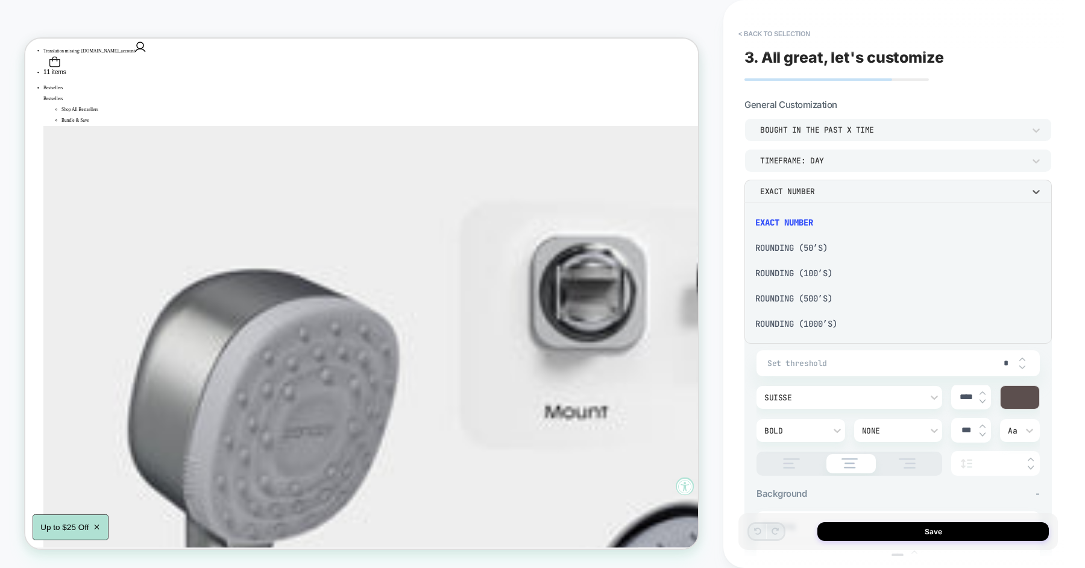
click at [830, 133] on div at bounding box center [542, 284] width 1085 height 568
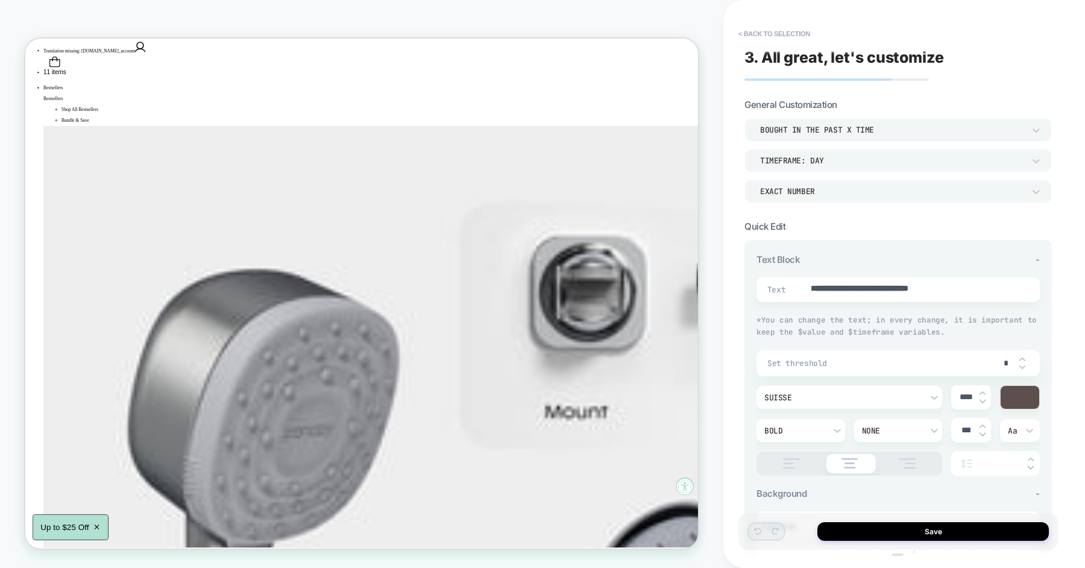
click at [825, 124] on div "bought in the past x time" at bounding box center [892, 130] width 276 height 13
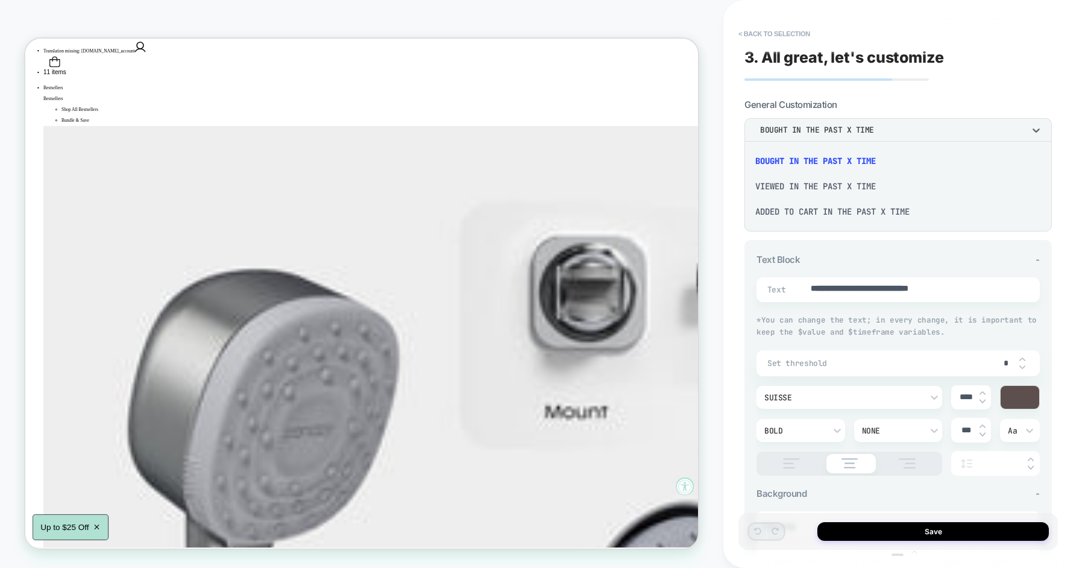
click at [782, 187] on div "viewed in the past x time" at bounding box center [898, 186] width 298 height 25
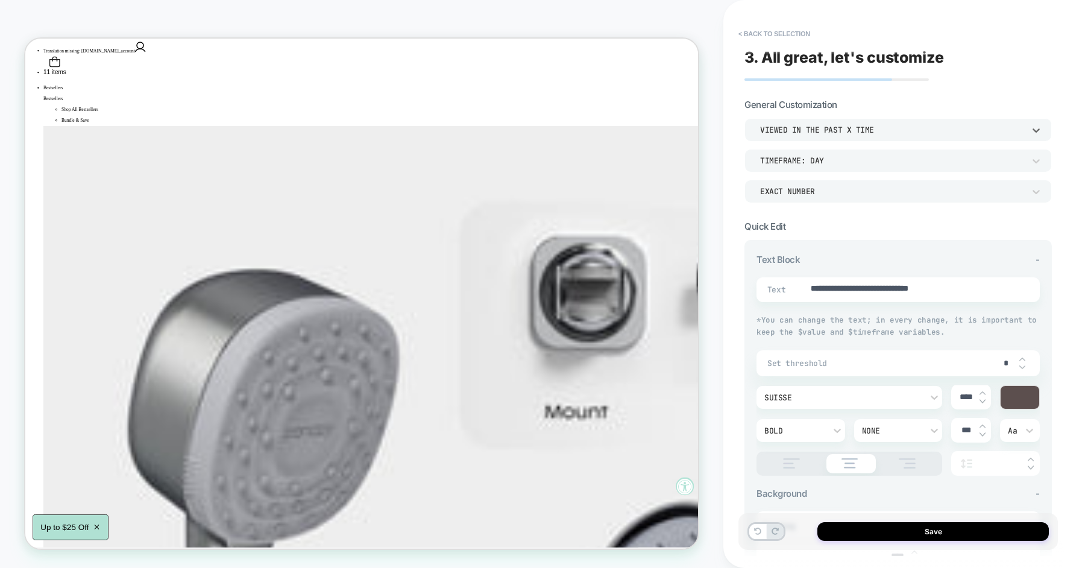
click at [807, 131] on div "viewed in the past x time" at bounding box center [892, 130] width 264 height 10
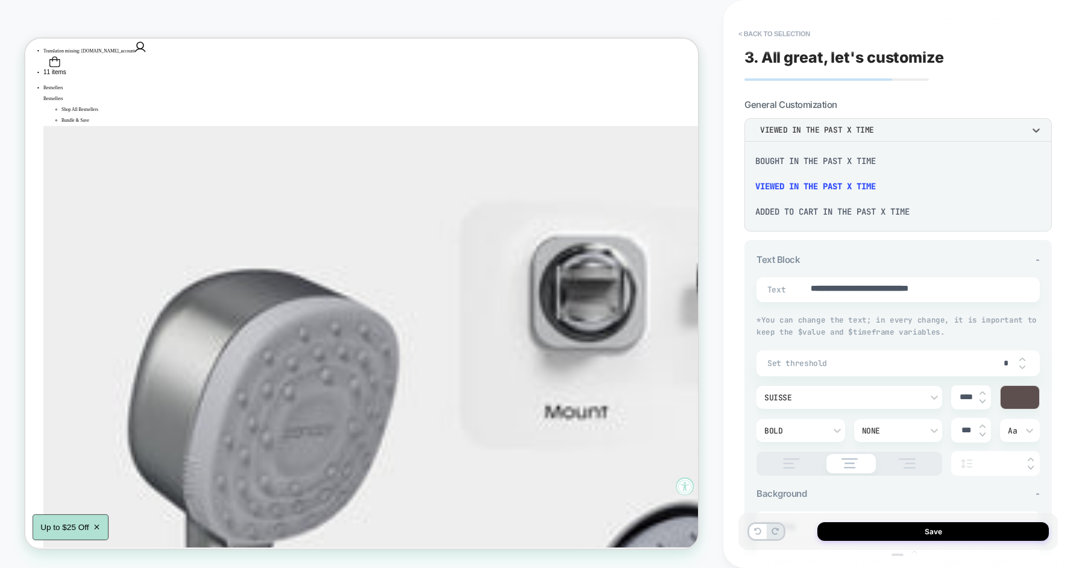
click at [807, 163] on div "bought in the past x time" at bounding box center [898, 160] width 298 height 25
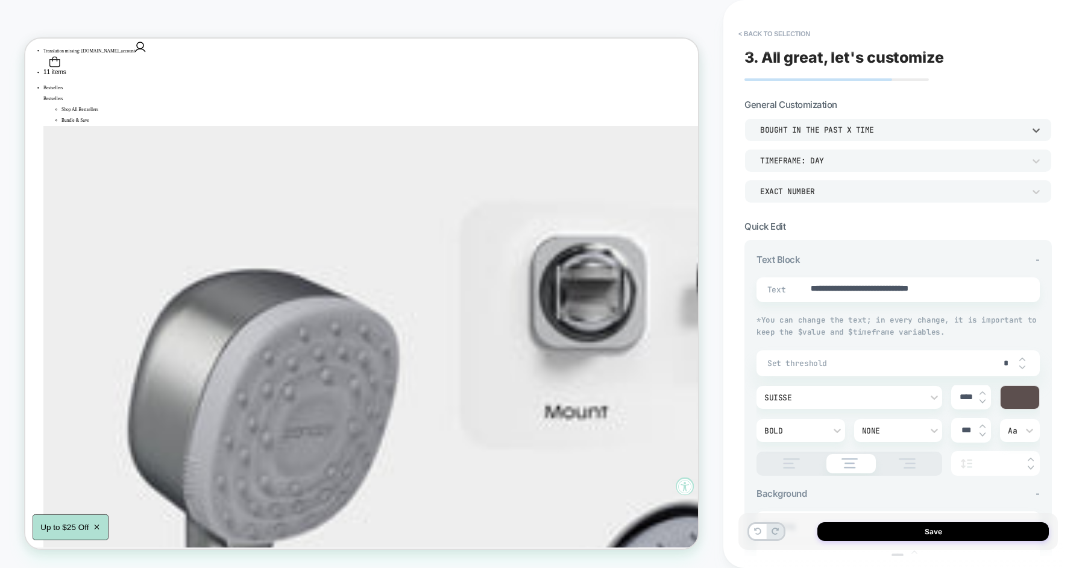
click at [807, 133] on div "bought in the past x time" at bounding box center [892, 130] width 264 height 10
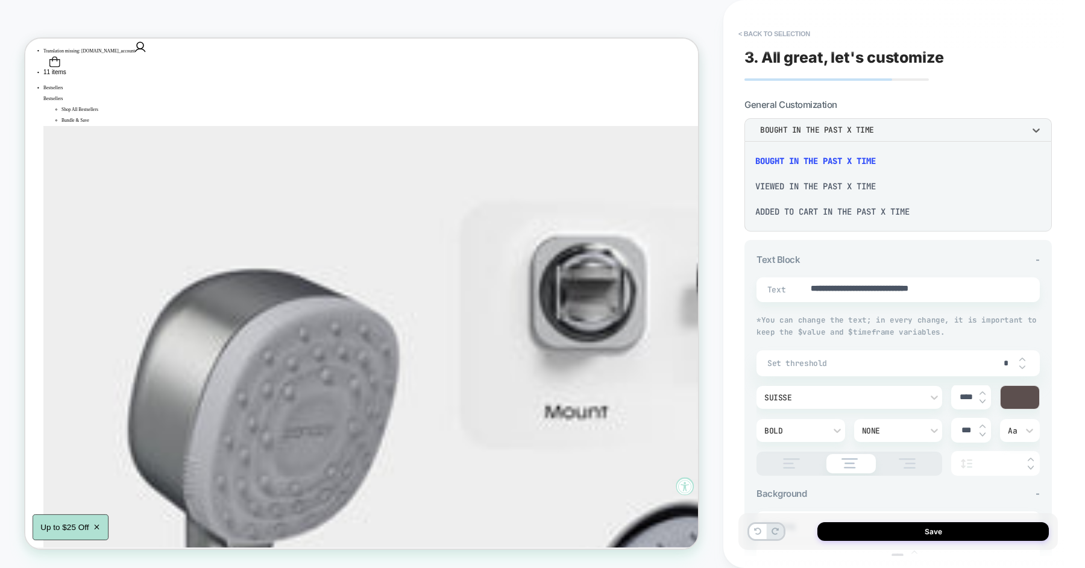
click at [803, 186] on div "viewed in the past x time" at bounding box center [898, 186] width 298 height 25
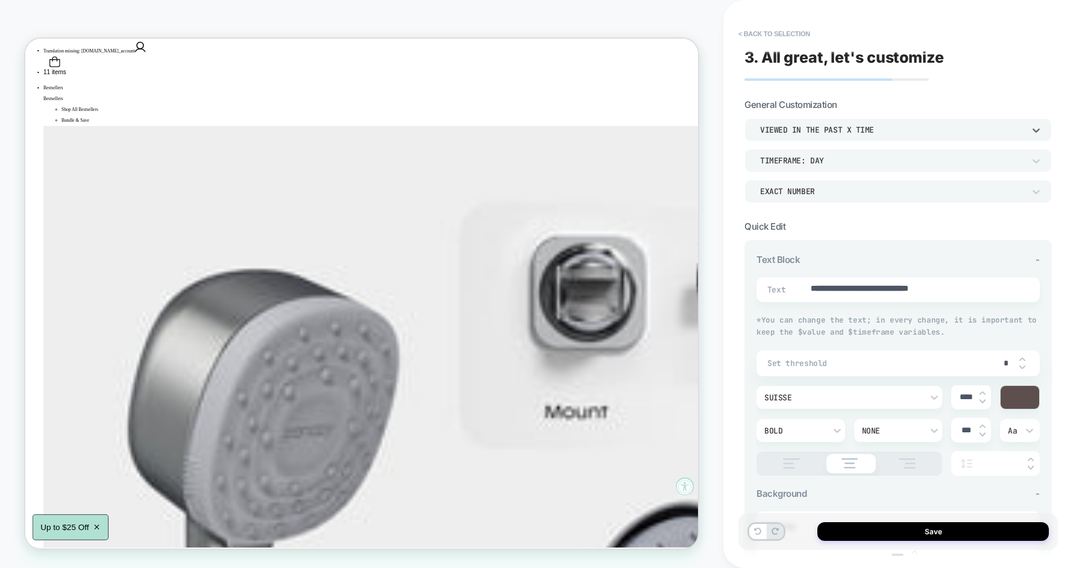
click at [787, 163] on div "TIMEFRAME: day" at bounding box center [892, 160] width 264 height 10
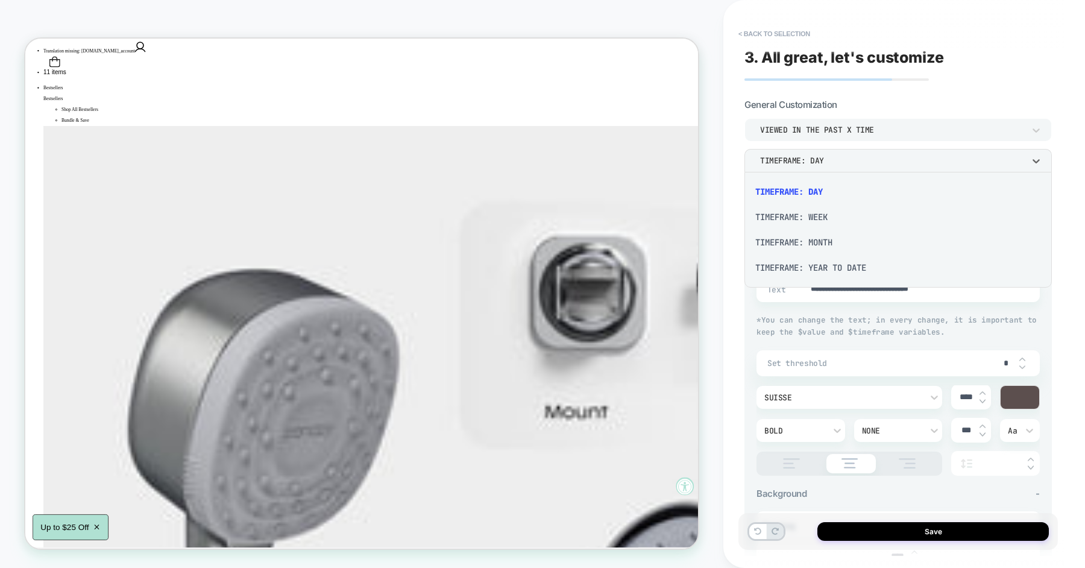
click at [791, 218] on div "TIMEFRAME: WEEK" at bounding box center [898, 216] width 298 height 25
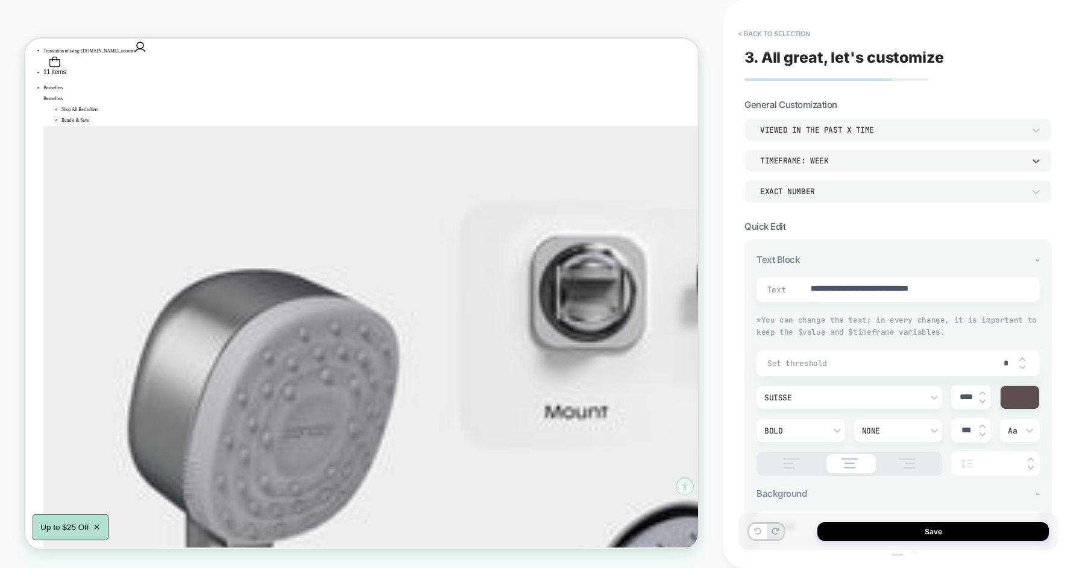
click at [800, 132] on div "viewed in the past x time" at bounding box center [892, 130] width 264 height 10
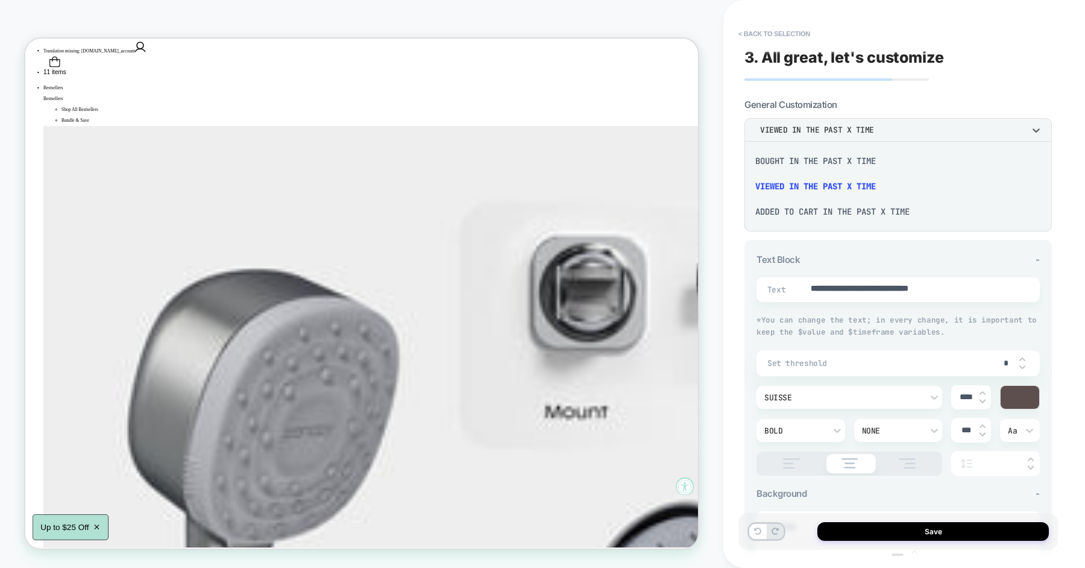
click at [774, 216] on div "Added to cart in the past x time" at bounding box center [898, 211] width 298 height 25
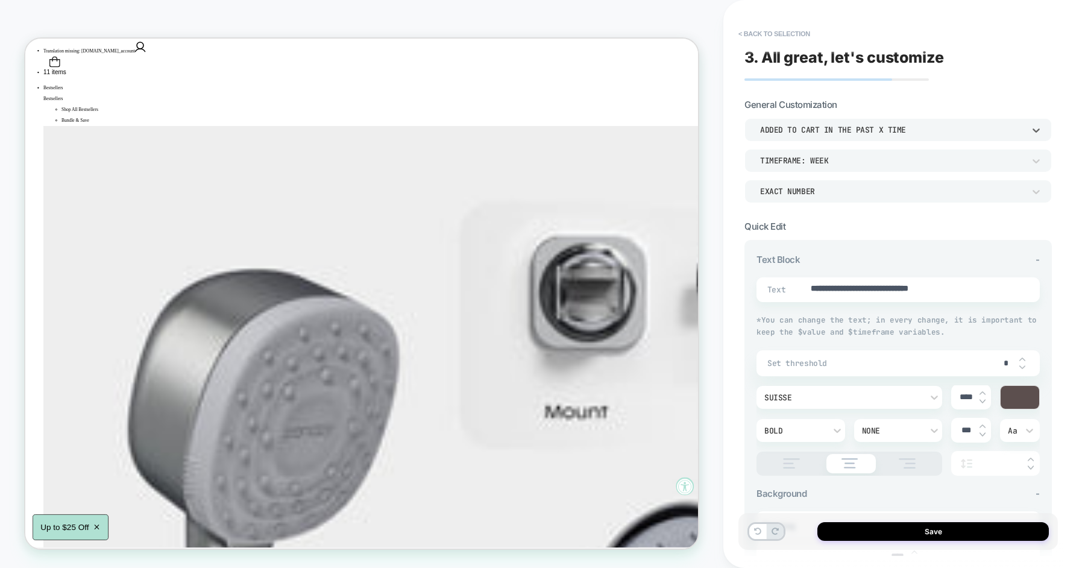
click at [796, 125] on div "Added to cart in the past x time" at bounding box center [892, 130] width 264 height 10
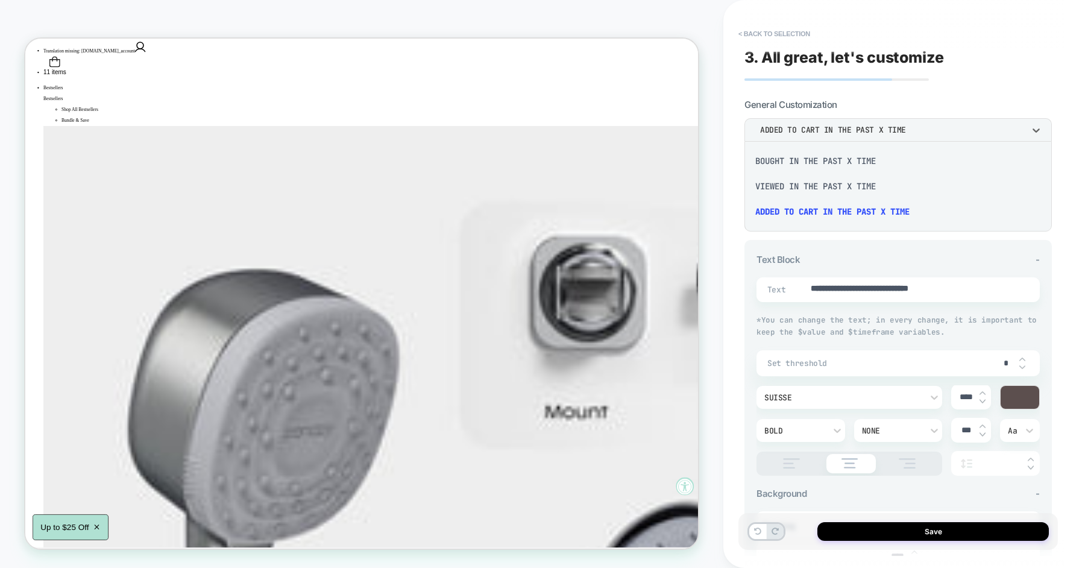
click at [791, 184] on div "viewed in the past x time" at bounding box center [898, 186] width 298 height 25
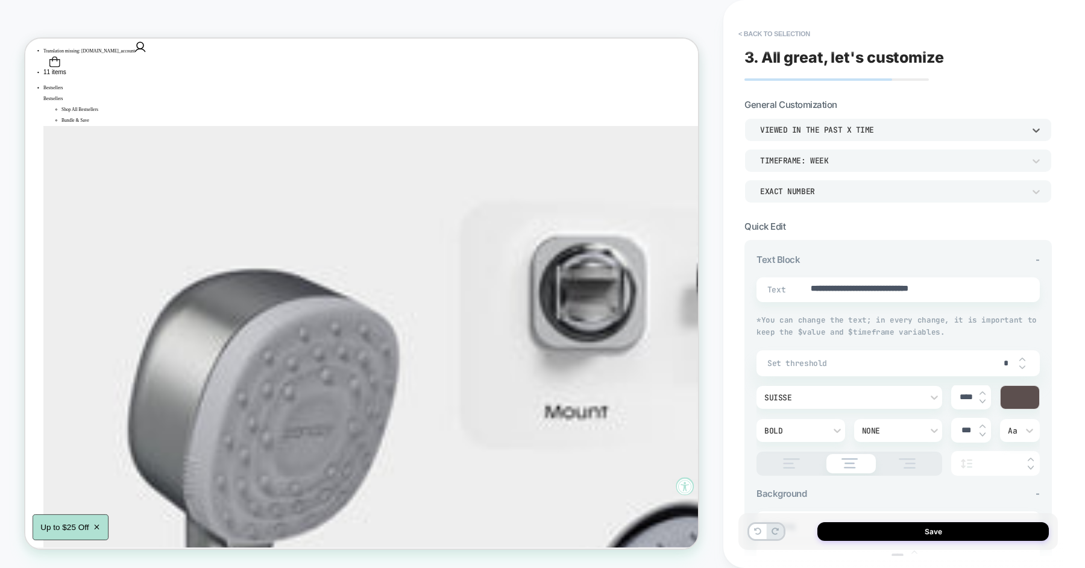
click at [800, 330] on span "* You can change the text; in every change, it is important to keep the $value …" at bounding box center [896, 326] width 280 height 22
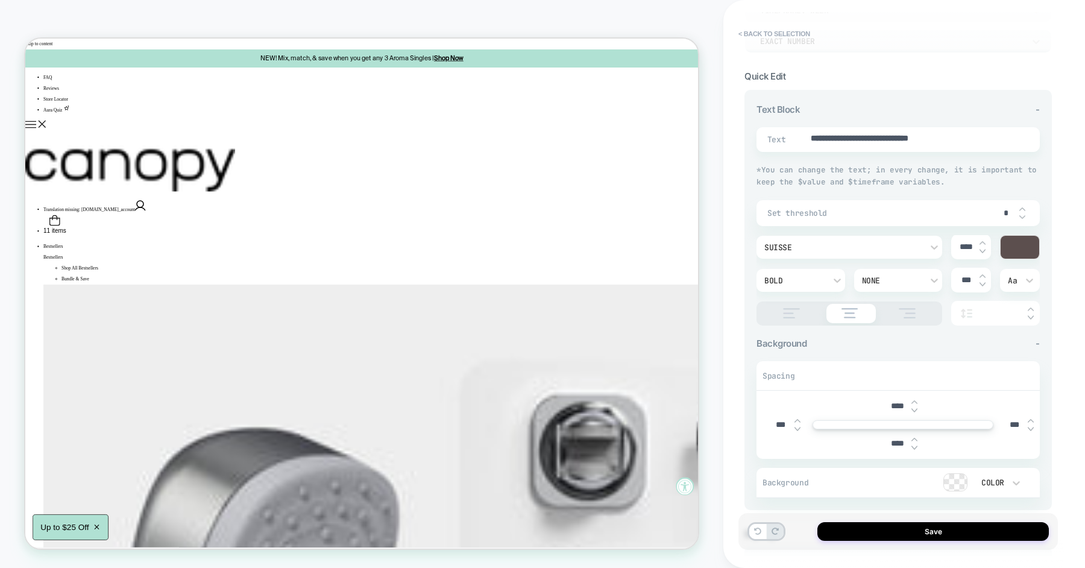
scroll to position [251, 0]
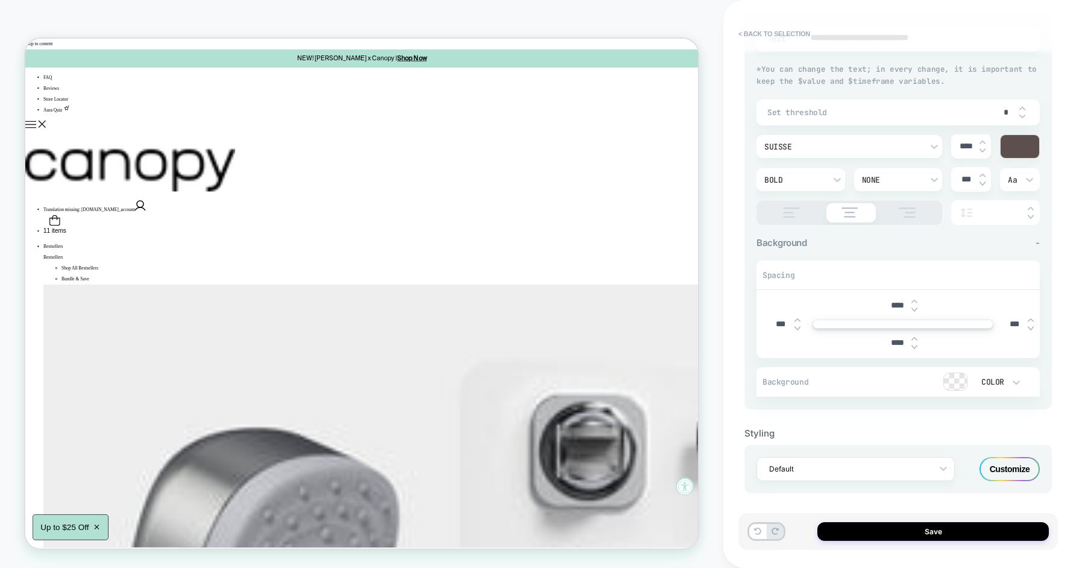
click at [847, 475] on div "Default" at bounding box center [855, 469] width 198 height 24
click at [905, 229] on div "**********" at bounding box center [897, 200] width 283 height 394
click at [1020, 146] on div at bounding box center [1019, 146] width 39 height 23
click at [1009, 149] on div at bounding box center [1019, 146] width 39 height 23
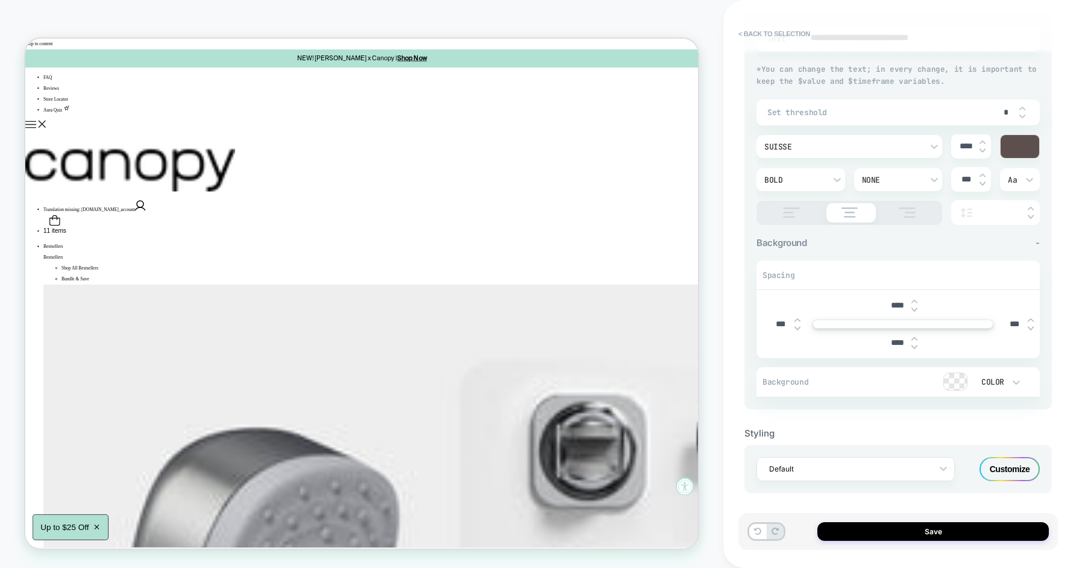
click at [1013, 145] on div at bounding box center [1019, 146] width 39 height 23
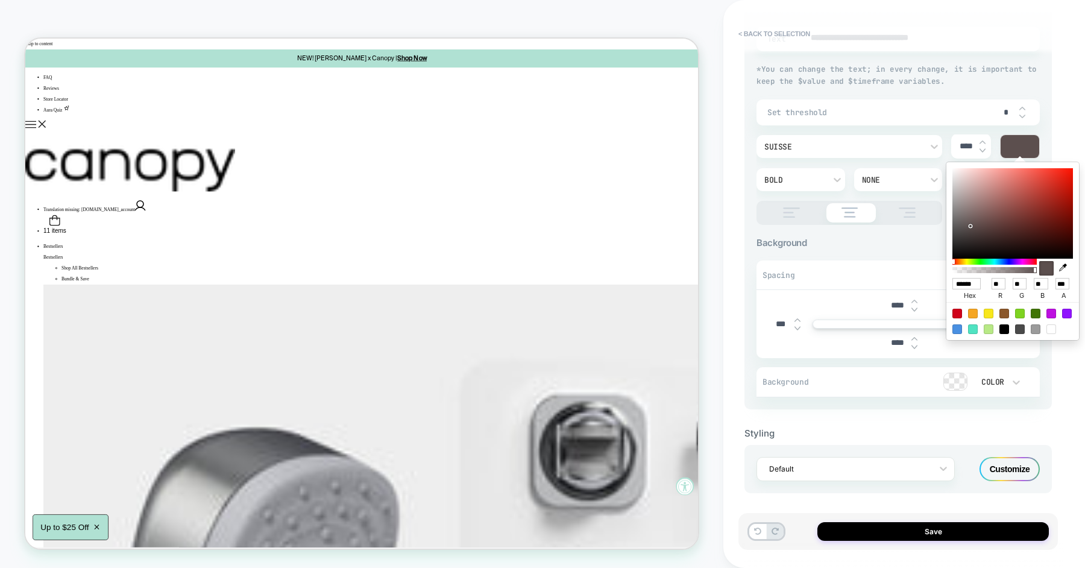
click at [980, 264] on div at bounding box center [994, 261] width 84 height 6
click at [1019, 192] on div at bounding box center [1012, 213] width 121 height 90
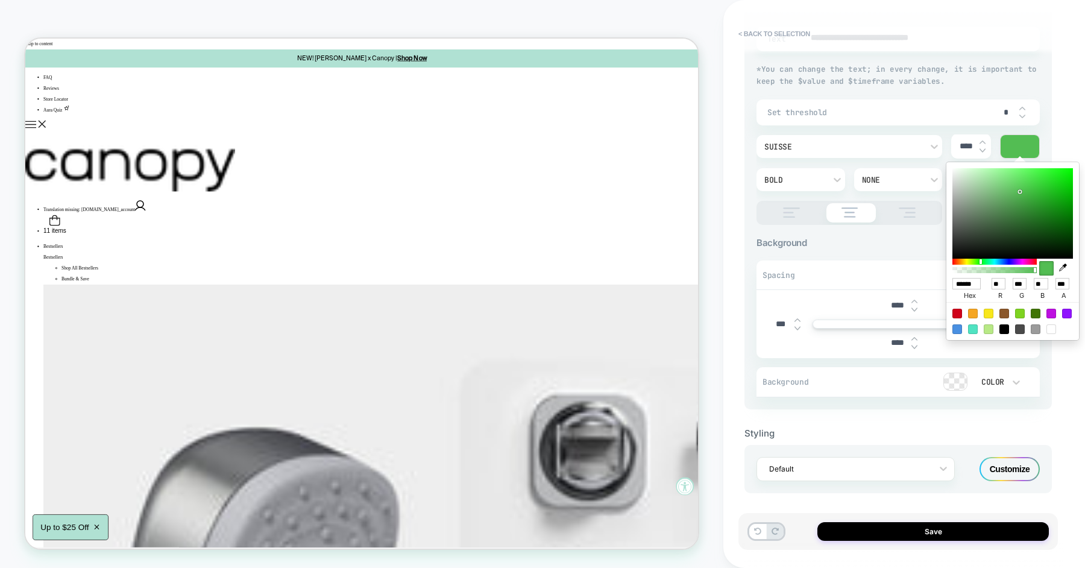
type textarea "*"
type input "******"
type input "**"
type input "***"
type input "**"
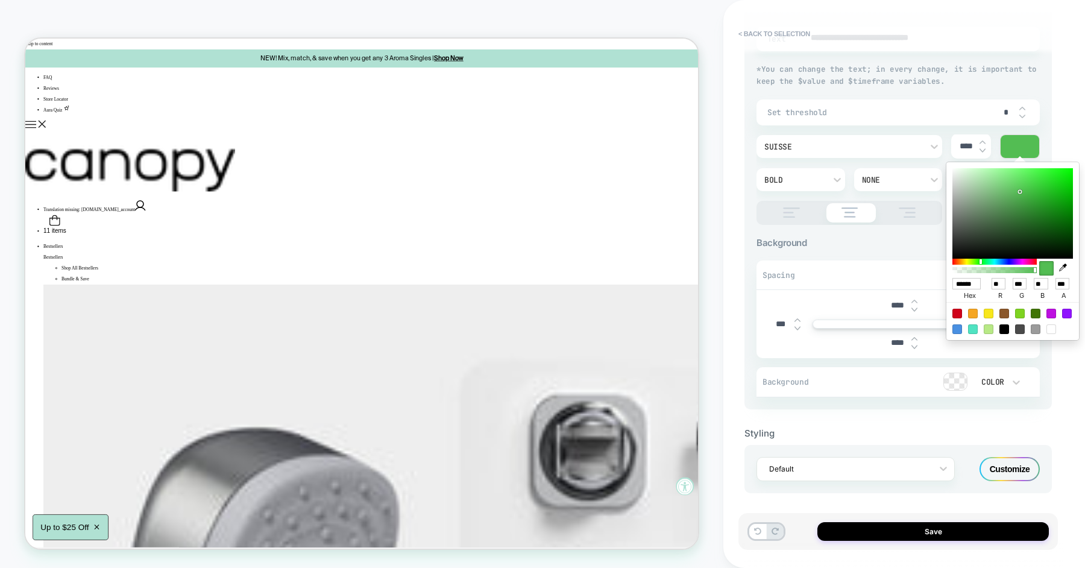
click at [1062, 267] on icon "button" at bounding box center [1063, 267] width 8 height 8
type textarea "*"
type input "******"
type input "***"
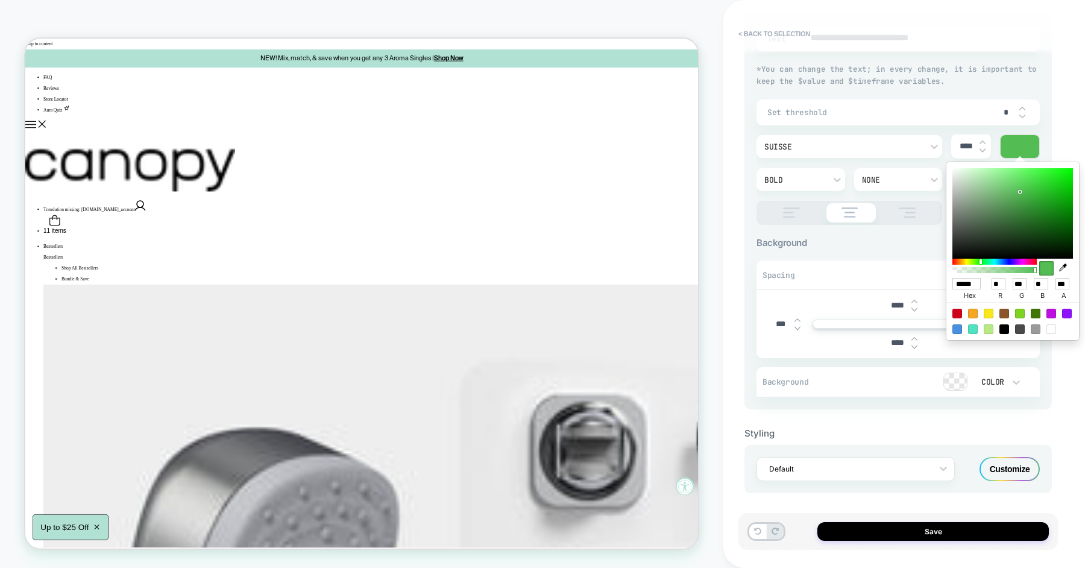
type input "***"
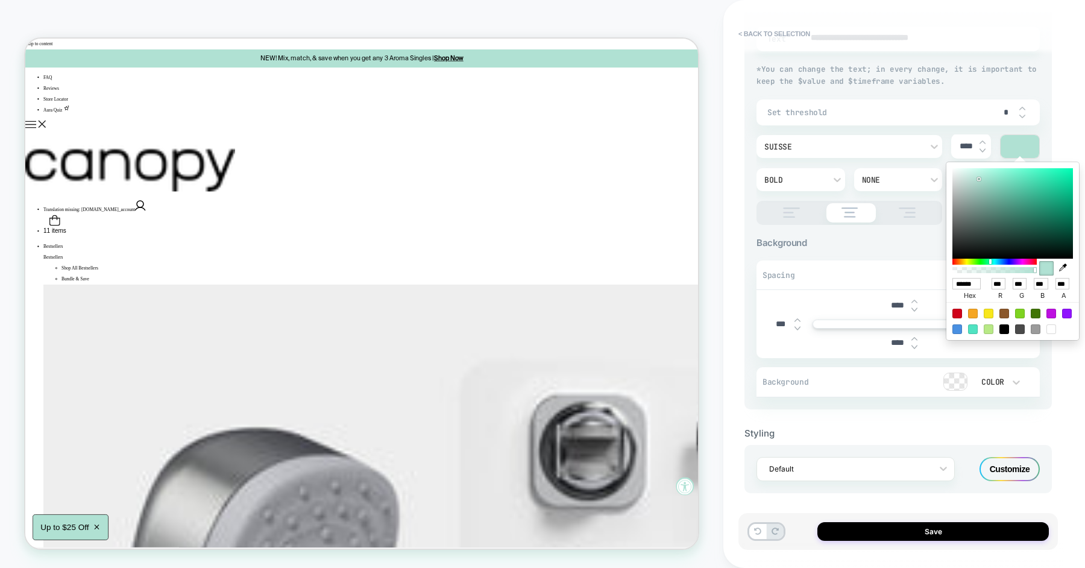
type textarea "*"
click at [881, 242] on div "Background -" at bounding box center [897, 242] width 283 height 11
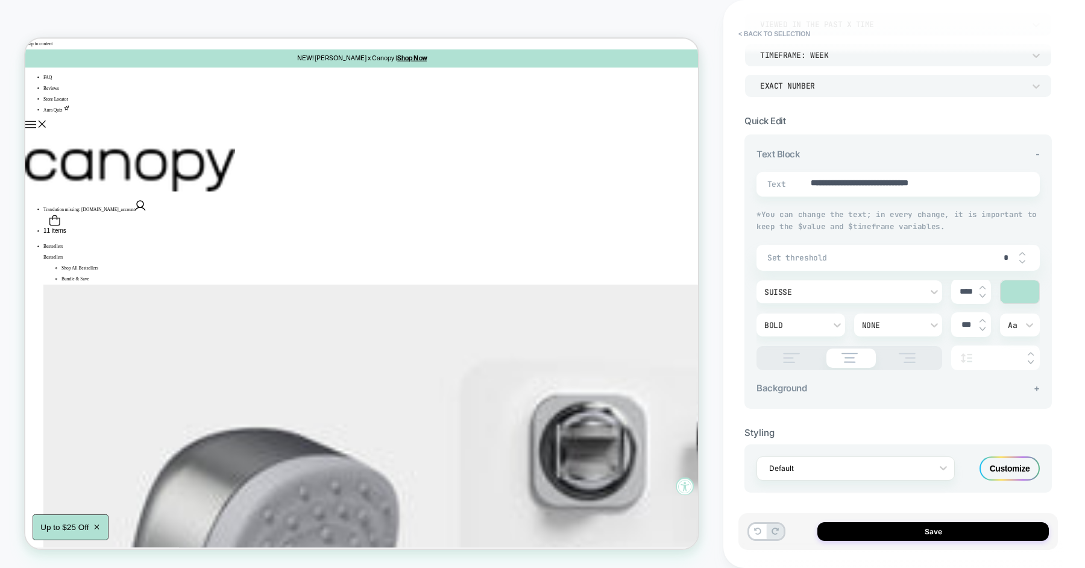
click at [967, 325] on input "***" at bounding box center [965, 324] width 27 height 10
click at [968, 292] on input "****" at bounding box center [965, 291] width 27 height 10
type input "****"
type textarea "*"
type input "****"
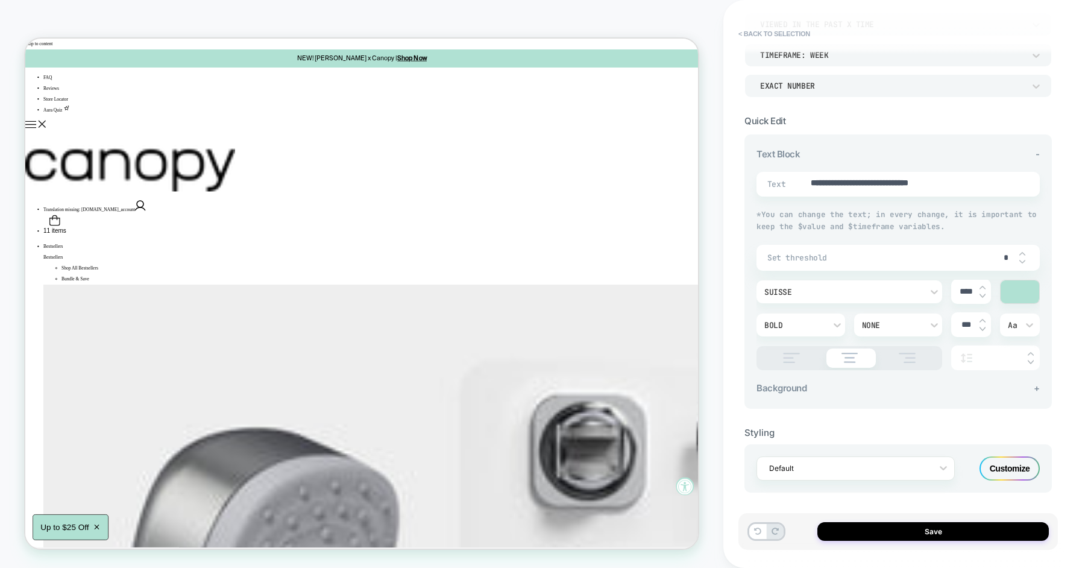
type textarea "*"
type input "****"
type textarea "*"
type input "****"
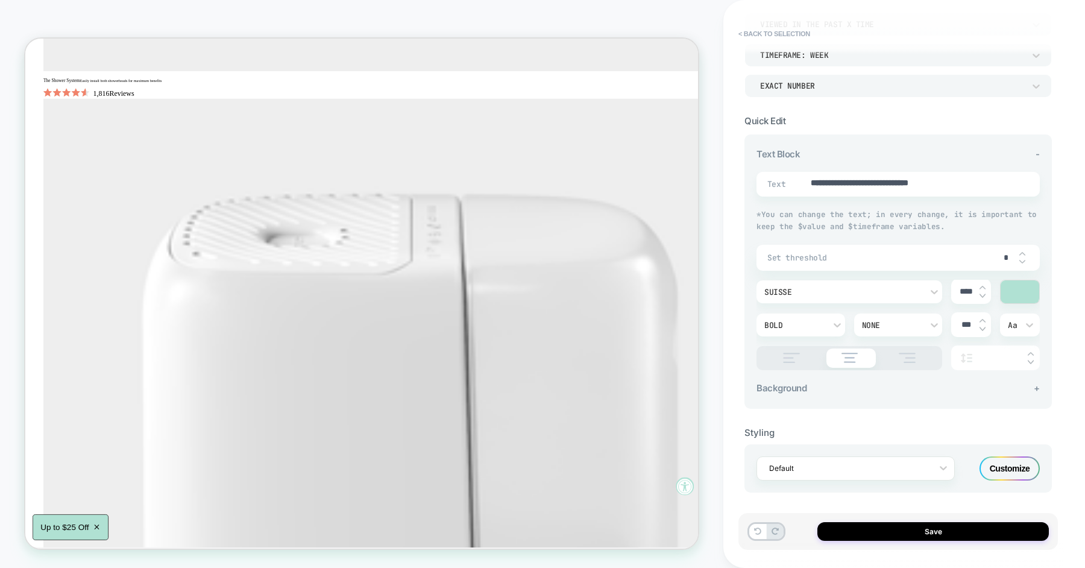
scroll to position [0, 0]
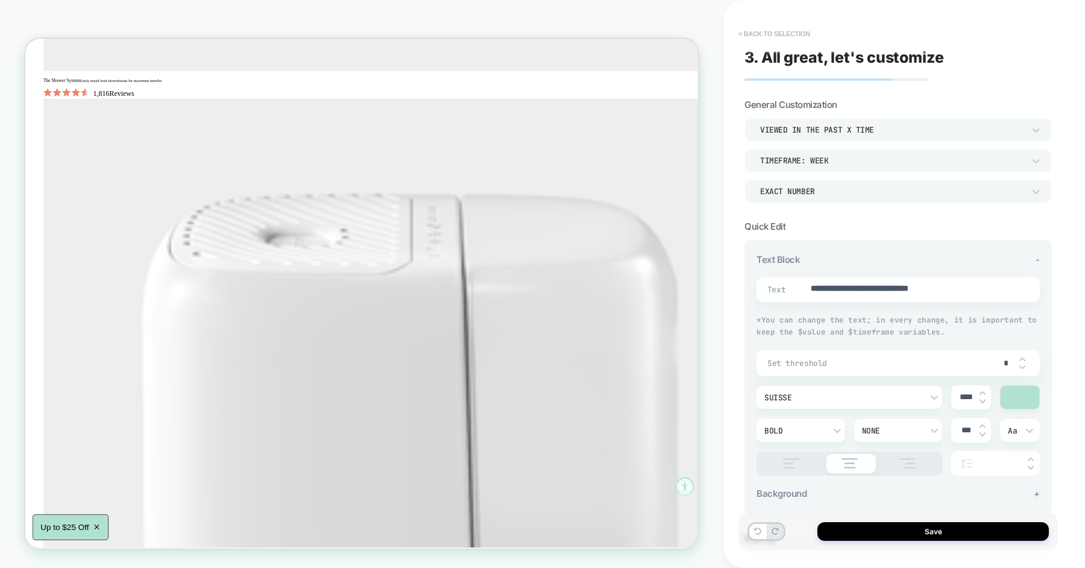
click at [763, 36] on button "< Back to selection" at bounding box center [774, 33] width 84 height 19
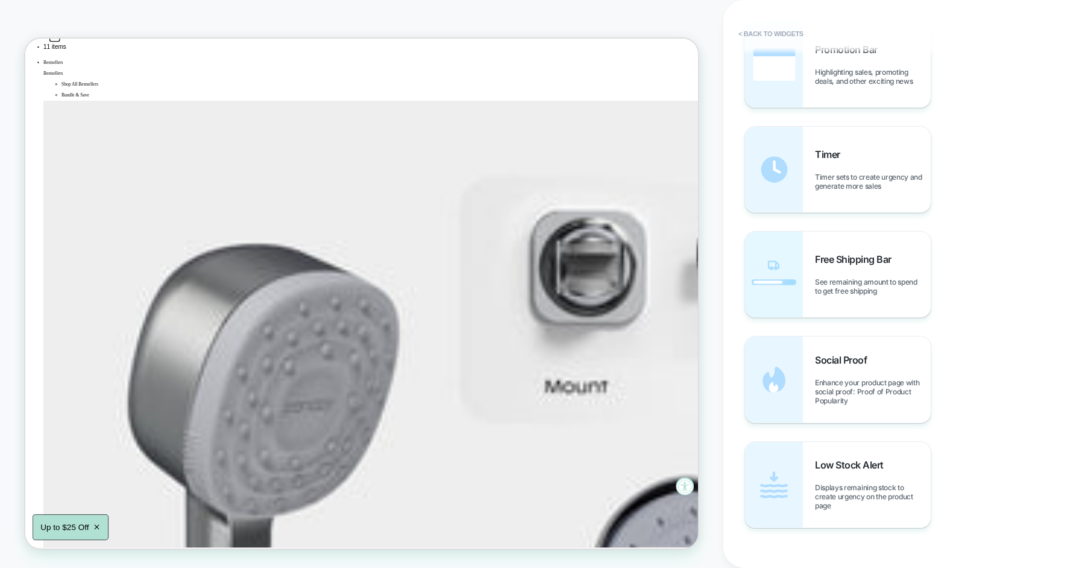
scroll to position [243, 0]
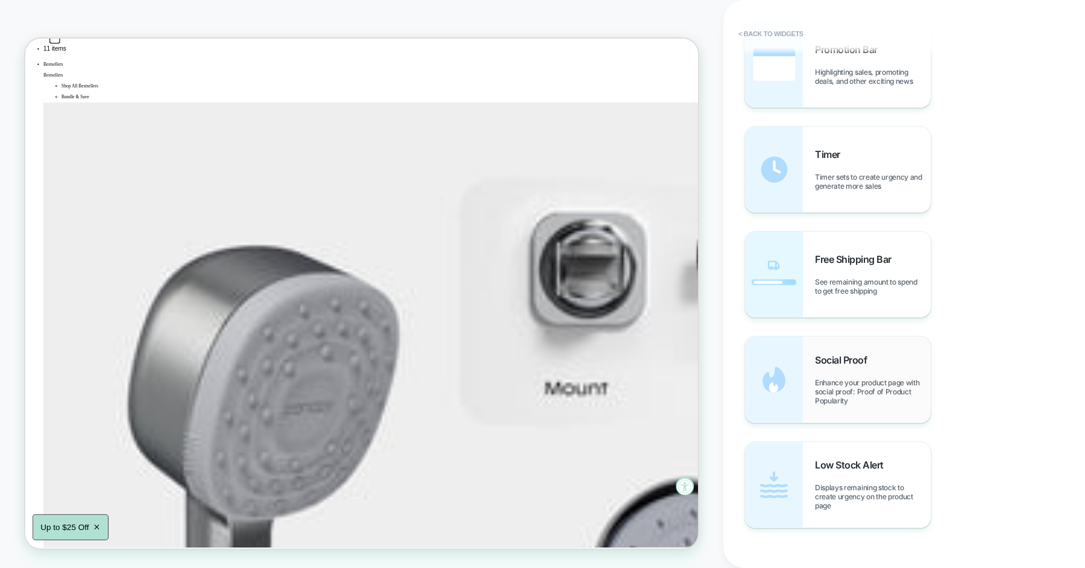
click at [851, 412] on div "Social Proof Enhance your product page with social proof: Proof of Product Popu…" at bounding box center [838, 379] width 186 height 86
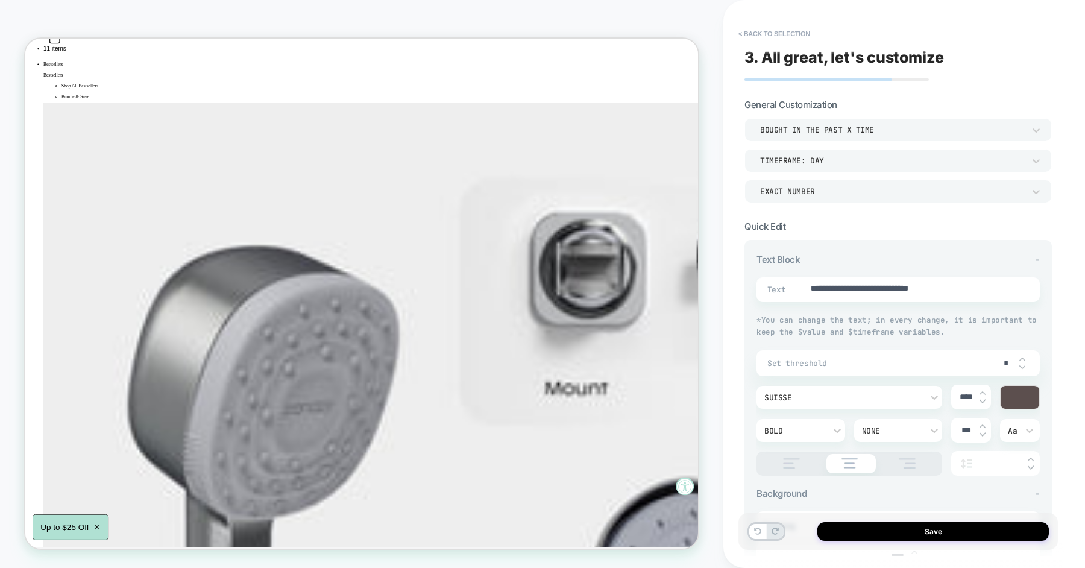
type textarea "*"
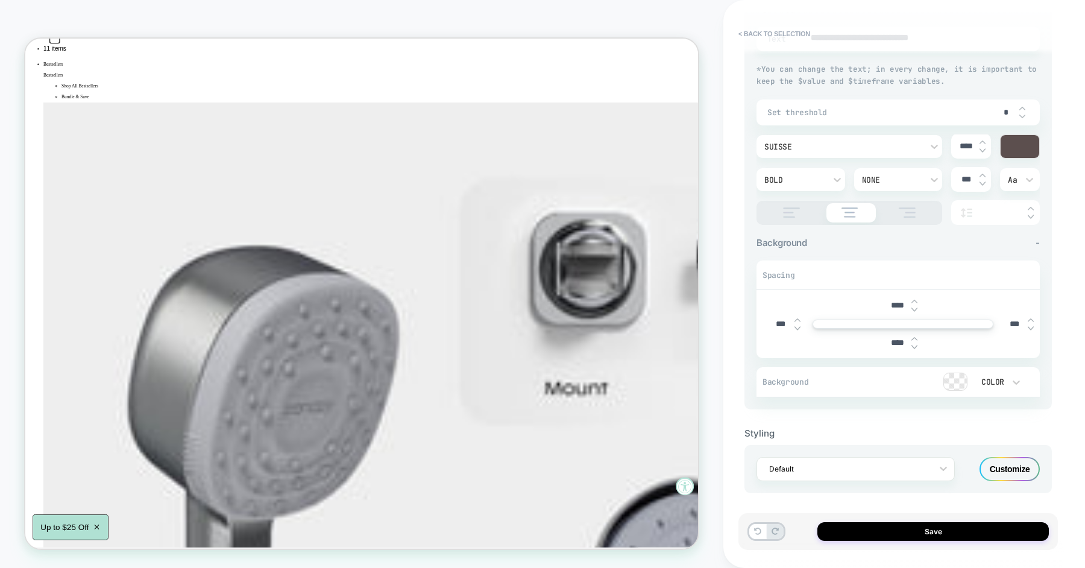
scroll to position [0, 0]
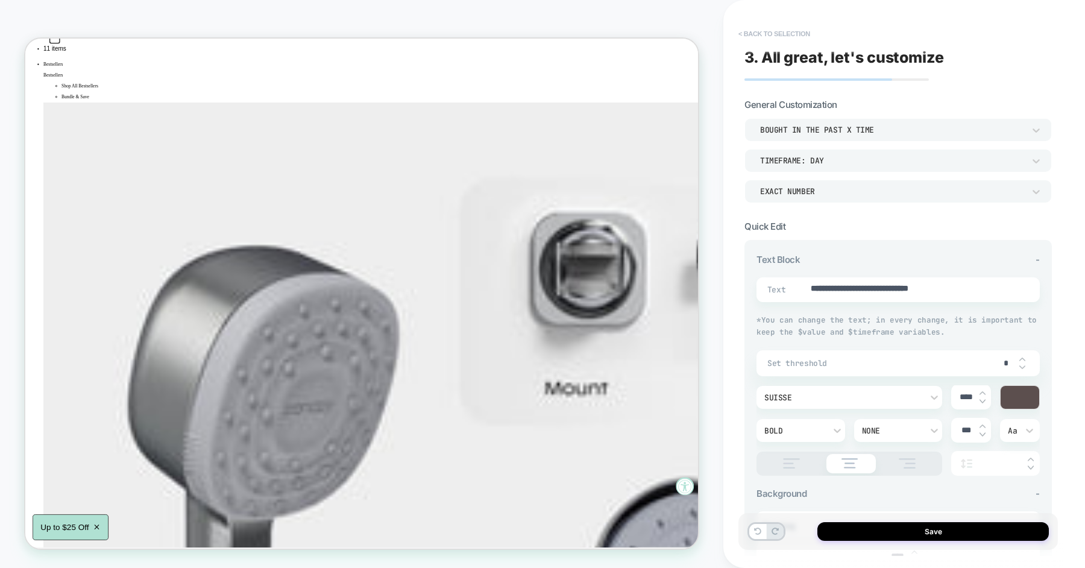
click at [776, 28] on button "< Back to selection" at bounding box center [774, 33] width 84 height 19
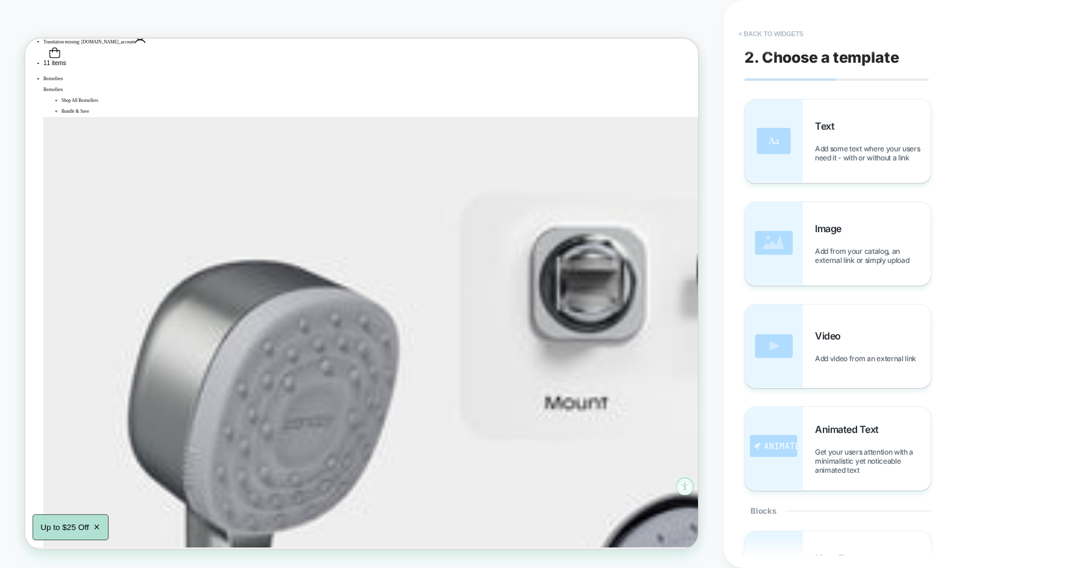
click at [780, 35] on button "< Back to widgets" at bounding box center [770, 33] width 77 height 19
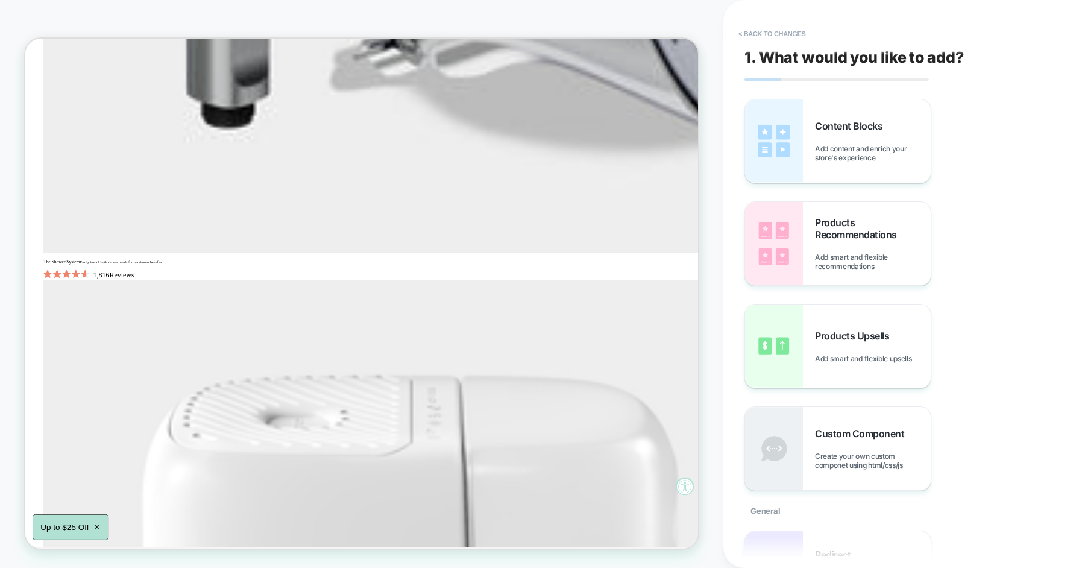
scroll to position [1262, 0]
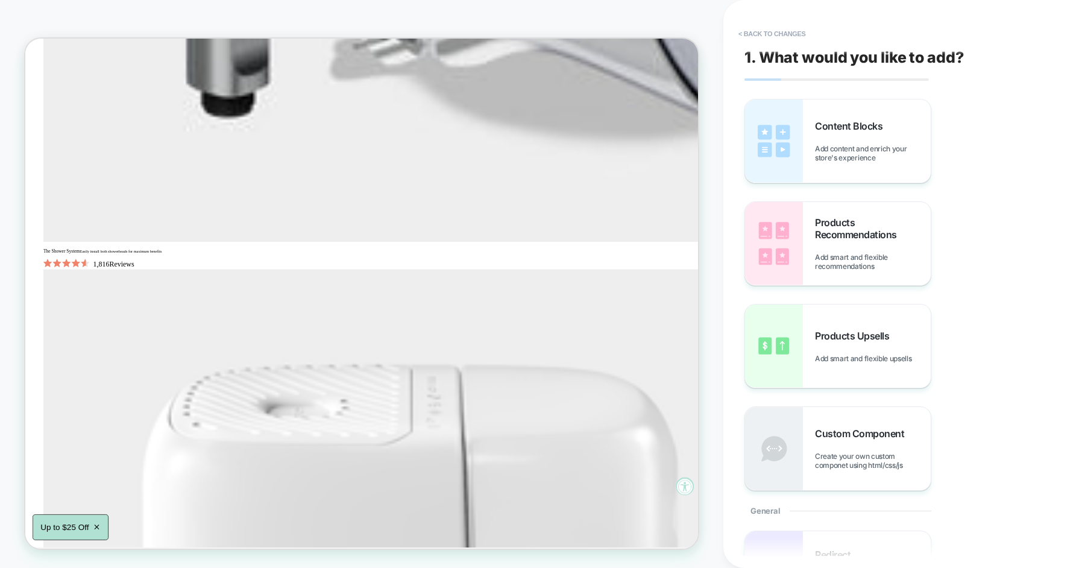
drag, startPoint x: 874, startPoint y: 180, endPoint x: 589, endPoint y: 318, distance: 316.9
click at [898, 116] on div "Content Blocks Add content and enrich your store's experience" at bounding box center [838, 140] width 186 height 83
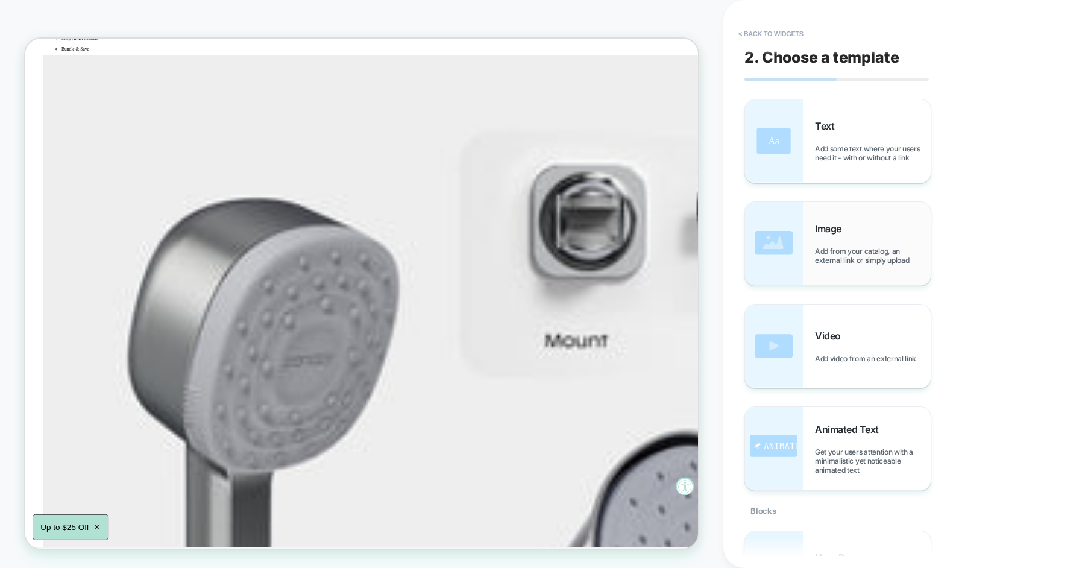
scroll to position [302, 0]
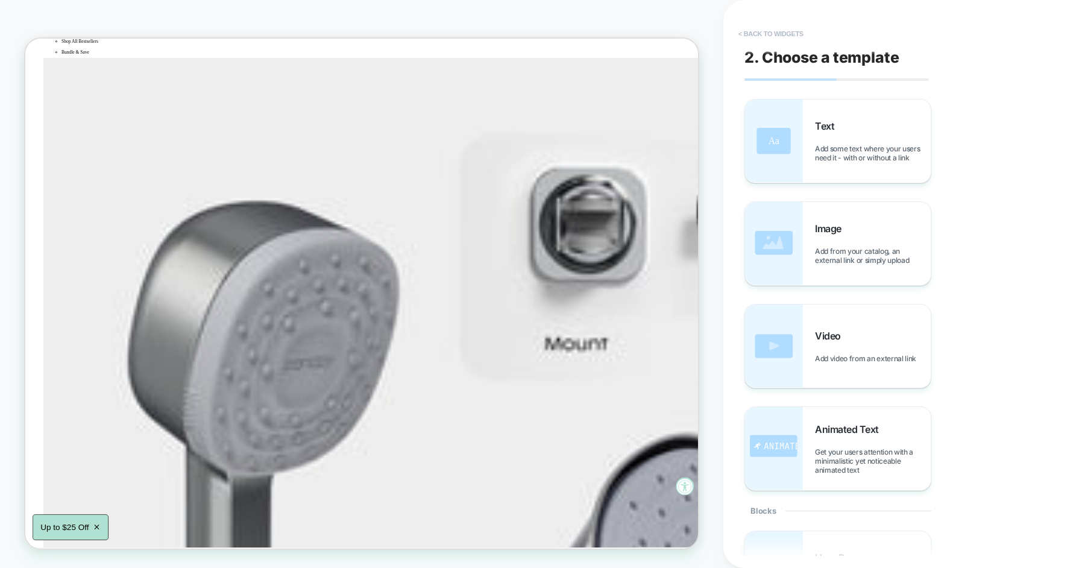
click at [768, 29] on button "< Back to widgets" at bounding box center [770, 33] width 77 height 19
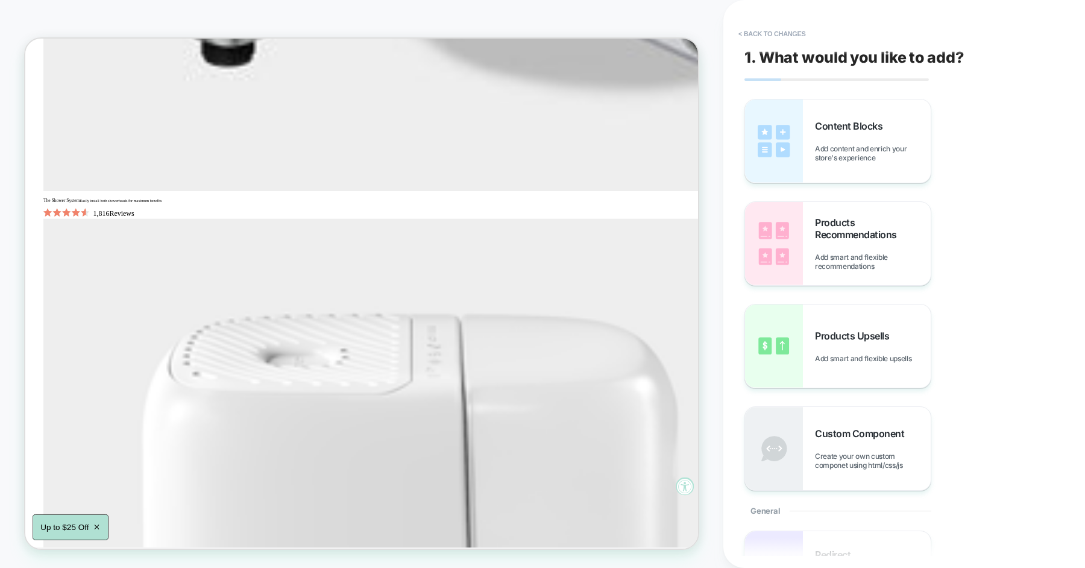
scroll to position [1310, 0]
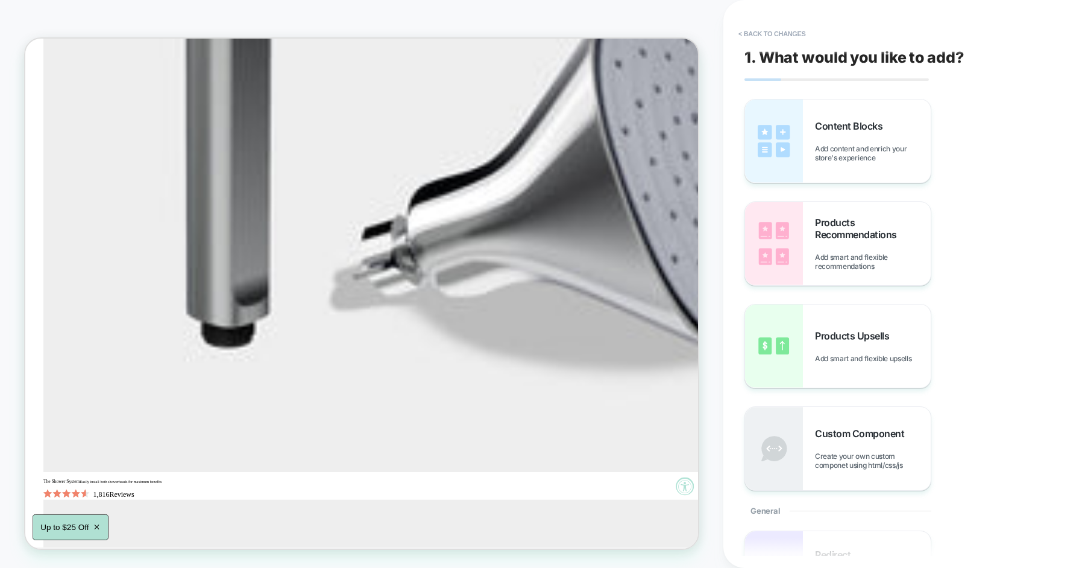
scroll to position [894, 0]
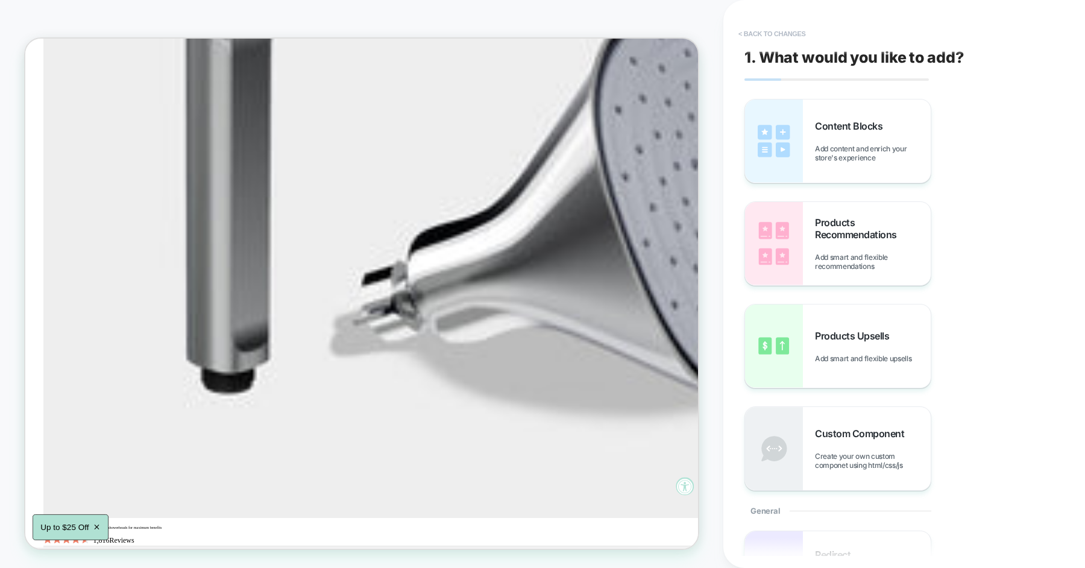
click at [769, 31] on button "< Back to changes" at bounding box center [772, 33] width 80 height 19
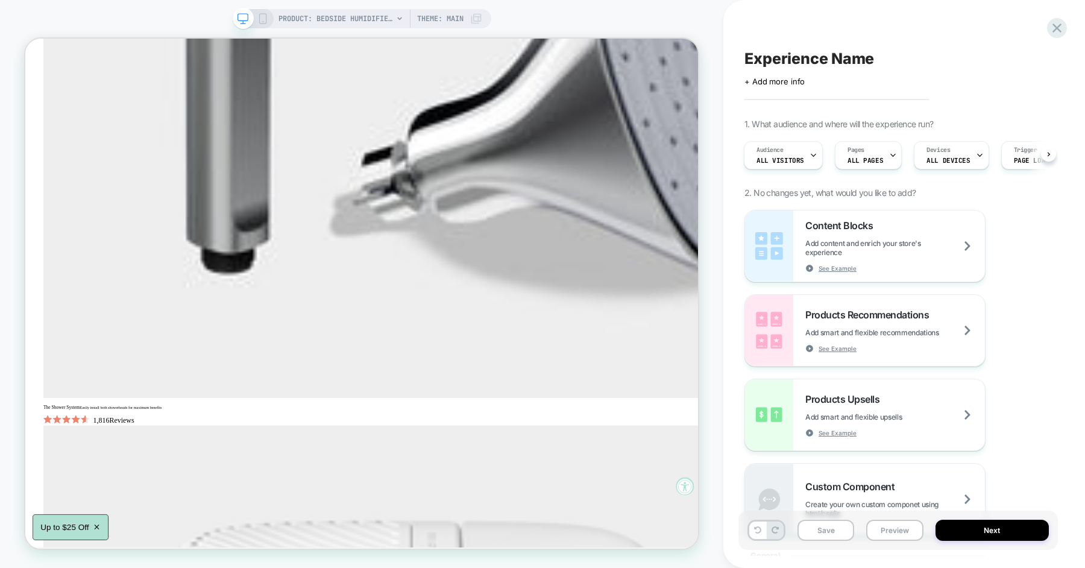
scroll to position [1147, 0]
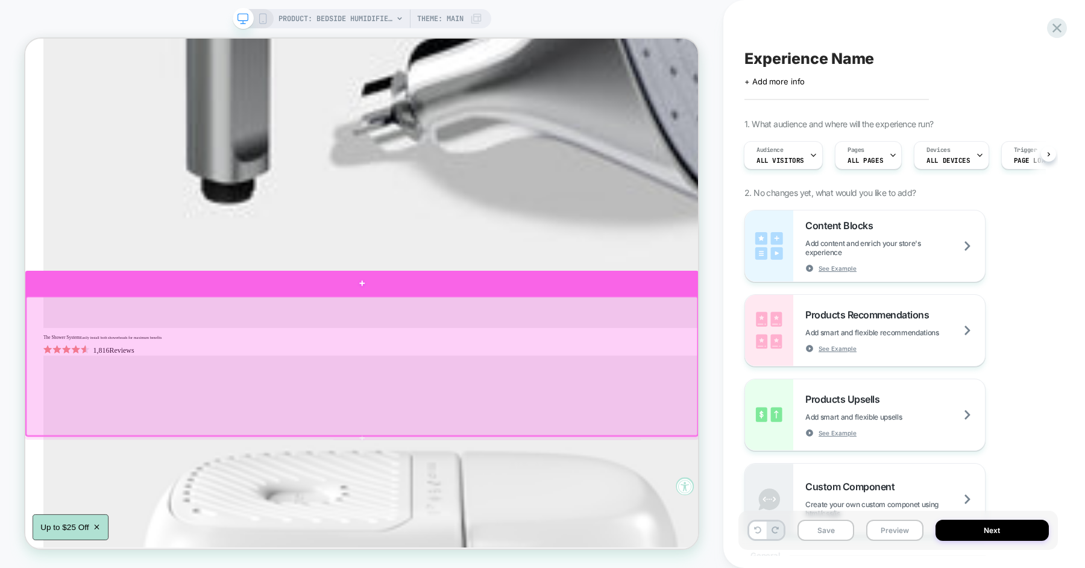
click at [532, 369] on div at bounding box center [473, 365] width 897 height 34
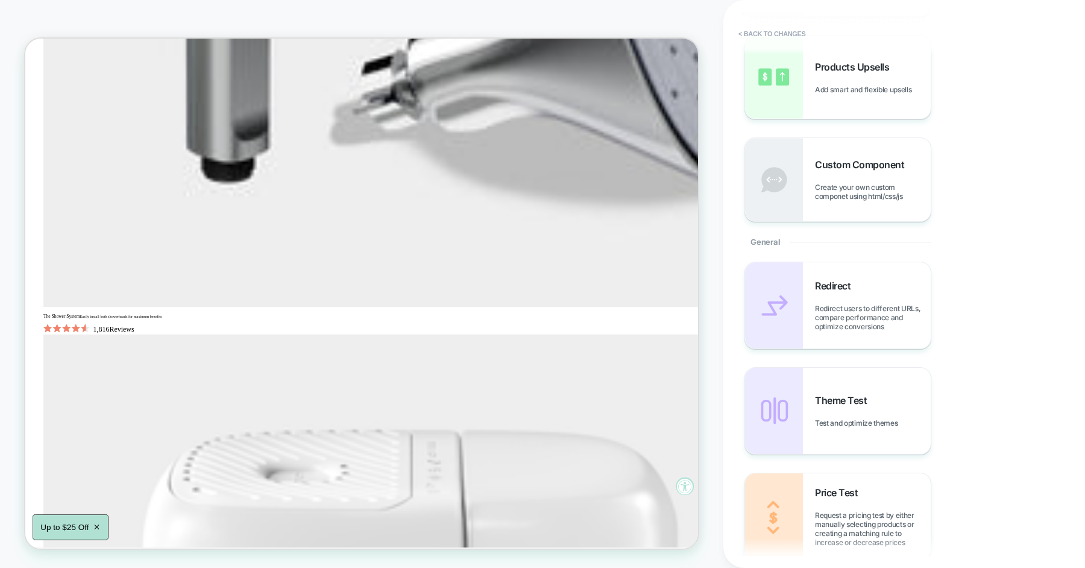
scroll to position [0, 0]
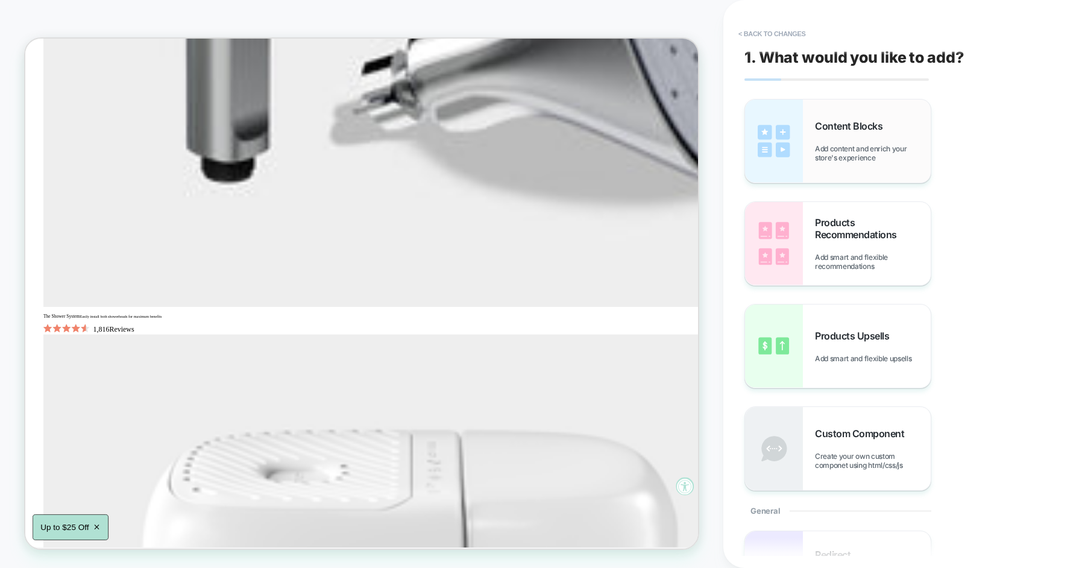
click at [824, 132] on div "Content Blocks Add content and enrich your store's experience" at bounding box center [873, 141] width 116 height 42
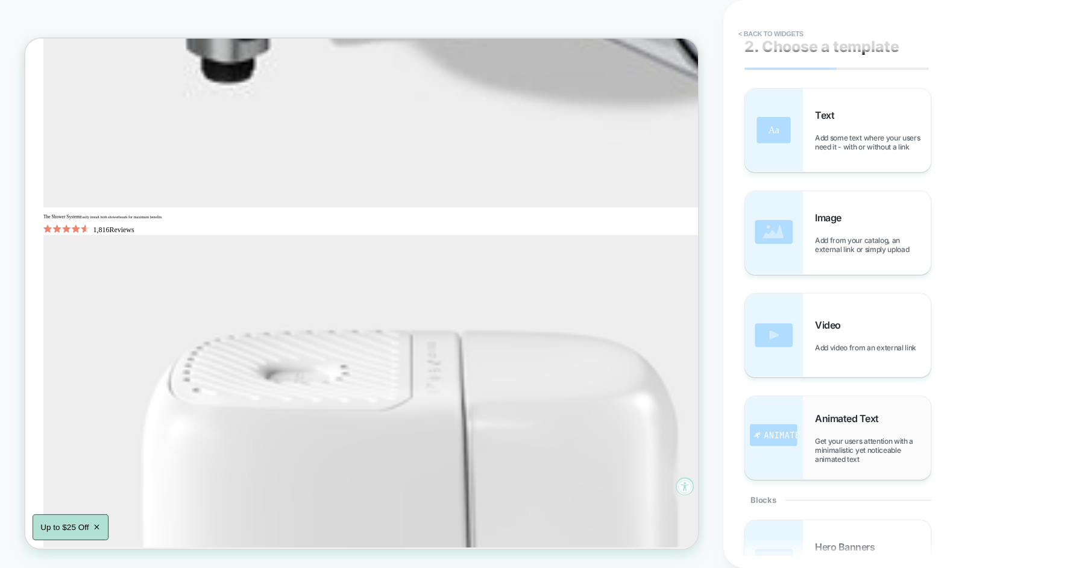
scroll to position [10, 0]
click at [856, 441] on span "Get your users attention with a minimalistic yet noticeable animated text" at bounding box center [873, 450] width 116 height 27
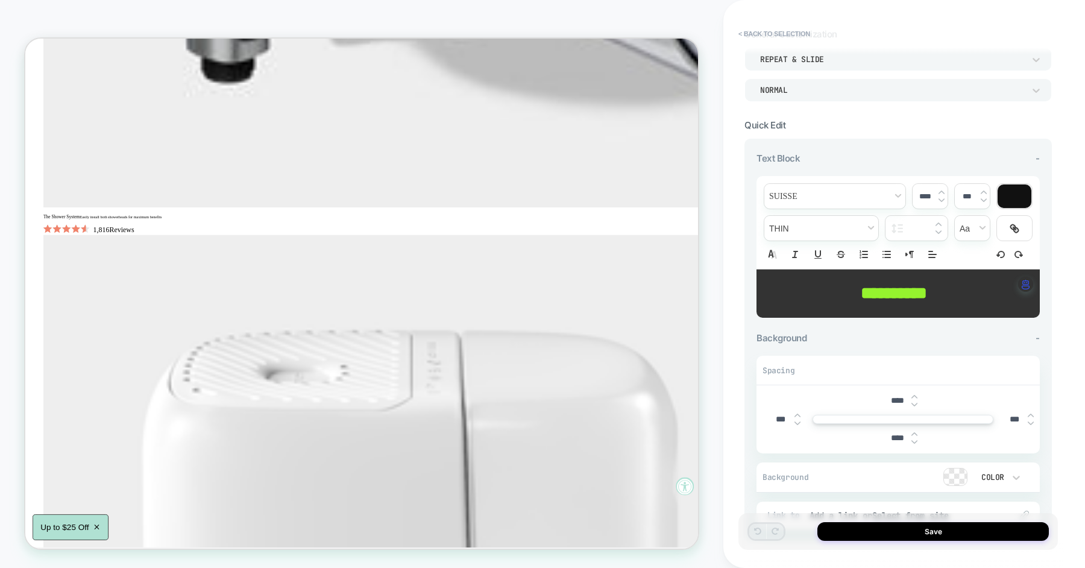
scroll to position [0, 0]
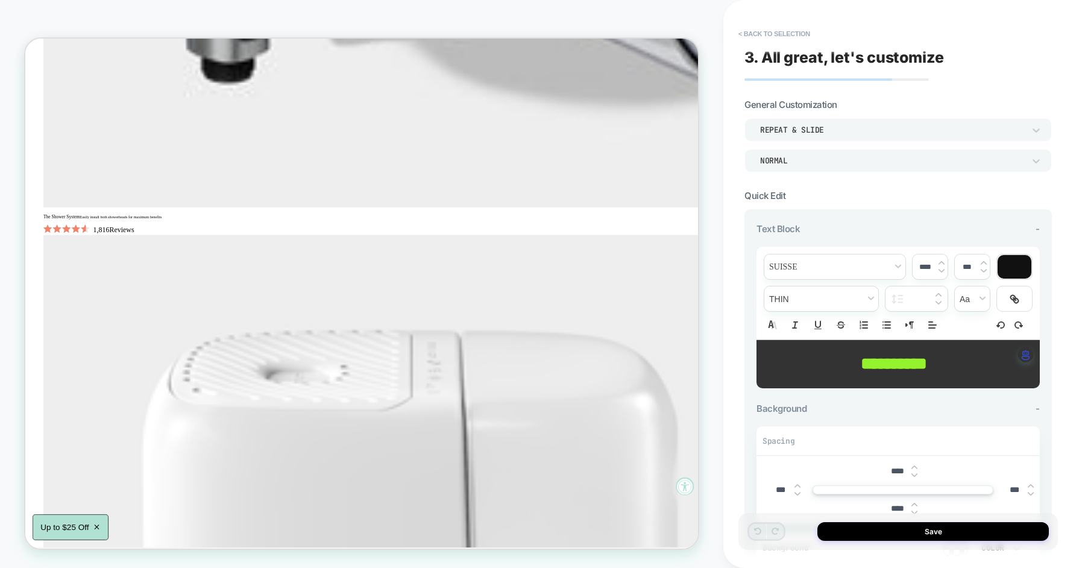
click at [816, 138] on div "Repeat & Slide" at bounding box center [897, 129] width 307 height 23
click at [804, 130] on div at bounding box center [542, 284] width 1085 height 568
click at [804, 130] on div "Repeat & Slide" at bounding box center [892, 130] width 264 height 10
click at [789, 110] on div at bounding box center [542, 284] width 1085 height 568
click at [761, 37] on button "< Back to selection" at bounding box center [774, 33] width 84 height 19
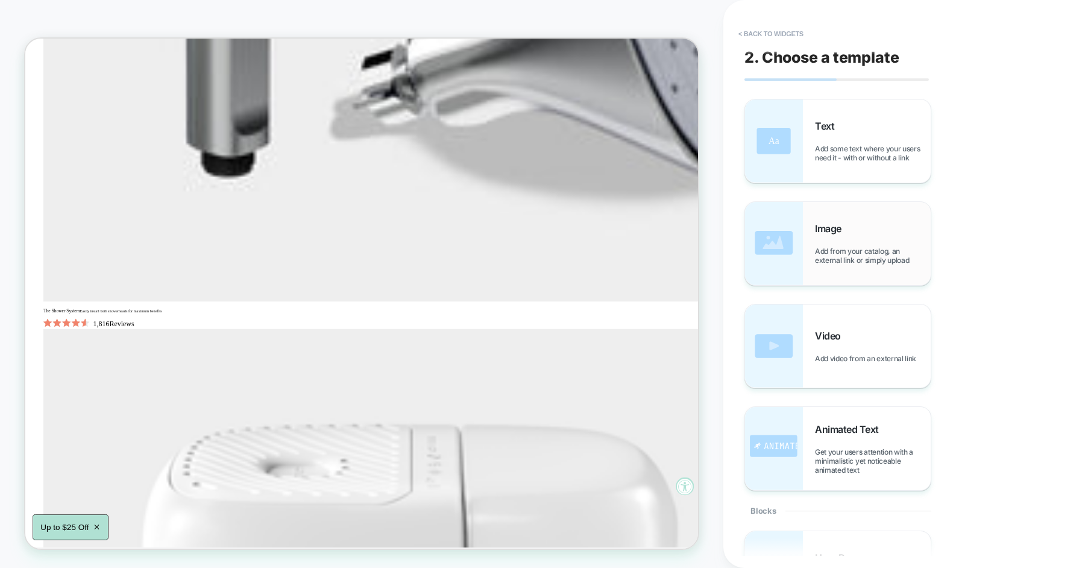
scroll to position [16, 0]
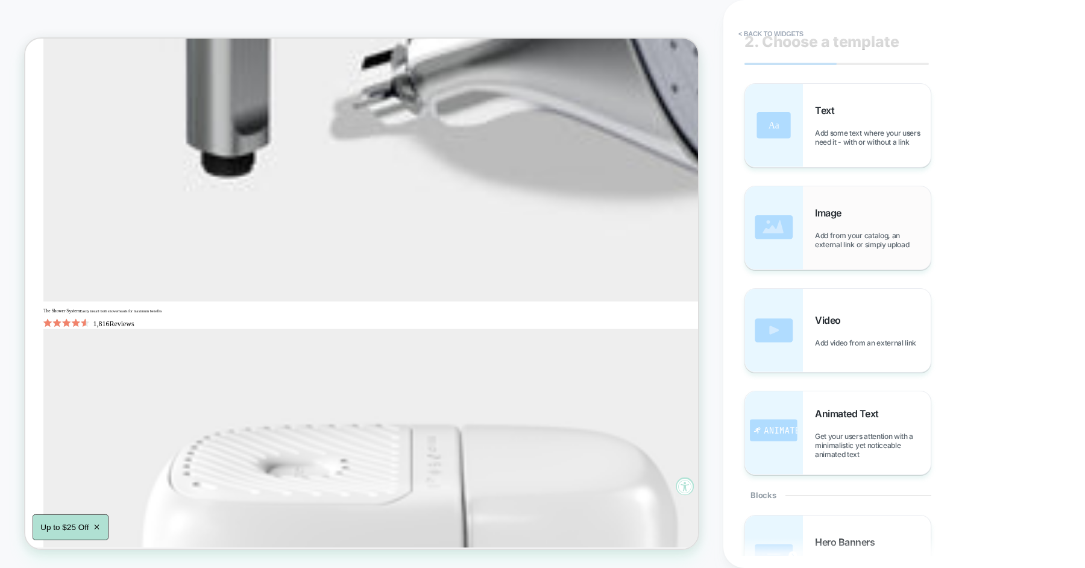
click at [834, 224] on div "Image Add from your catalog, an external link or simply upload" at bounding box center [873, 228] width 116 height 42
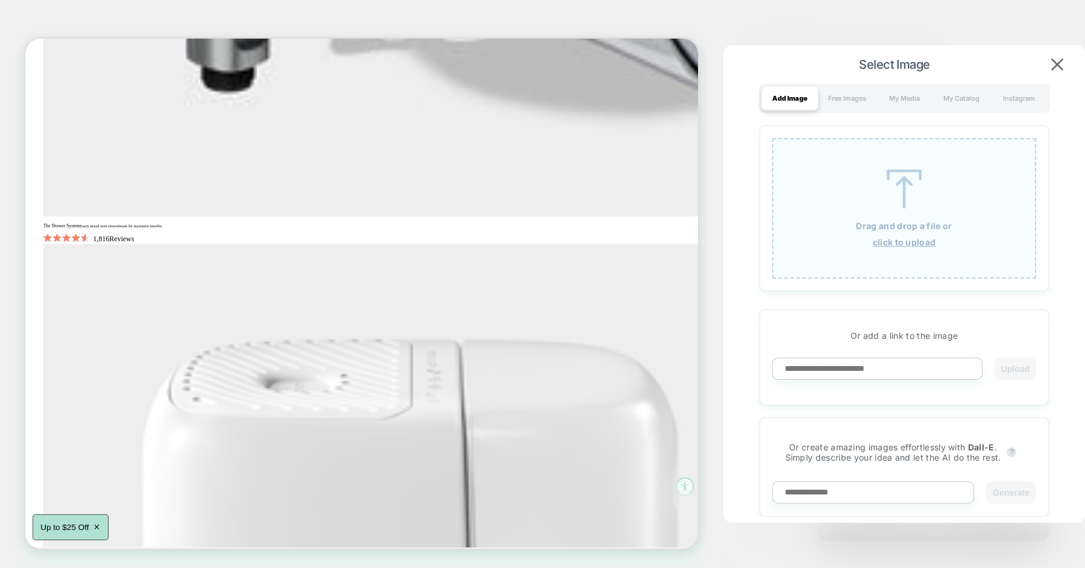
scroll to position [1294, 0]
click at [1062, 62] on img at bounding box center [1057, 64] width 12 height 12
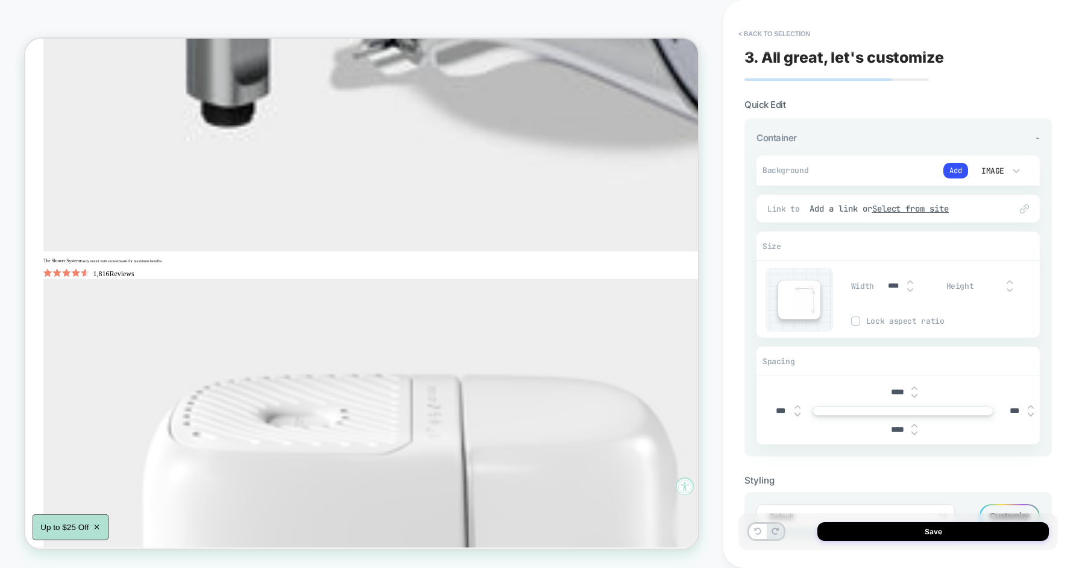
scroll to position [1255, 0]
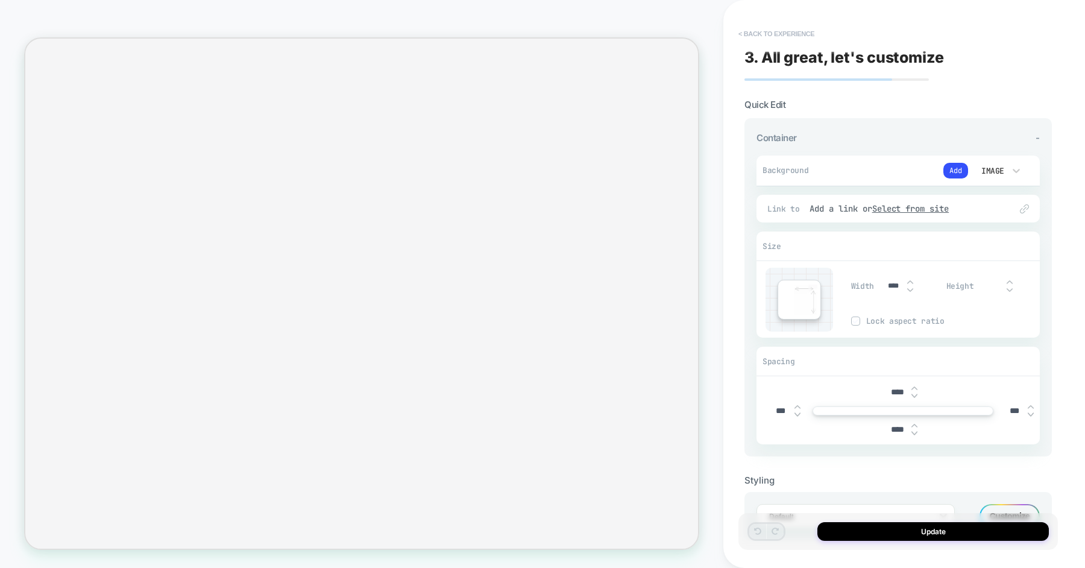
click at [768, 31] on button "< Back to experience" at bounding box center [776, 33] width 88 height 19
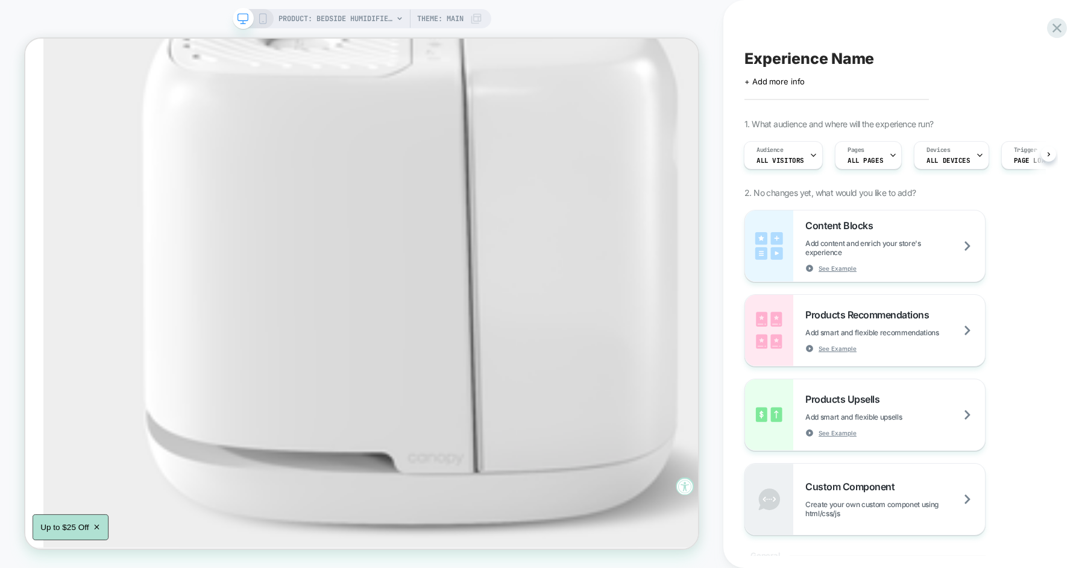
click at [364, 2] on div "PRODUCT: Bedside Humidifier 2.0 [canopy] PRODUCT: Bedside Humidifier 2.0 [canop…" at bounding box center [361, 284] width 723 height 568
click at [364, 13] on span "PRODUCT: Bedside Humidifier 2.0 [canopy]" at bounding box center [335, 18] width 114 height 19
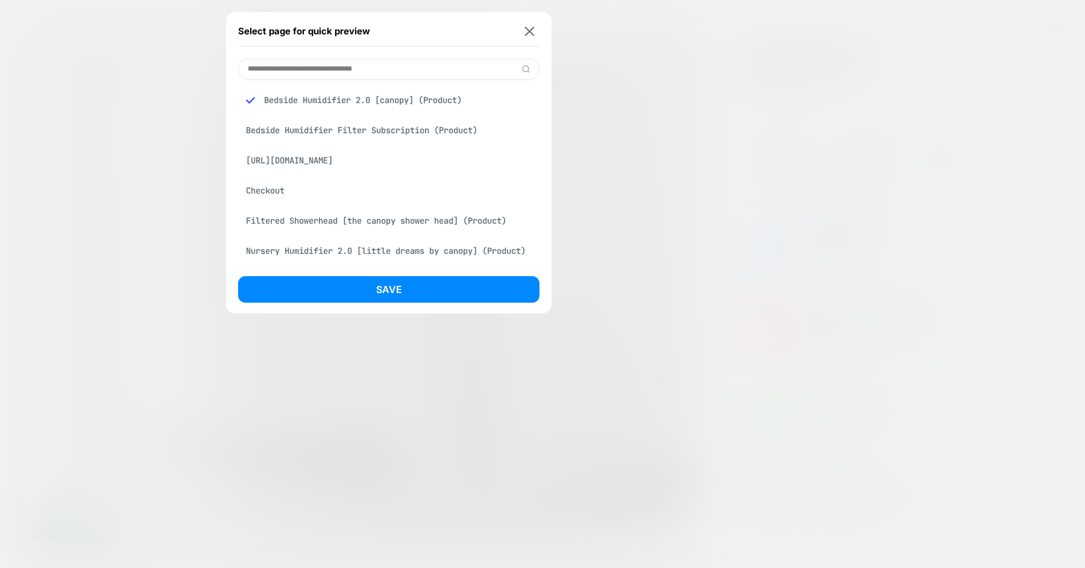
click at [346, 78] on input at bounding box center [388, 68] width 301 height 21
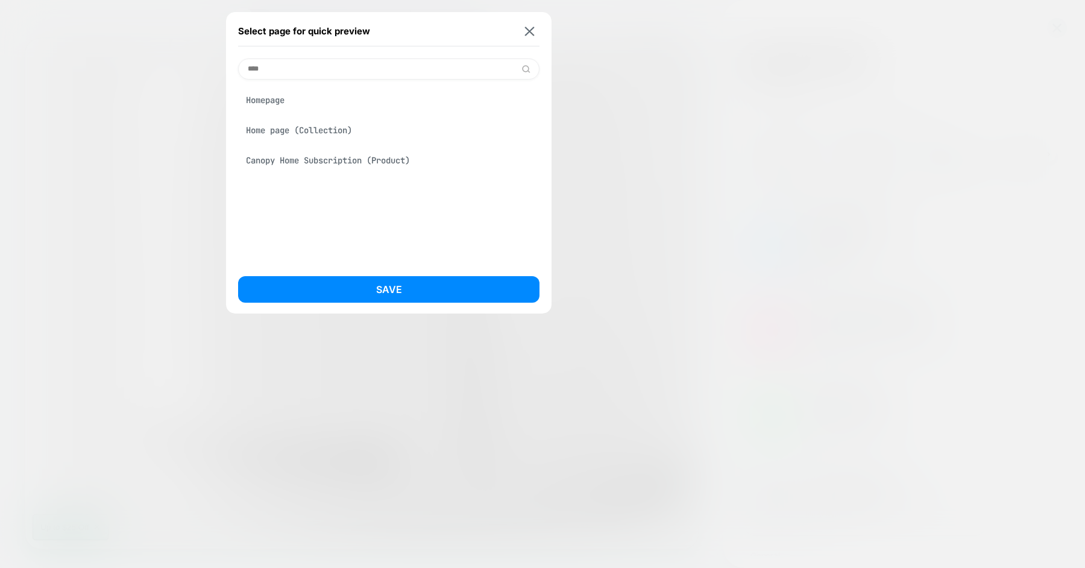
type input "****"
click at [324, 105] on div "Homepage" at bounding box center [388, 100] width 301 height 23
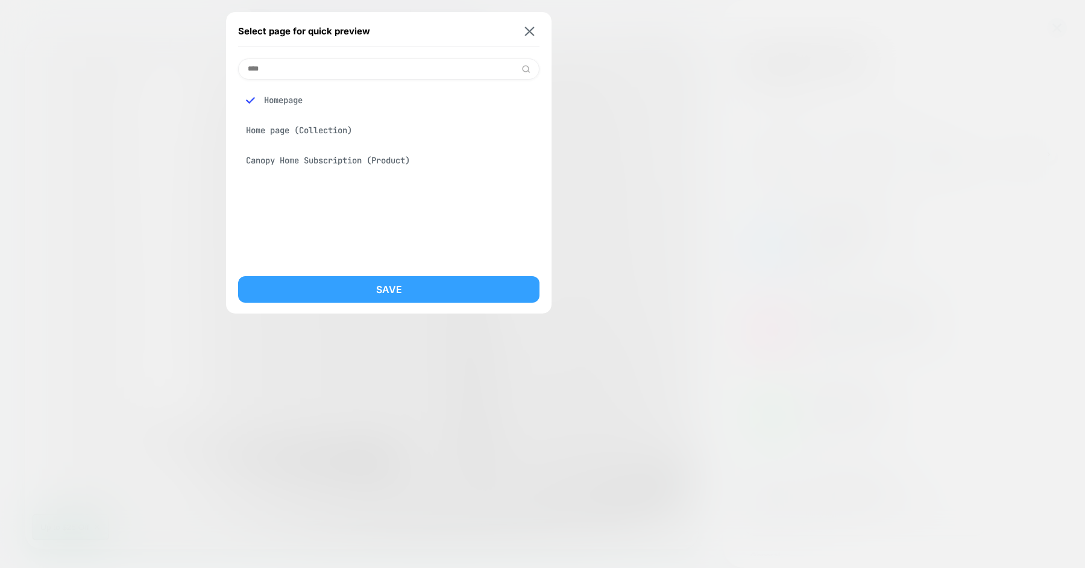
click at [381, 293] on button "Save" at bounding box center [388, 289] width 301 height 27
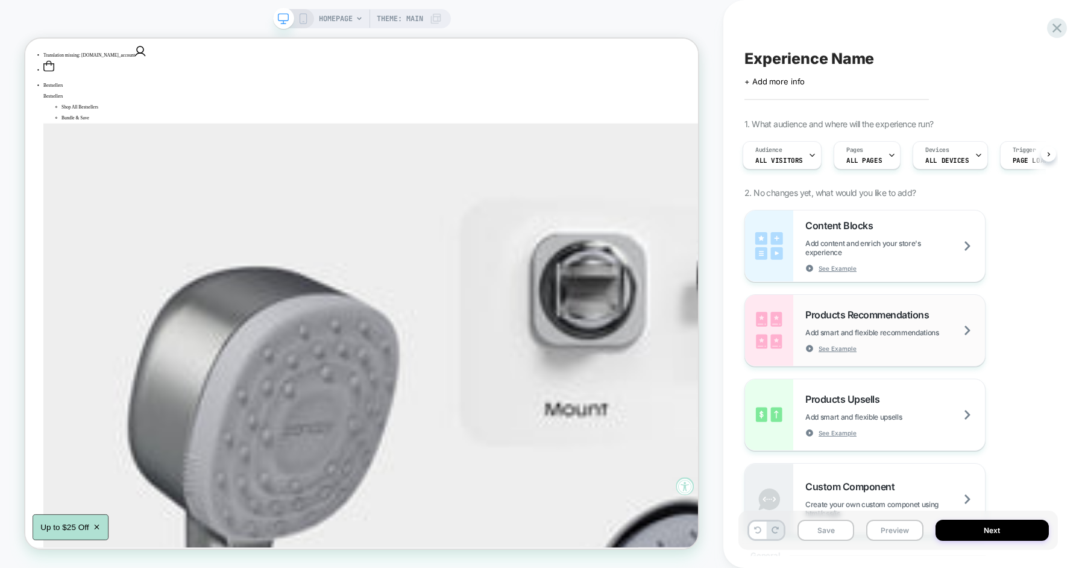
click at [885, 315] on span "Products Recommendations" at bounding box center [870, 314] width 130 height 12
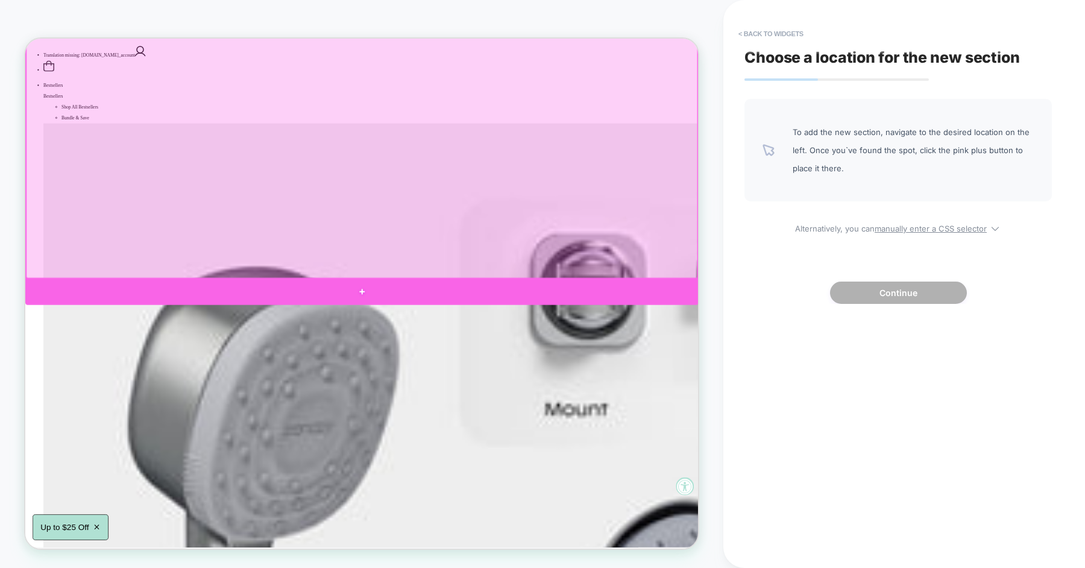
click at [481, 365] on div at bounding box center [473, 376] width 897 height 34
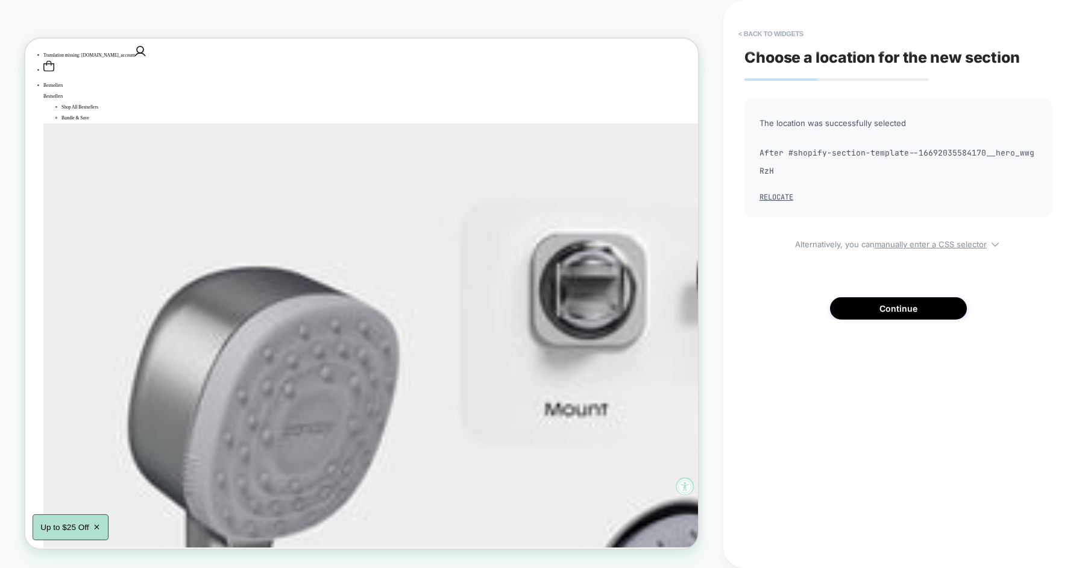
scroll to position [213, 0]
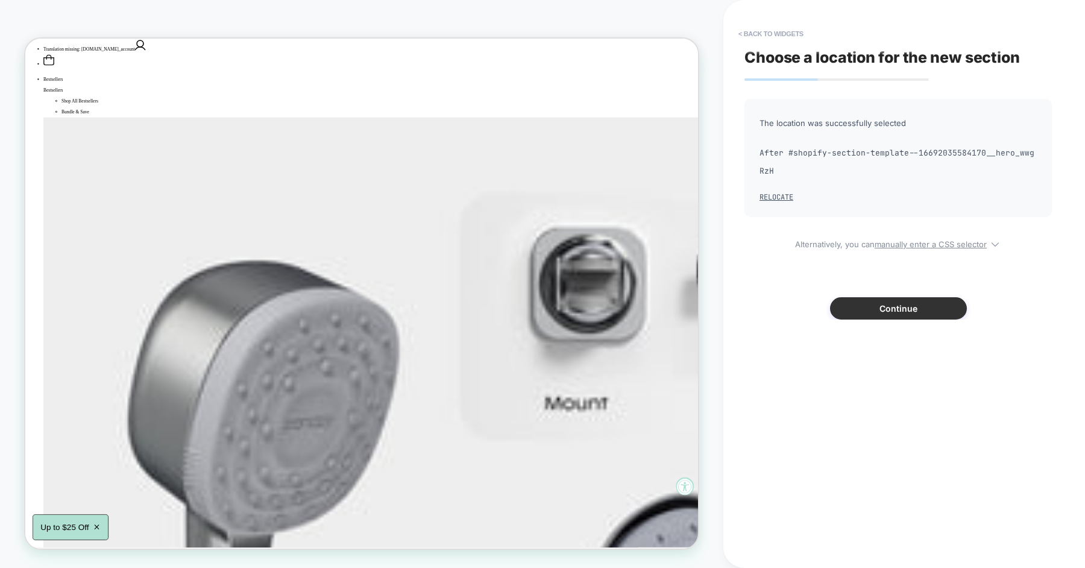
click at [878, 310] on button "Continue" at bounding box center [898, 308] width 137 height 22
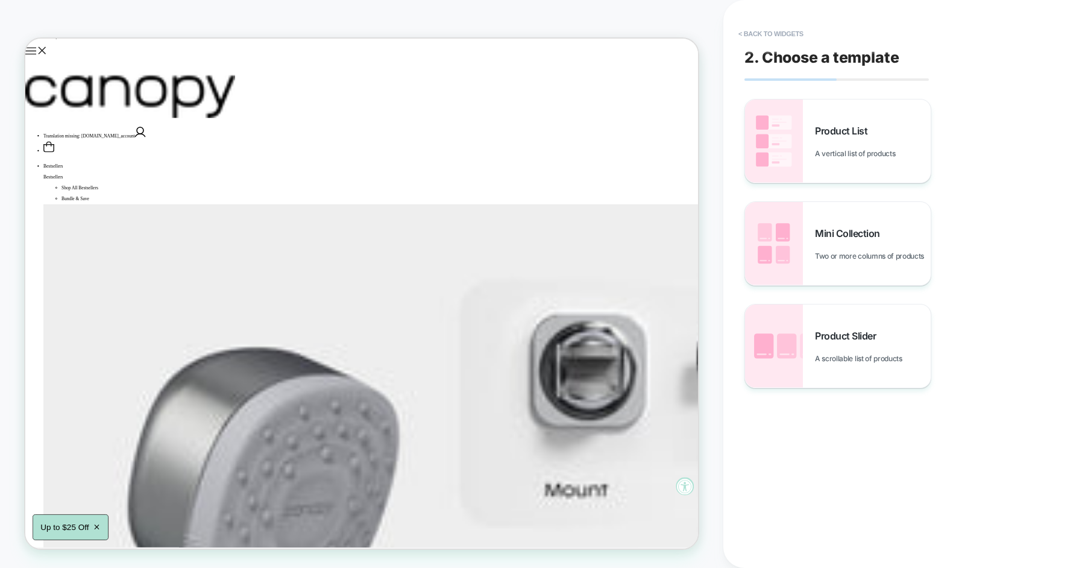
scroll to position [259, 0]
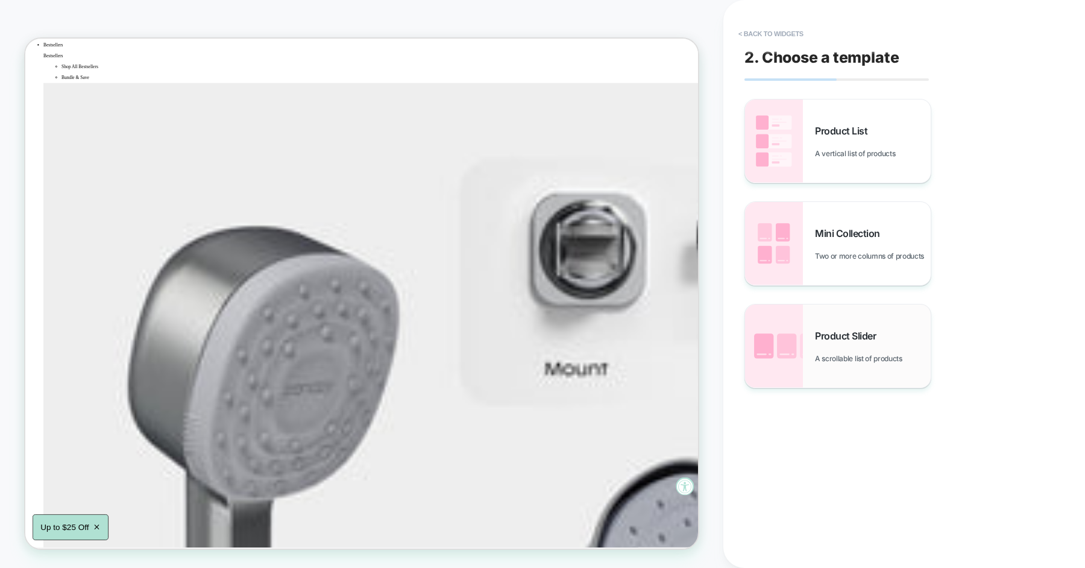
click at [845, 343] on div "Product Slider A scrollable list of products" at bounding box center [873, 346] width 116 height 33
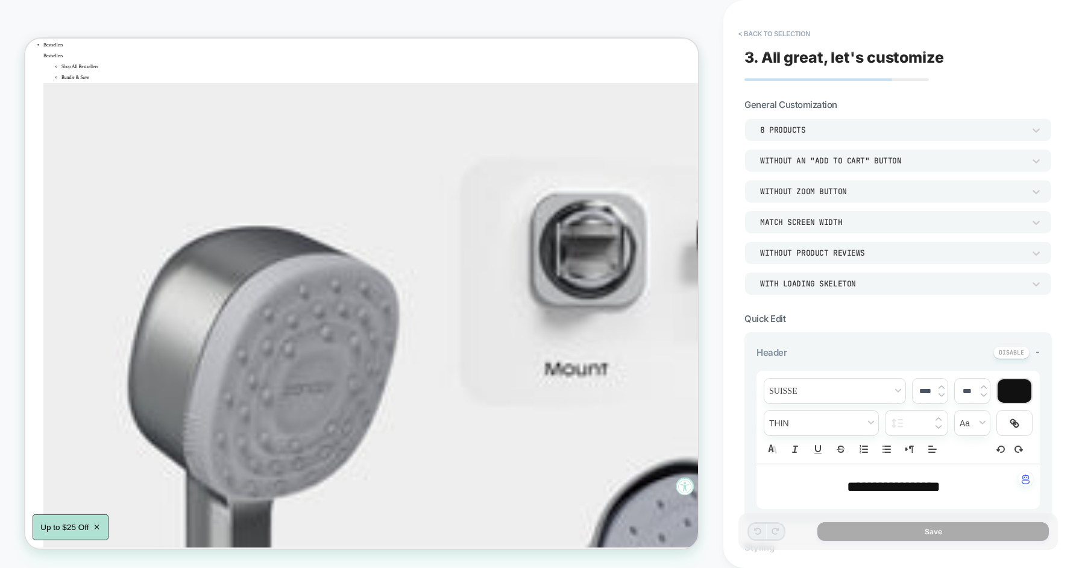
click at [809, 130] on div "8 Products" at bounding box center [892, 130] width 264 height 10
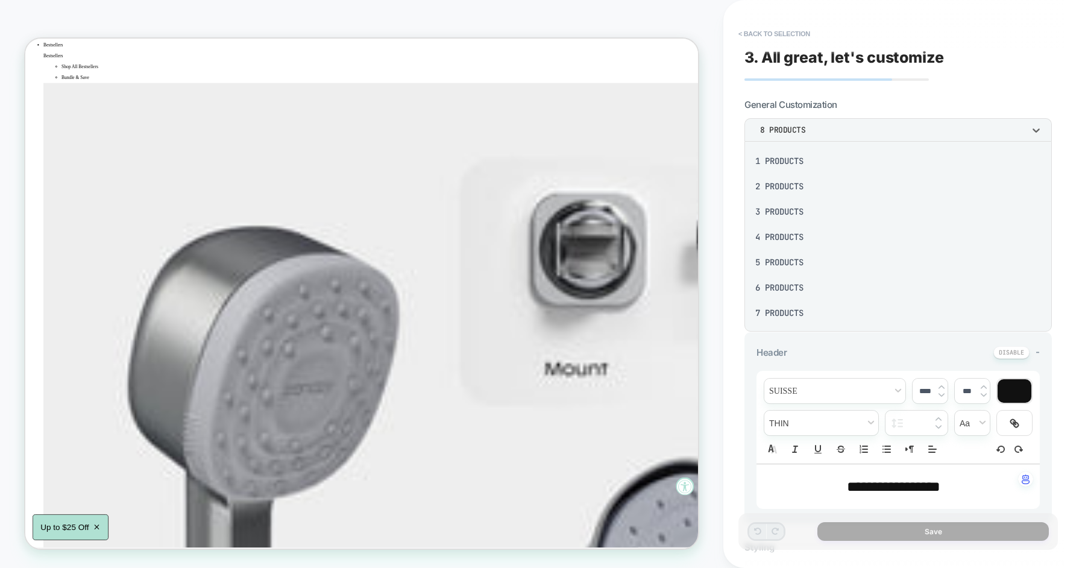
click at [809, 130] on div at bounding box center [542, 284] width 1085 height 568
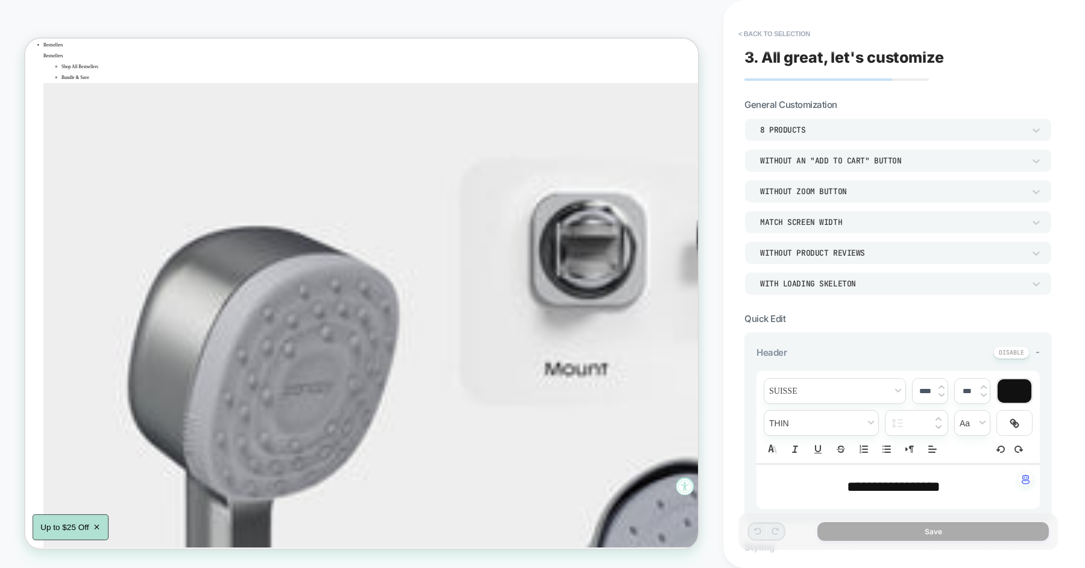
click at [809, 130] on div "8 Products" at bounding box center [892, 130] width 264 height 10
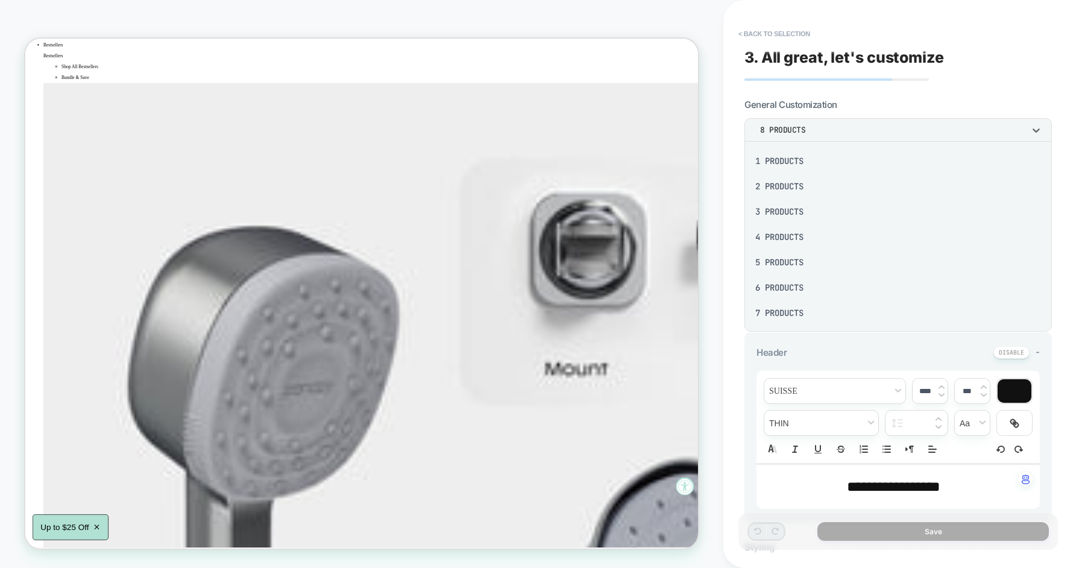
click at [792, 237] on div "4 Products" at bounding box center [898, 236] width 298 height 25
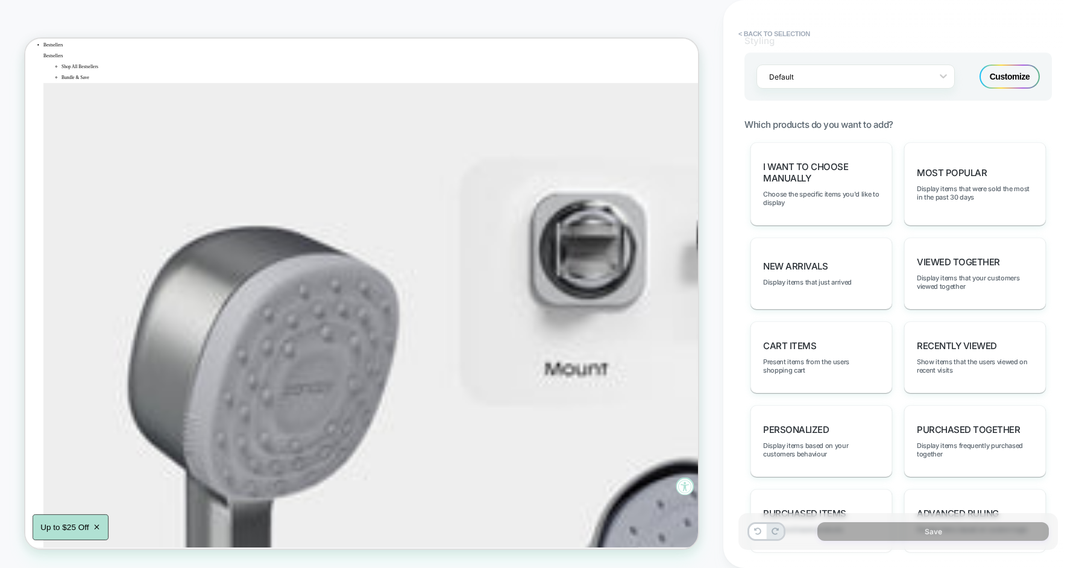
scroll to position [527, 0]
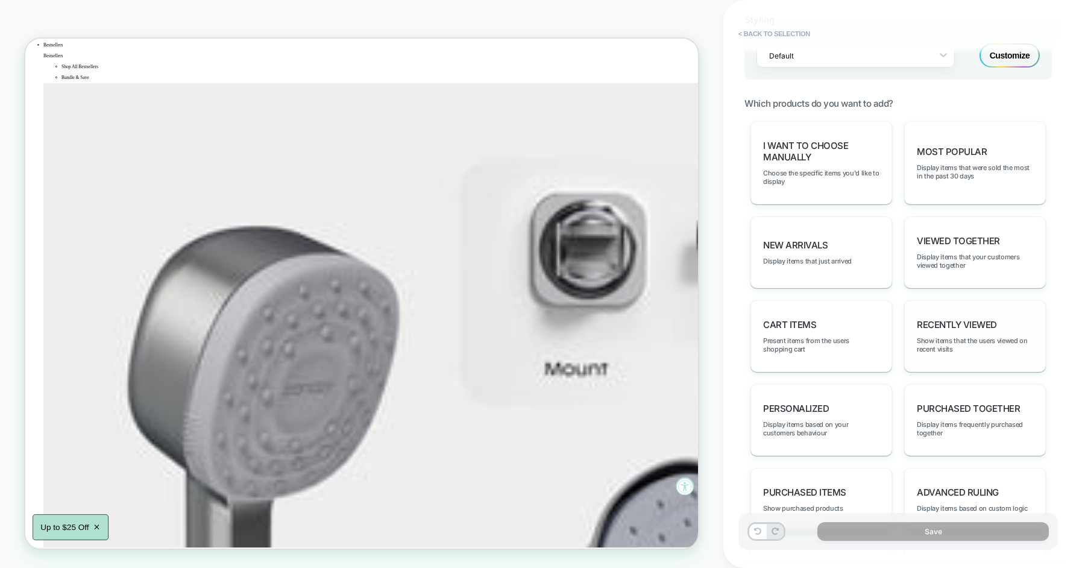
click at [959, 305] on div "Recently Viewed Show items that the users viewed on recent visits" at bounding box center [975, 336] width 142 height 72
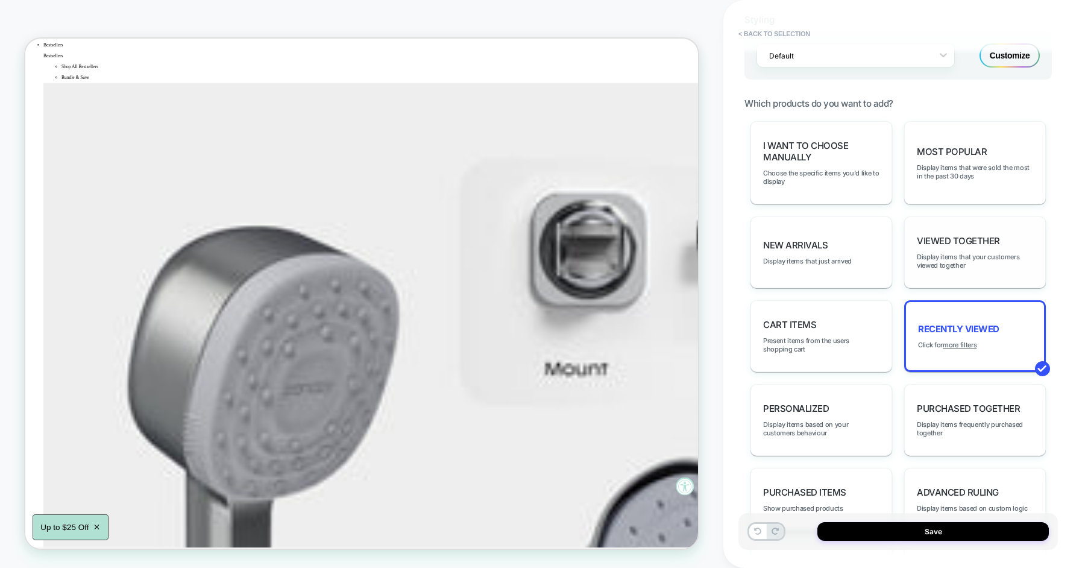
click at [936, 244] on div "Viewed Together Display items that your customers viewed together" at bounding box center [975, 252] width 142 height 72
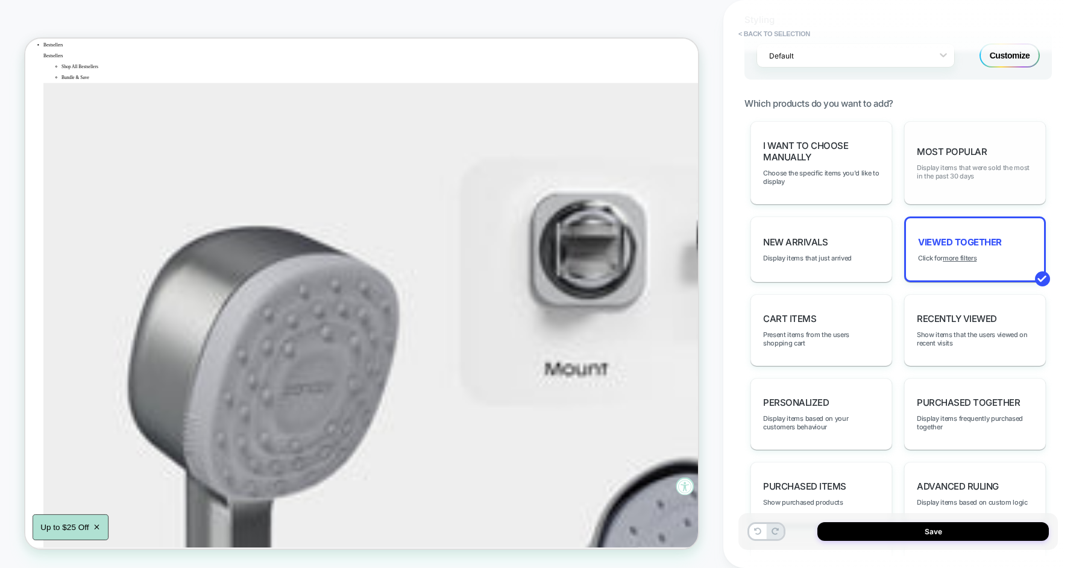
click at [941, 171] on span "Display items that were sold the most in the past 30 days" at bounding box center [974, 171] width 116 height 17
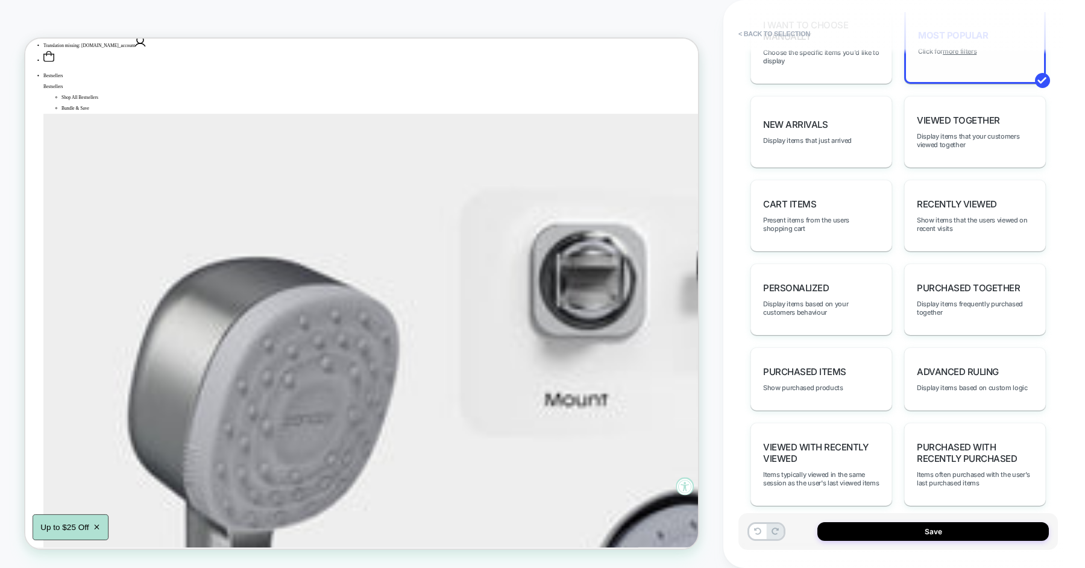
scroll to position [646, 0]
click at [813, 218] on span "Present items from the users shopping cart" at bounding box center [821, 226] width 116 height 17
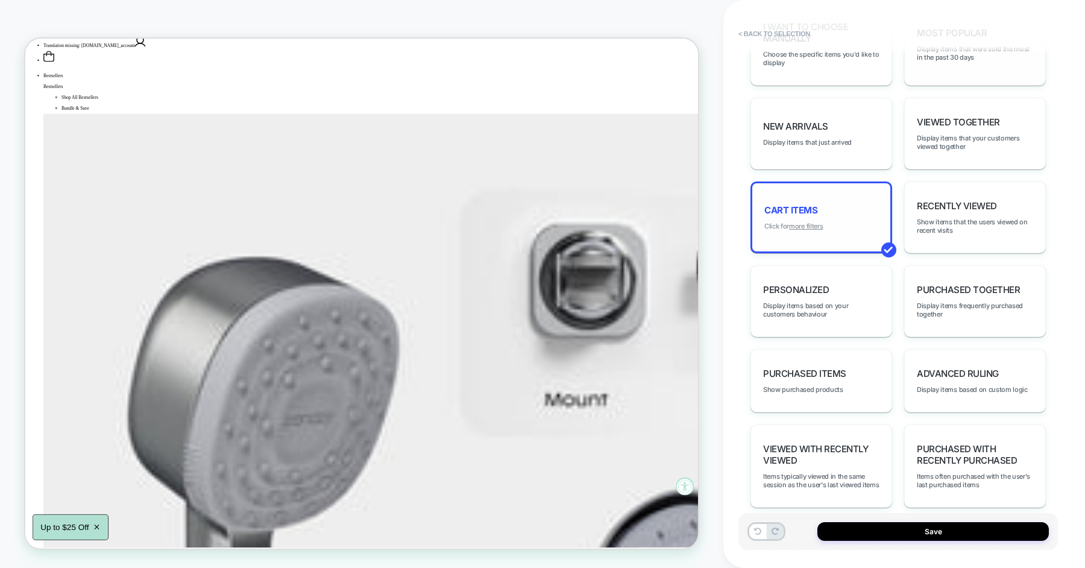
click at [804, 222] on u "more filters" at bounding box center [806, 226] width 34 height 8
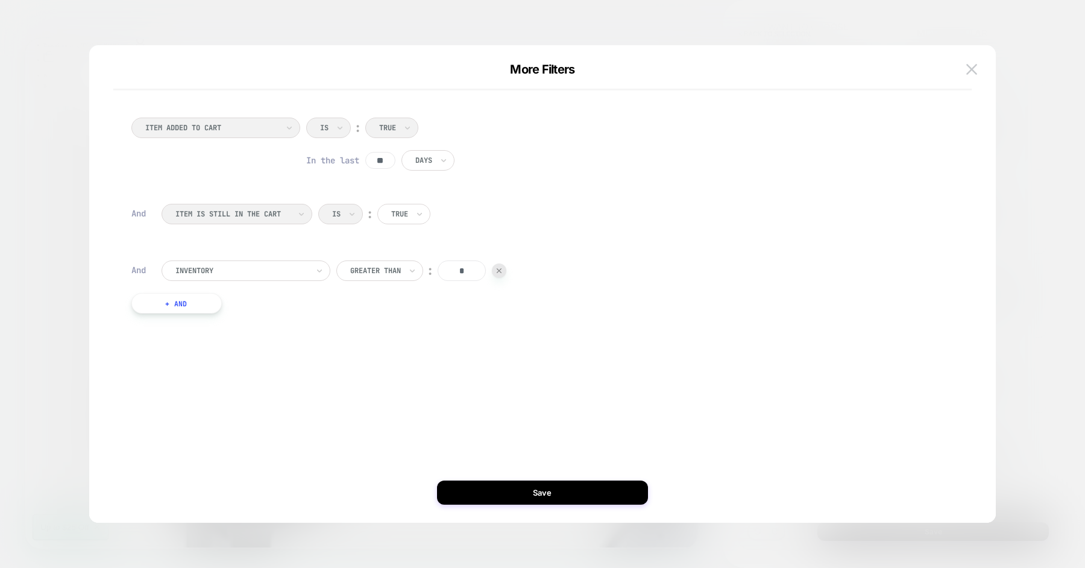
click at [1021, 202] on div at bounding box center [542, 284] width 1085 height 568
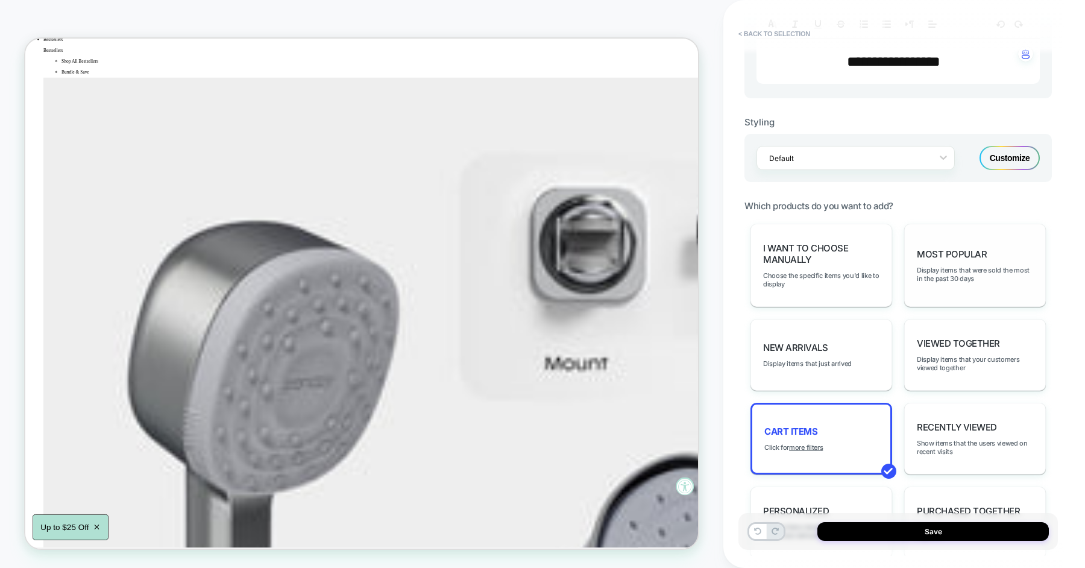
scroll to position [272, 0]
